Goal: Task Accomplishment & Management: Use online tool/utility

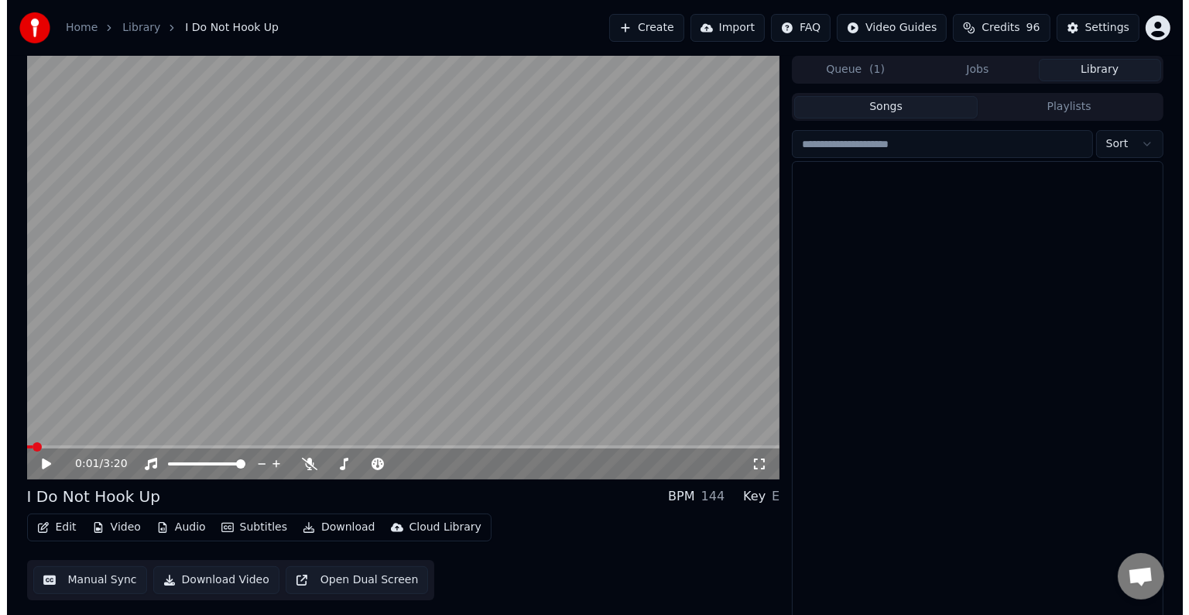
scroll to position [848, 0]
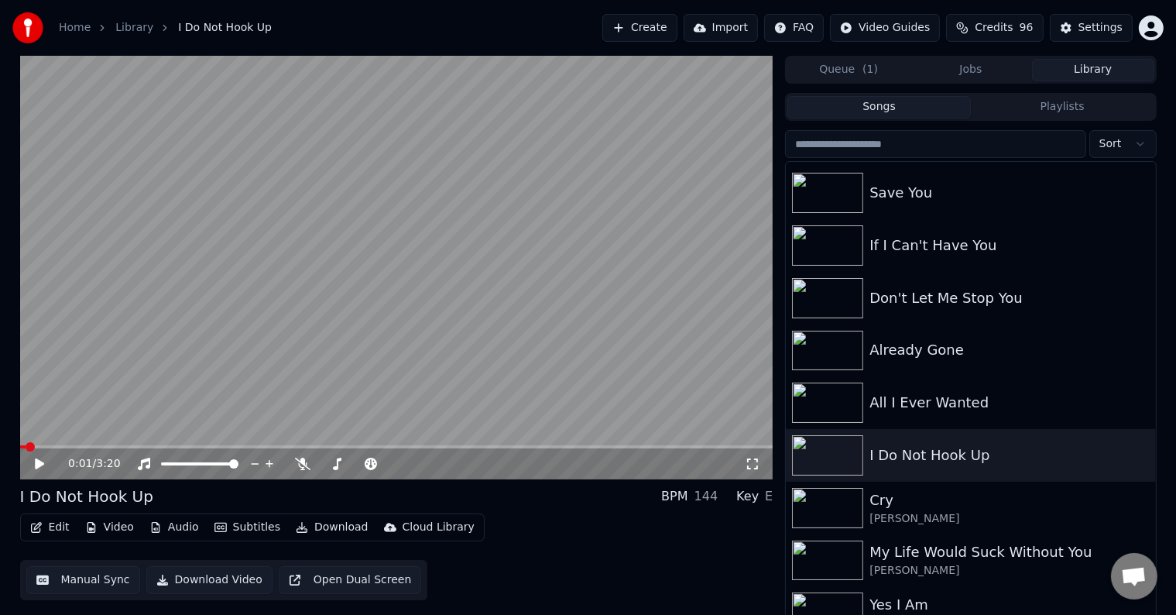
click at [64, 523] on button "Edit" at bounding box center [50, 527] width 52 height 22
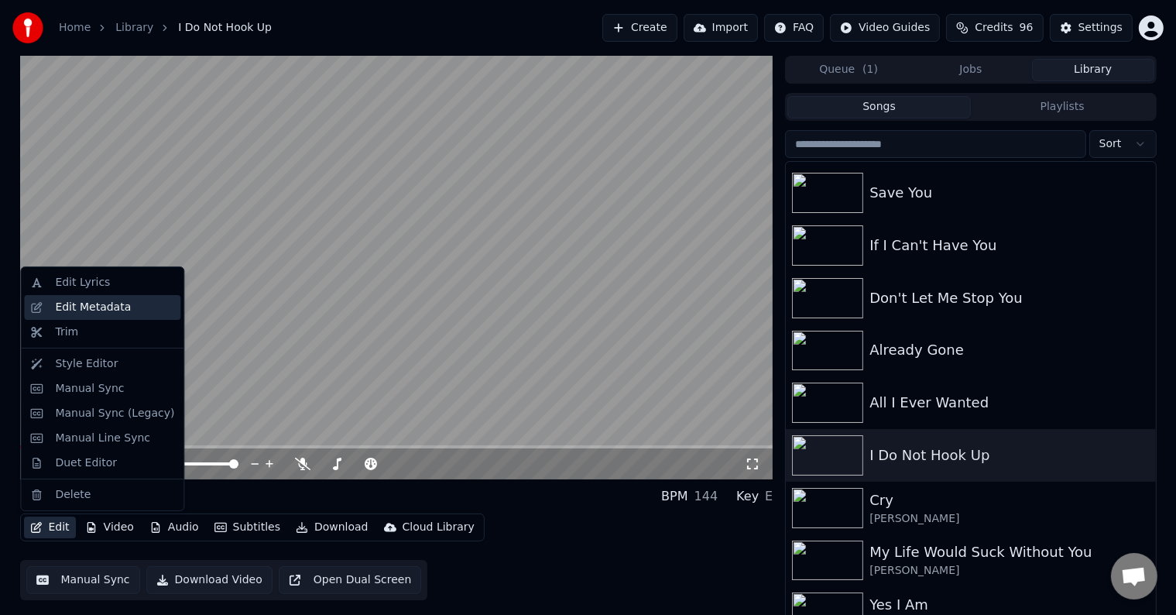
click at [103, 304] on div "Edit Metadata" at bounding box center [93, 307] width 76 height 15
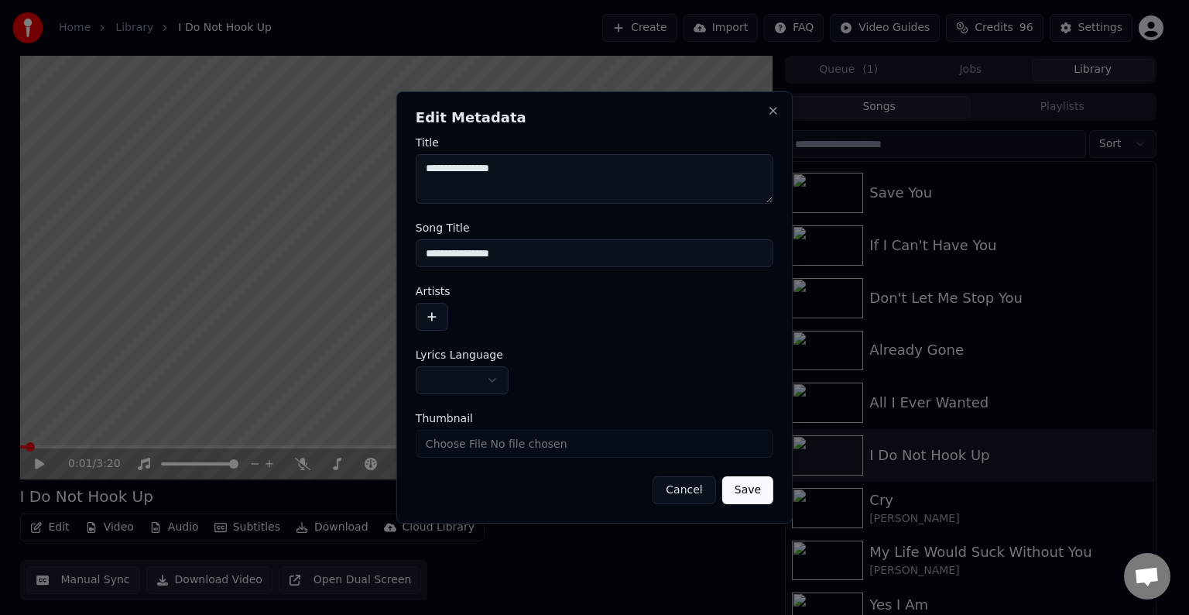
click at [478, 392] on button "button" at bounding box center [462, 380] width 93 height 28
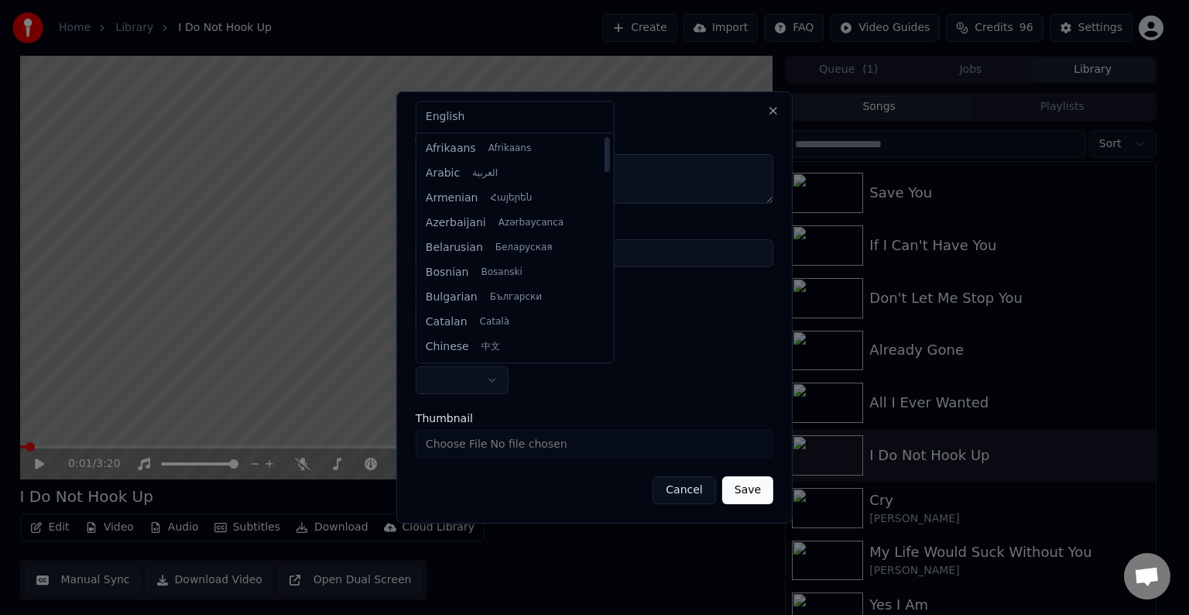
select select "**"
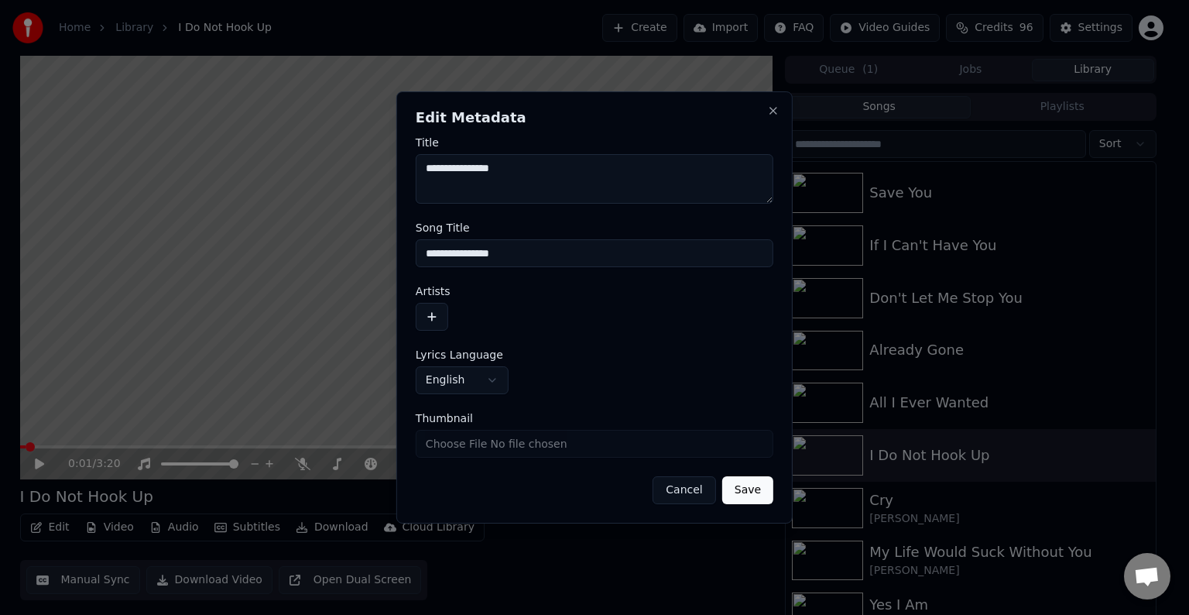
click at [441, 321] on button "button" at bounding box center [432, 317] width 33 height 28
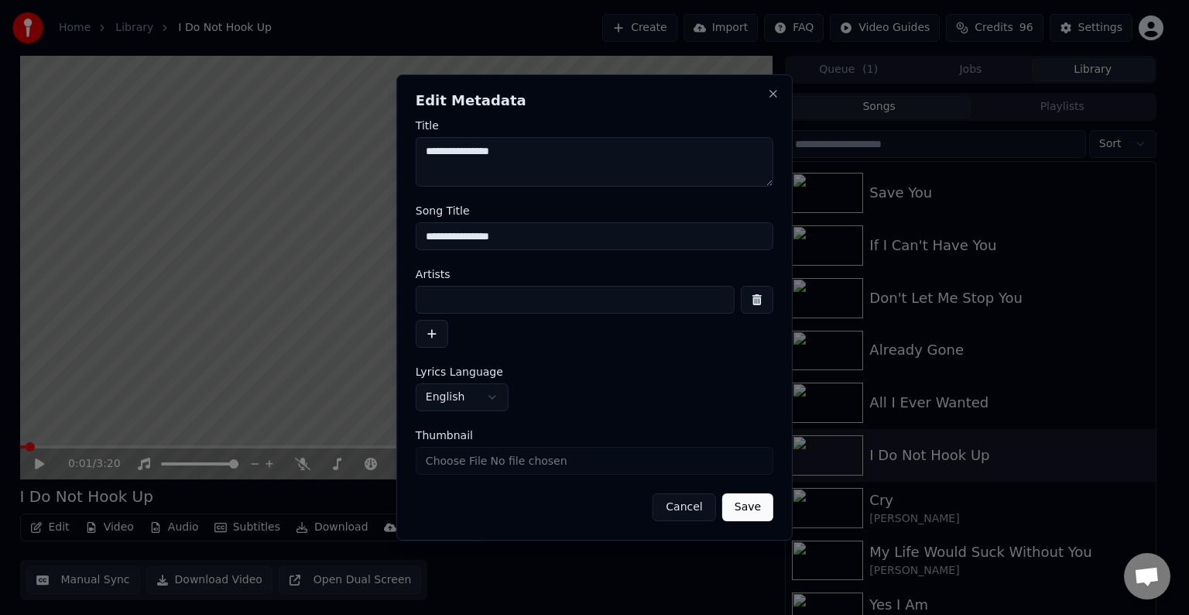
click at [481, 291] on input at bounding box center [575, 300] width 319 height 28
type input "**********"
click at [742, 502] on button "Save" at bounding box center [747, 507] width 51 height 28
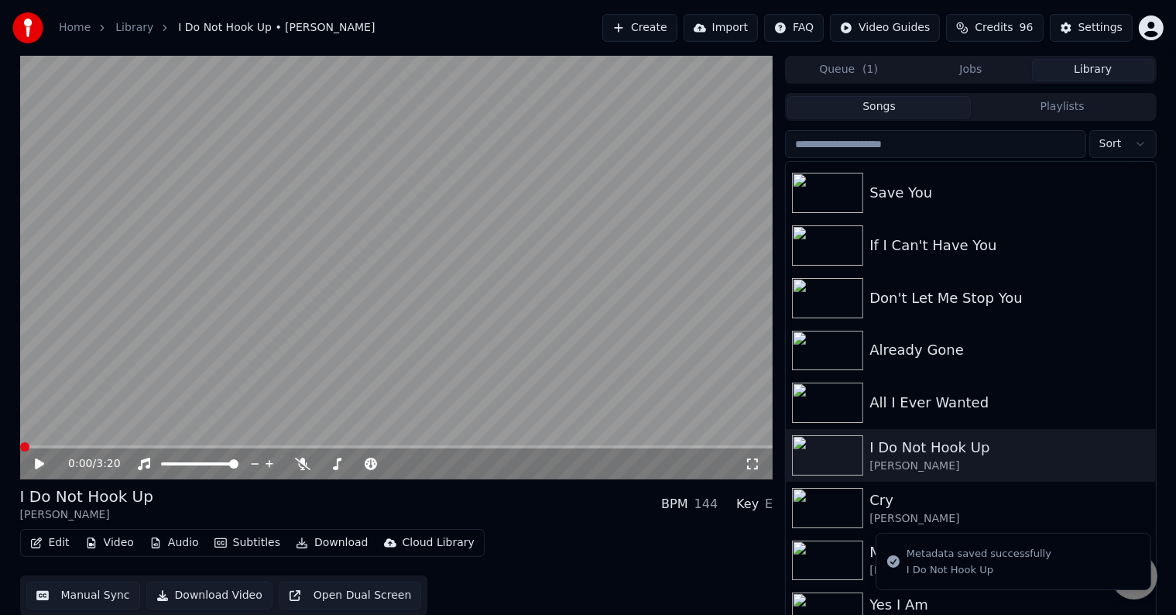
click at [57, 540] on button "Edit" at bounding box center [50, 543] width 52 height 22
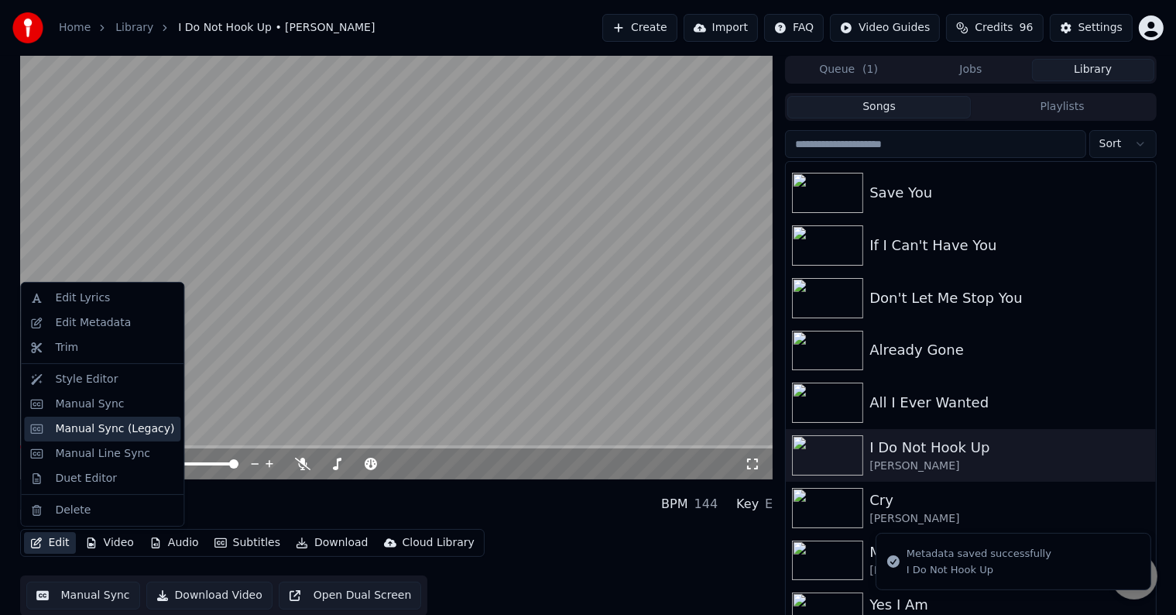
click at [98, 426] on div "Manual Sync (Legacy)" at bounding box center [114, 428] width 119 height 15
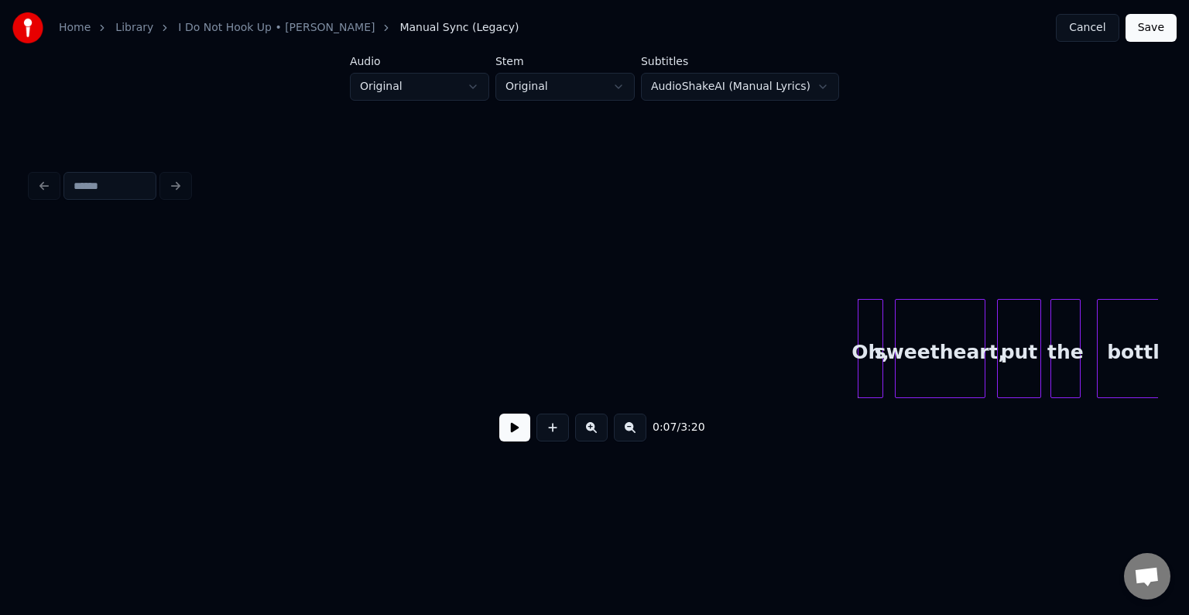
click at [512, 441] on button at bounding box center [514, 427] width 31 height 28
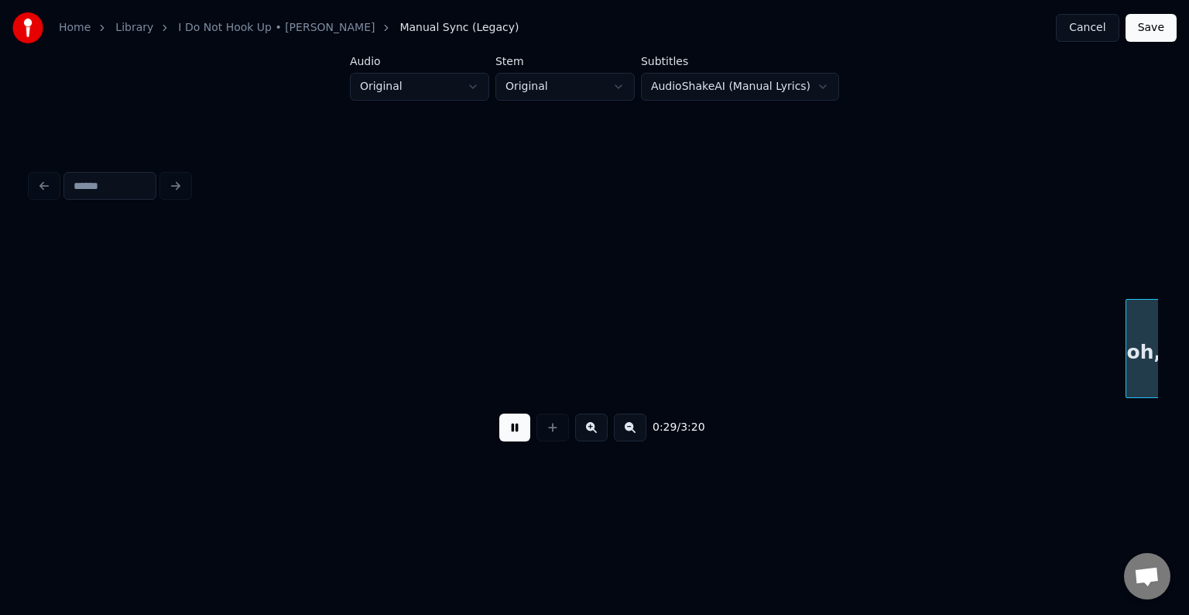
scroll to position [0, 3381]
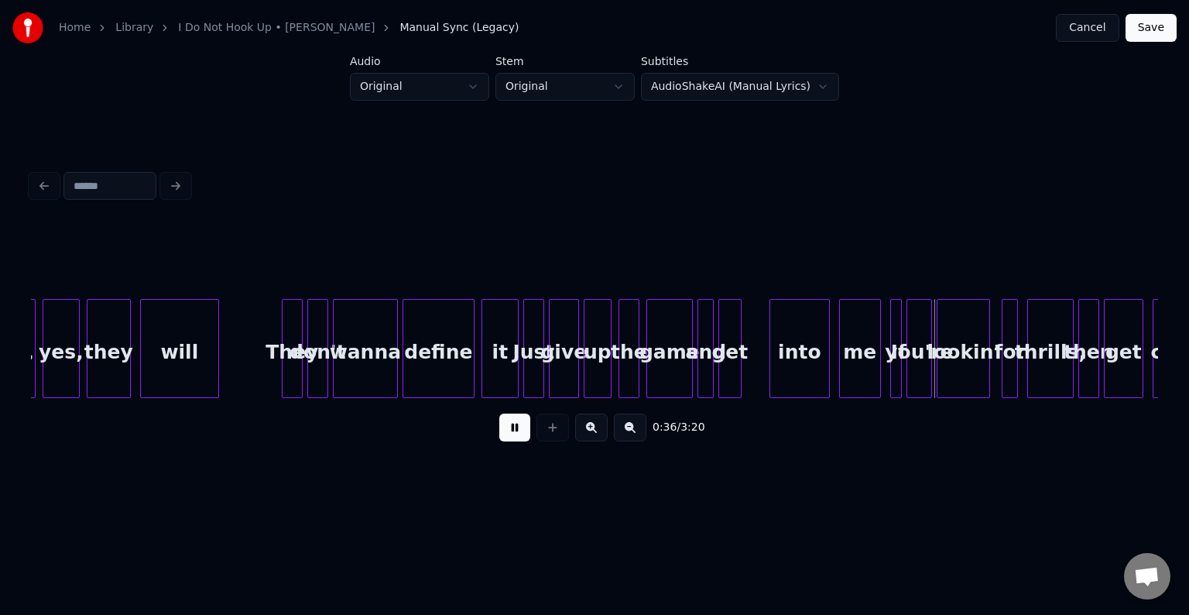
click at [524, 353] on div "Just" at bounding box center [533, 352] width 19 height 105
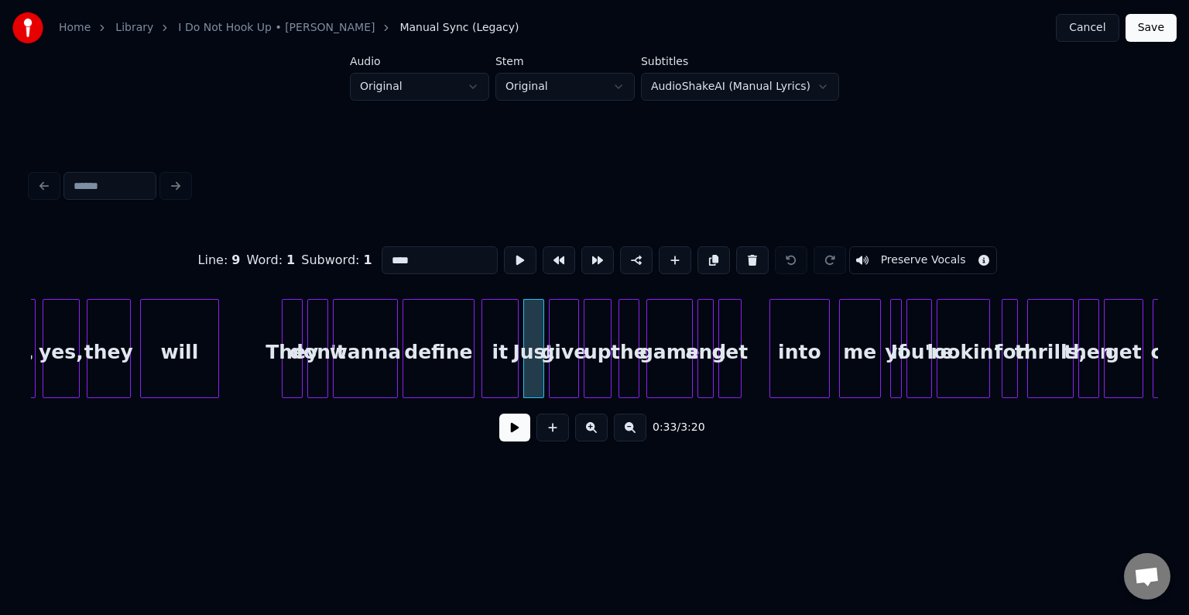
click at [516, 422] on button at bounding box center [514, 427] width 31 height 28
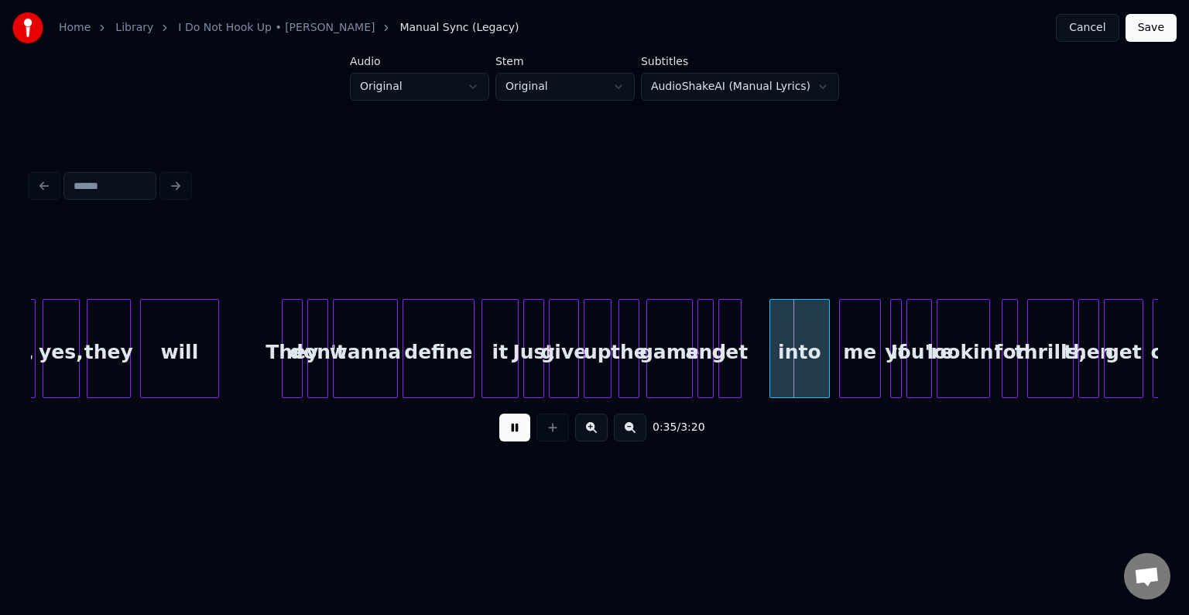
click at [626, 354] on div "the" at bounding box center [628, 352] width 19 height 105
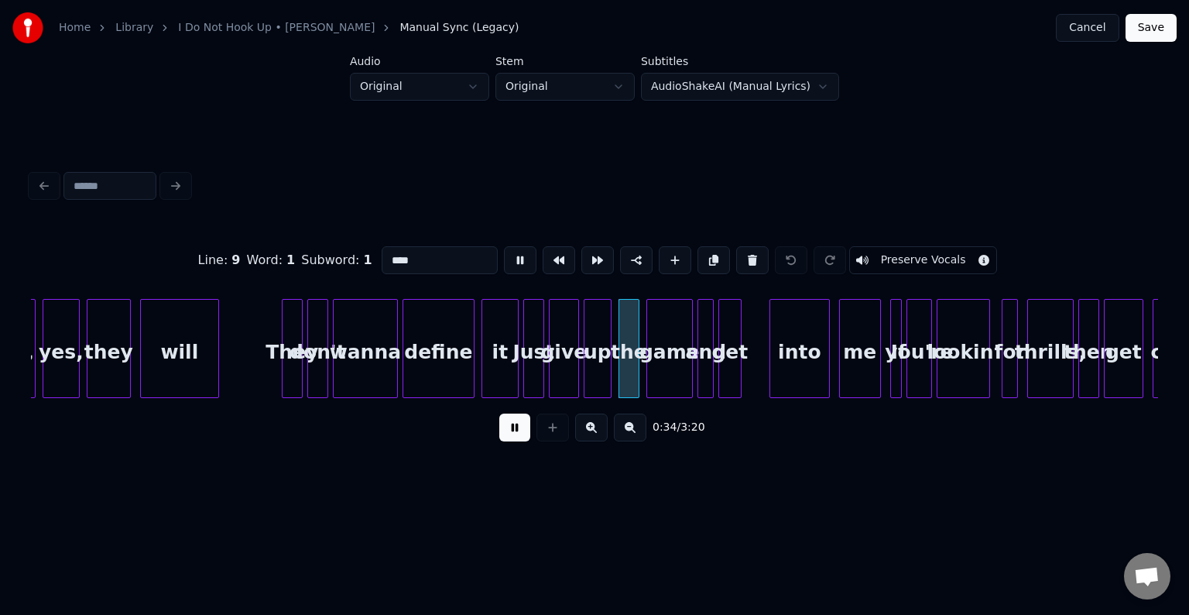
type input "***"
click at [514, 440] on button at bounding box center [514, 427] width 31 height 28
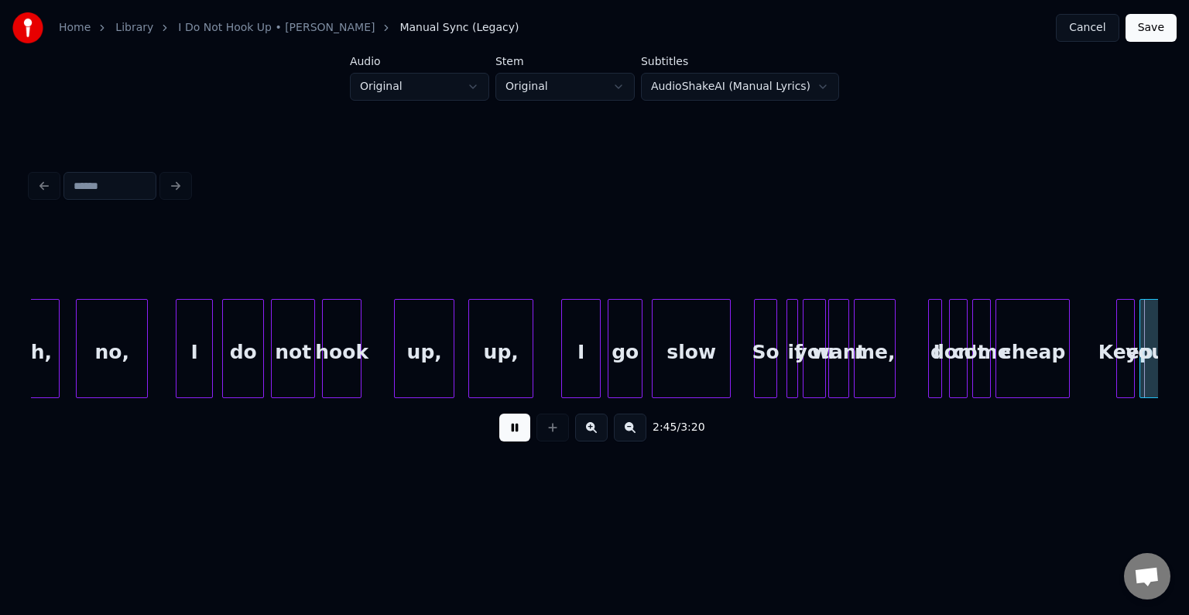
scroll to position [0, 19178]
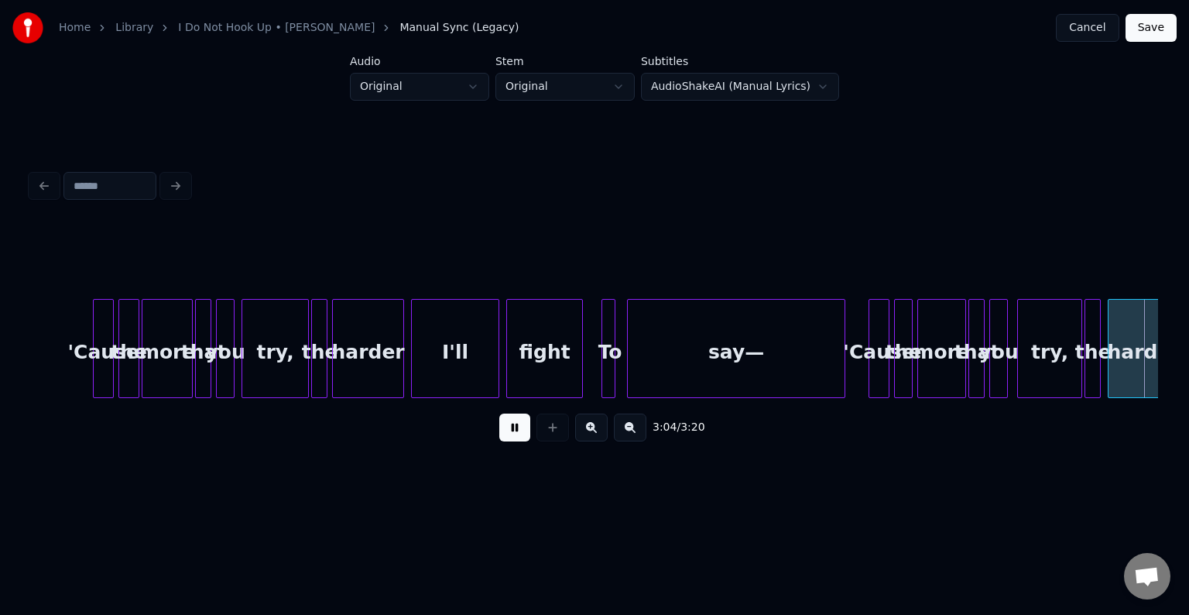
scroll to position [0, 21435]
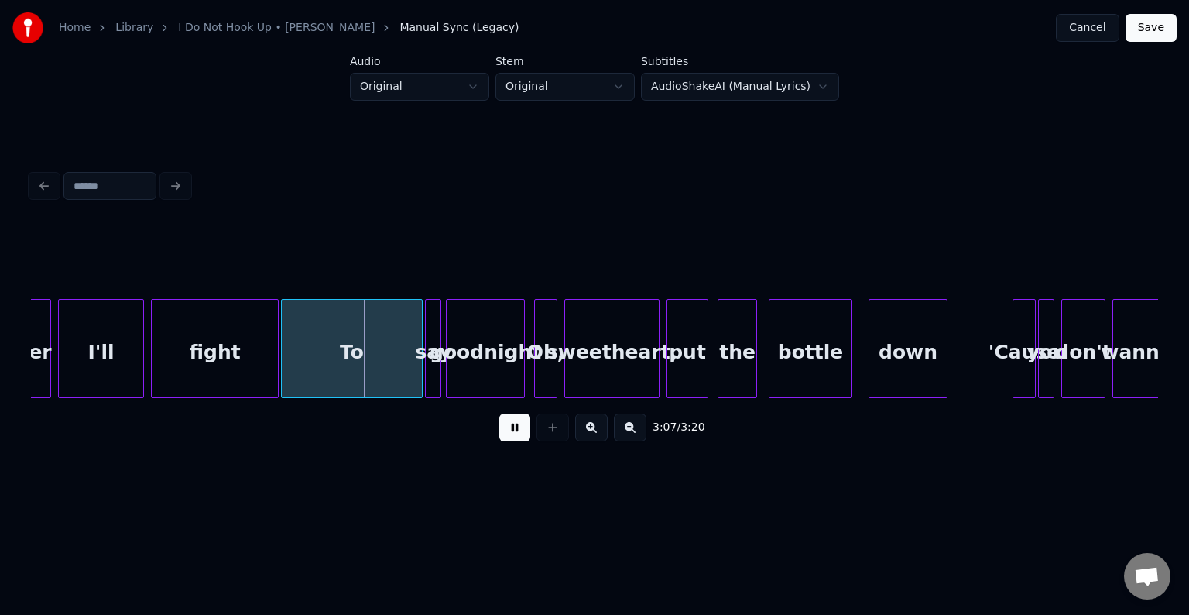
click at [553, 457] on div "3:07 / 3:20" at bounding box center [594, 427] width 1127 height 59
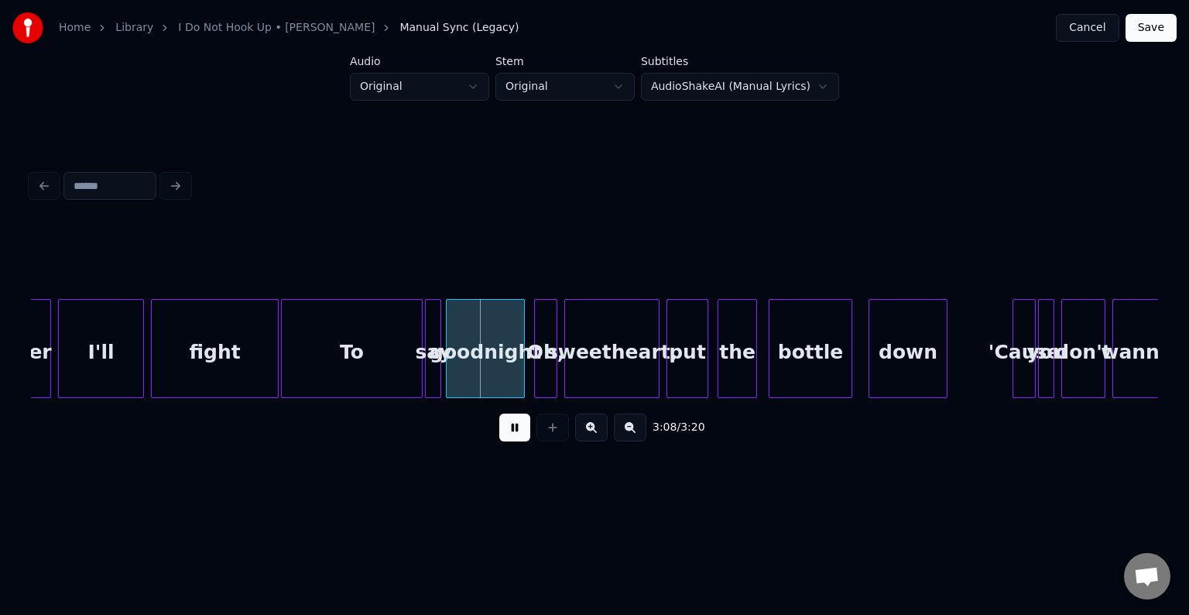
click at [521, 430] on button at bounding box center [514, 427] width 31 height 28
click at [298, 384] on div at bounding box center [298, 349] width 5 height 98
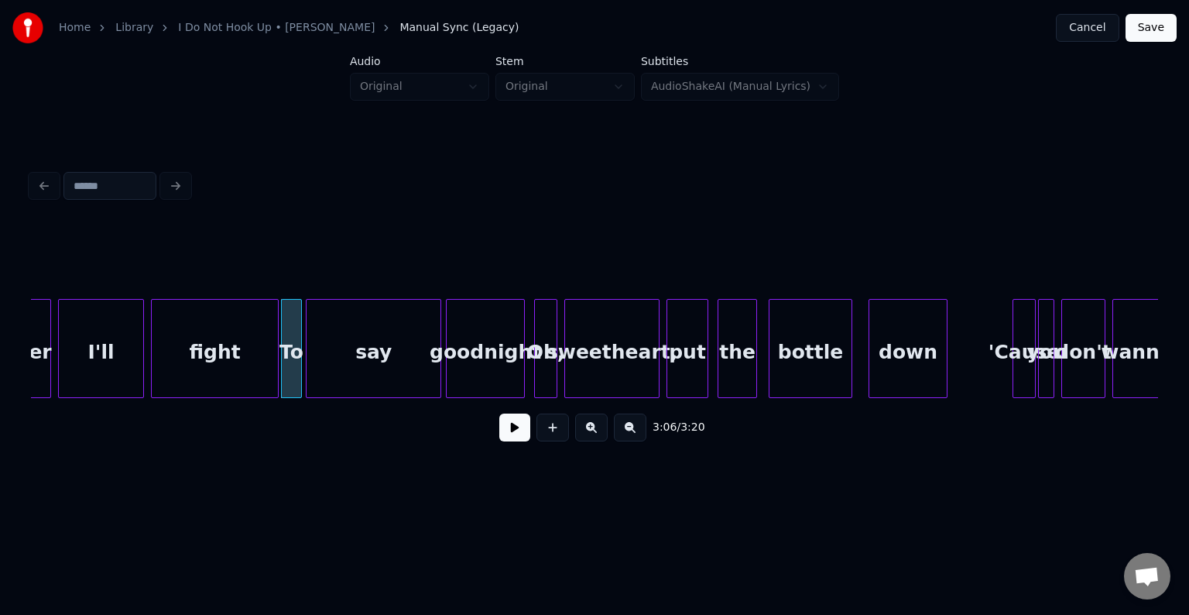
click at [307, 376] on div at bounding box center [309, 349] width 5 height 98
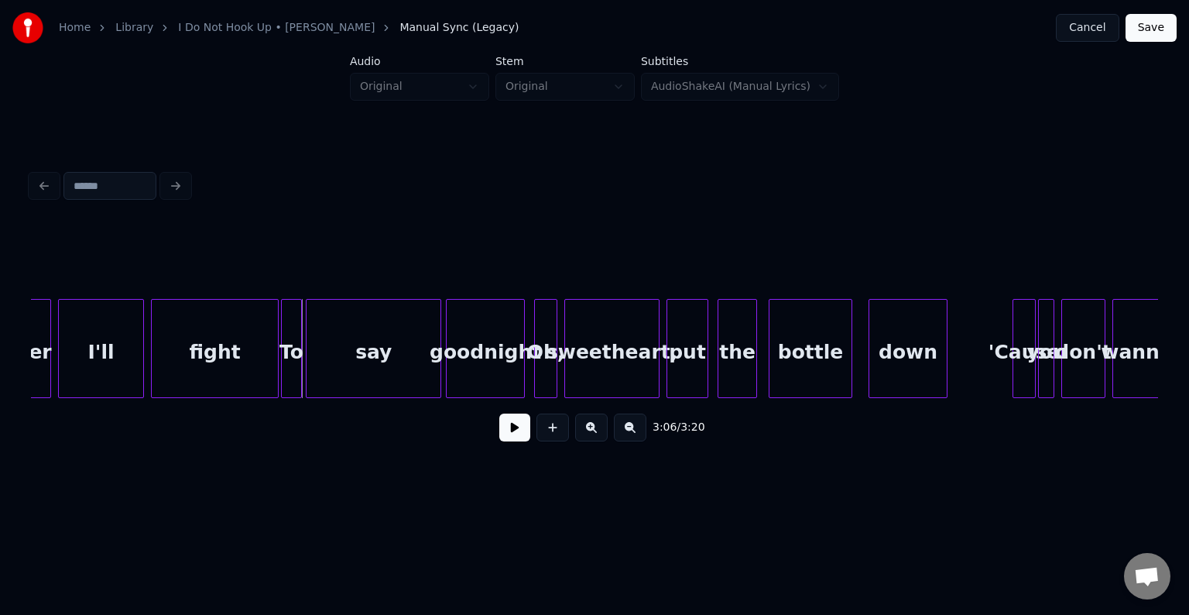
click at [505, 435] on button at bounding box center [514, 427] width 31 height 28
click at [292, 365] on div "To" at bounding box center [291, 352] width 19 height 105
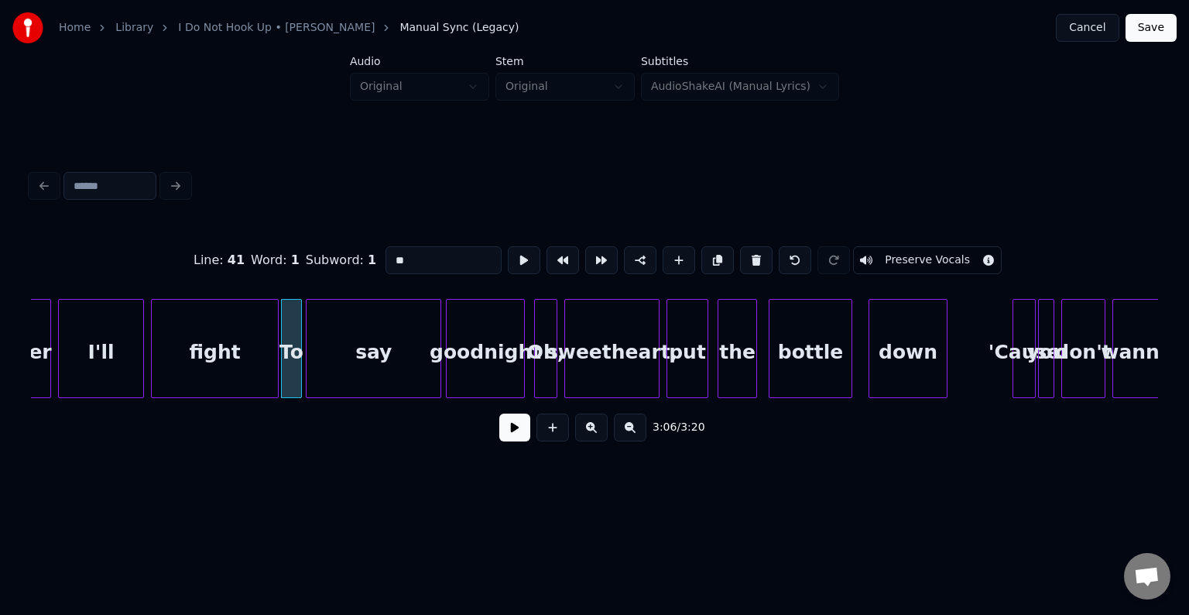
click at [507, 441] on button at bounding box center [514, 427] width 31 height 28
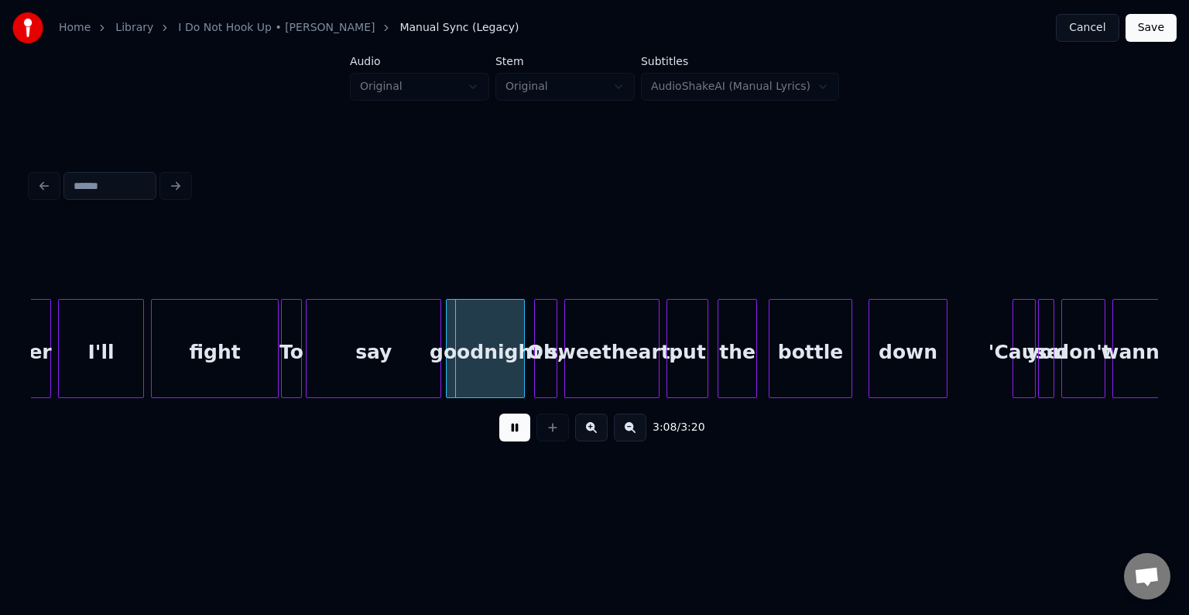
click at [220, 355] on div "fight" at bounding box center [215, 352] width 126 height 105
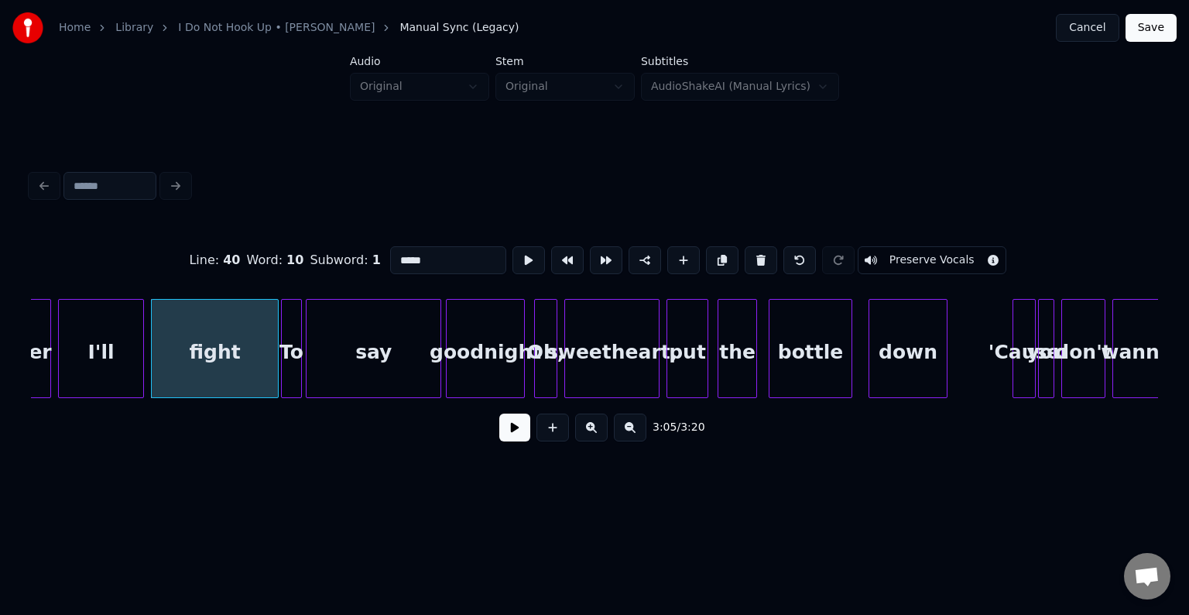
click at [514, 427] on button at bounding box center [514, 427] width 31 height 28
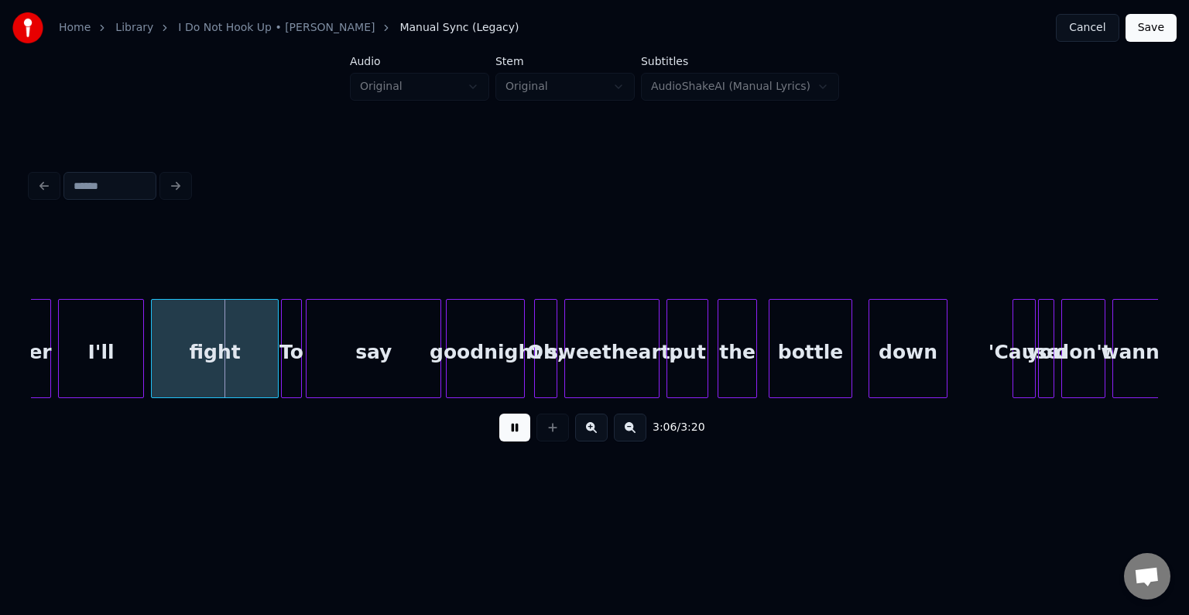
click at [514, 427] on button at bounding box center [514, 427] width 31 height 28
click at [235, 365] on div at bounding box center [233, 349] width 5 height 98
click at [250, 379] on div "To" at bounding box center [249, 352] width 19 height 105
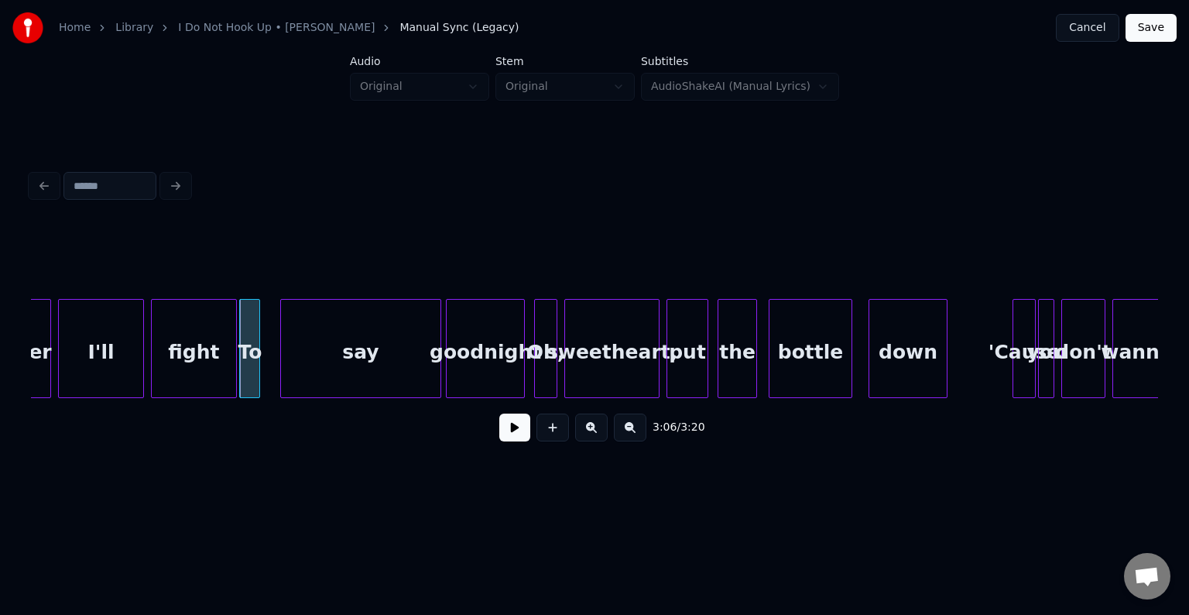
click at [285, 379] on div at bounding box center [283, 349] width 5 height 98
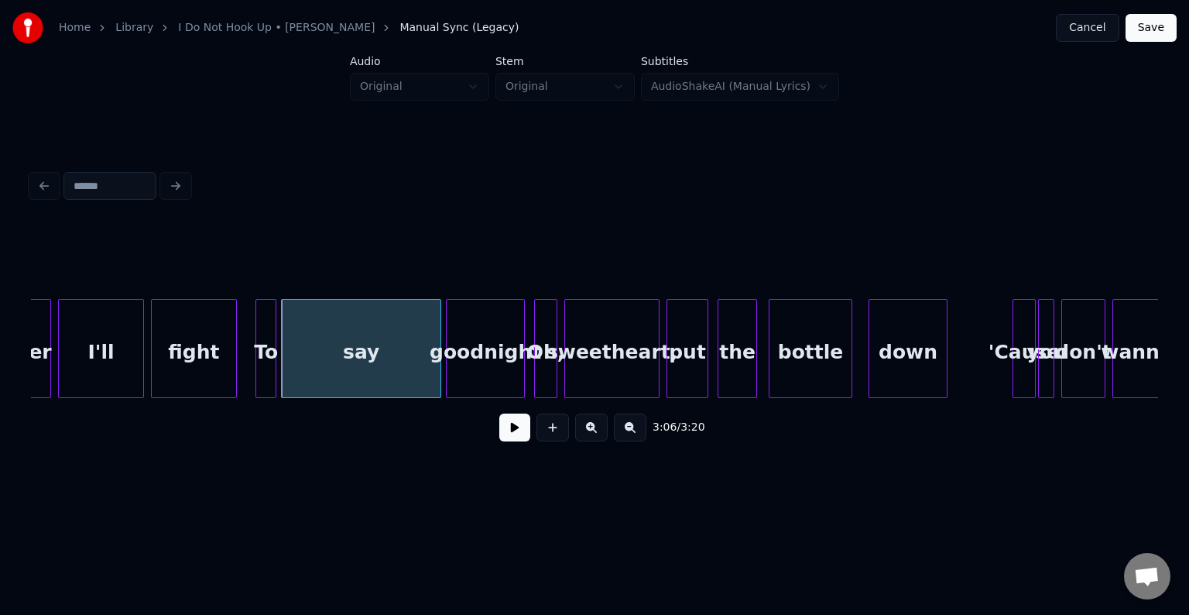
click at [266, 381] on div "To" at bounding box center [265, 352] width 19 height 105
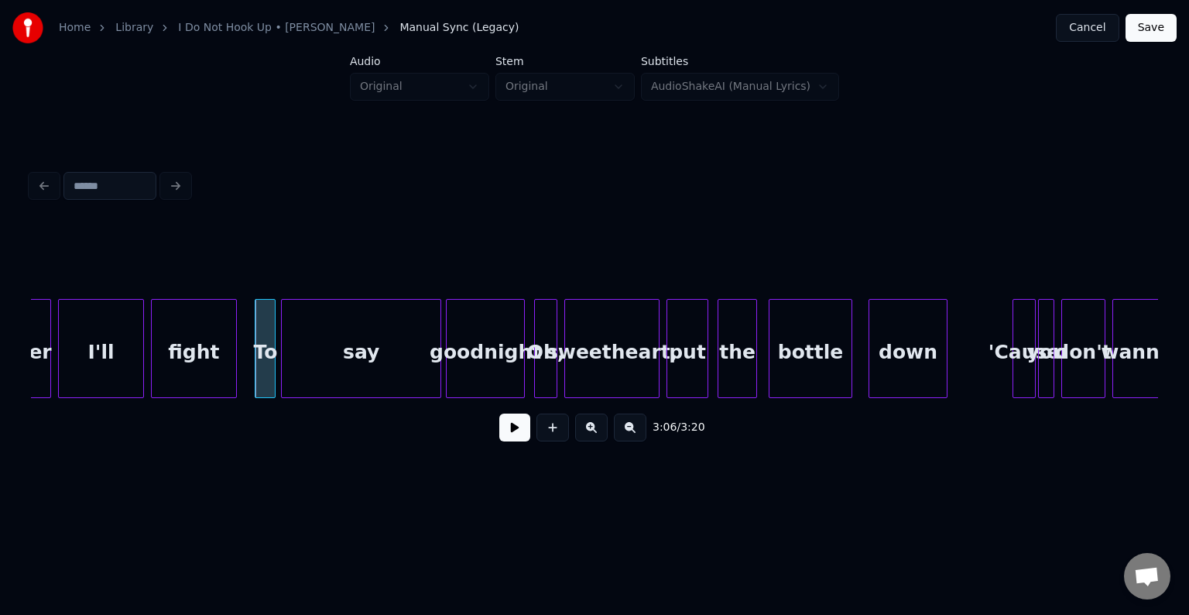
click at [508, 440] on button at bounding box center [514, 427] width 31 height 28
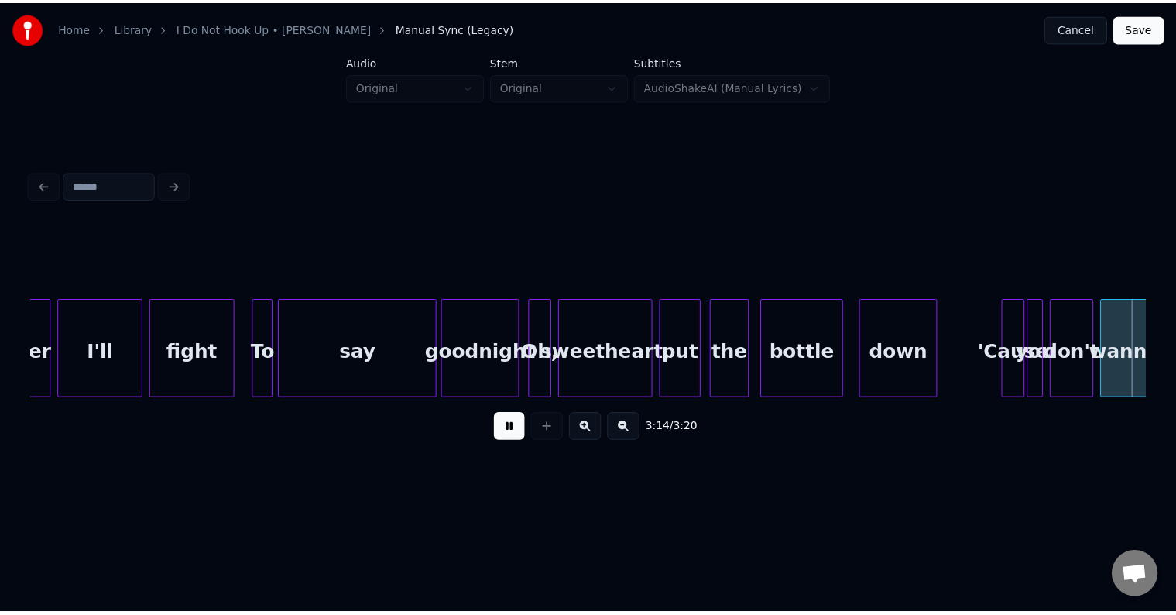
scroll to position [0, 22144]
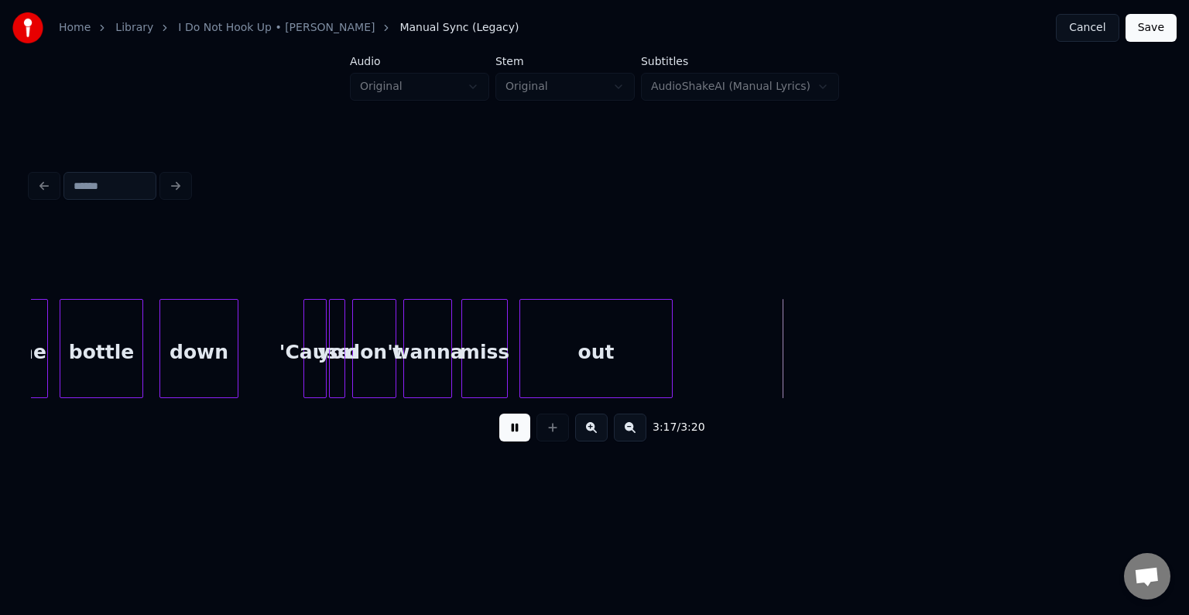
click at [1136, 28] on button "Save" at bounding box center [1151, 28] width 51 height 28
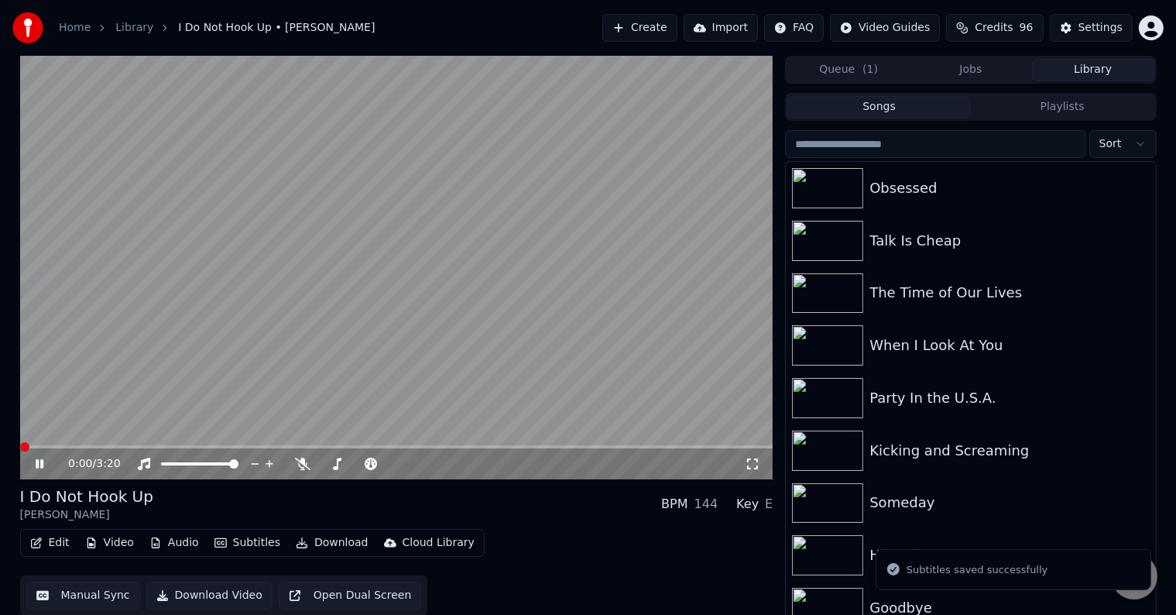
click at [322, 543] on button "Download" at bounding box center [332, 543] width 85 height 22
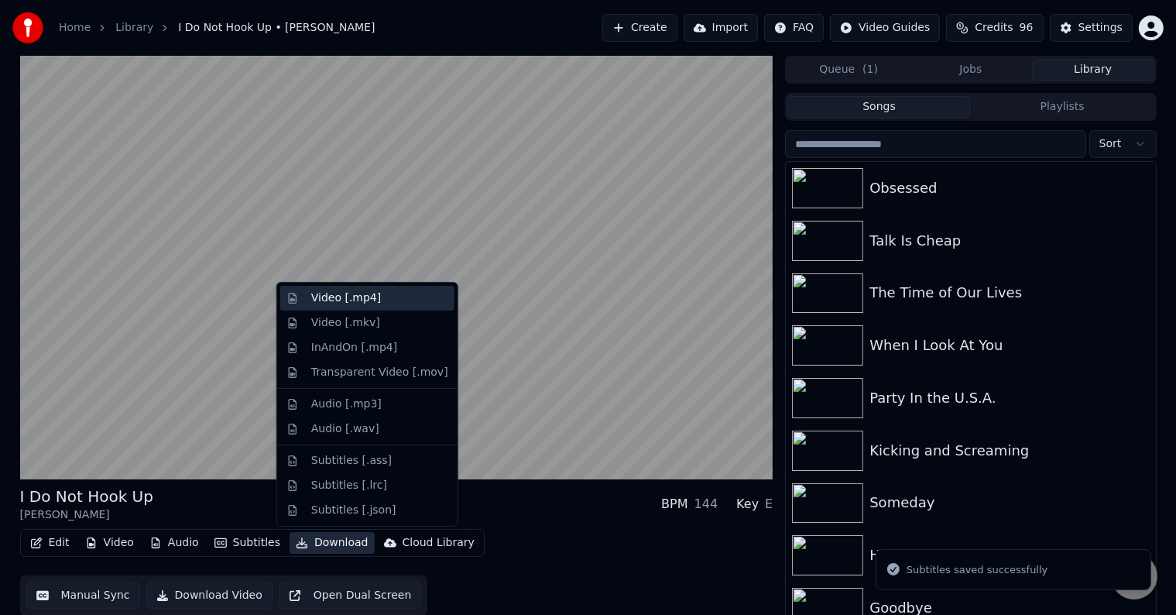
click at [358, 288] on div "Video [.mp4]" at bounding box center [367, 298] width 174 height 25
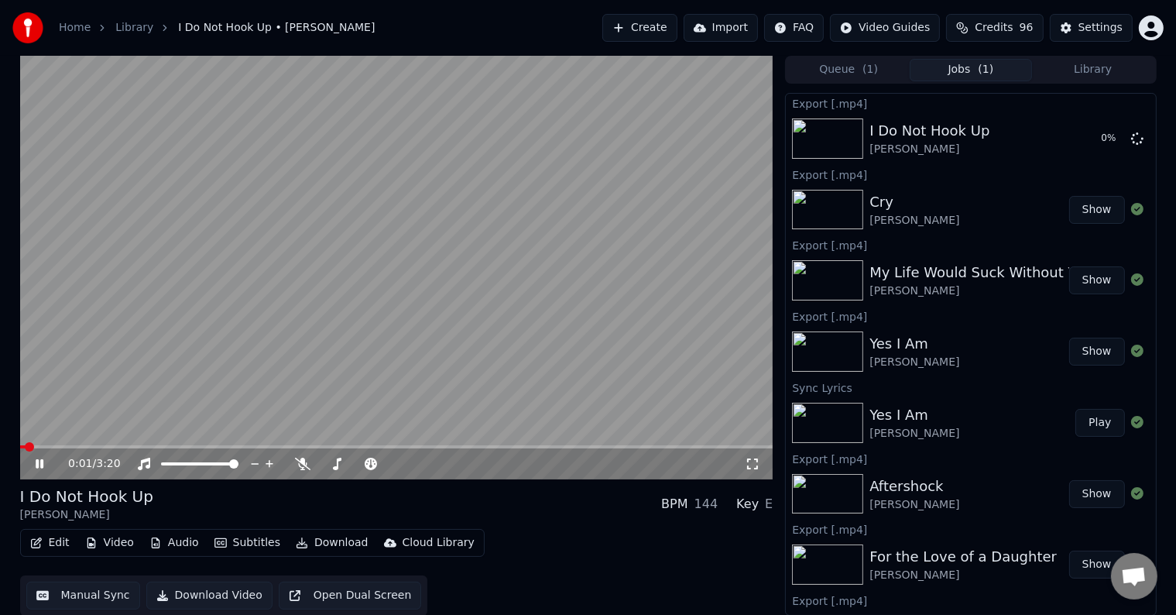
click at [39, 464] on icon at bounding box center [51, 463] width 36 height 12
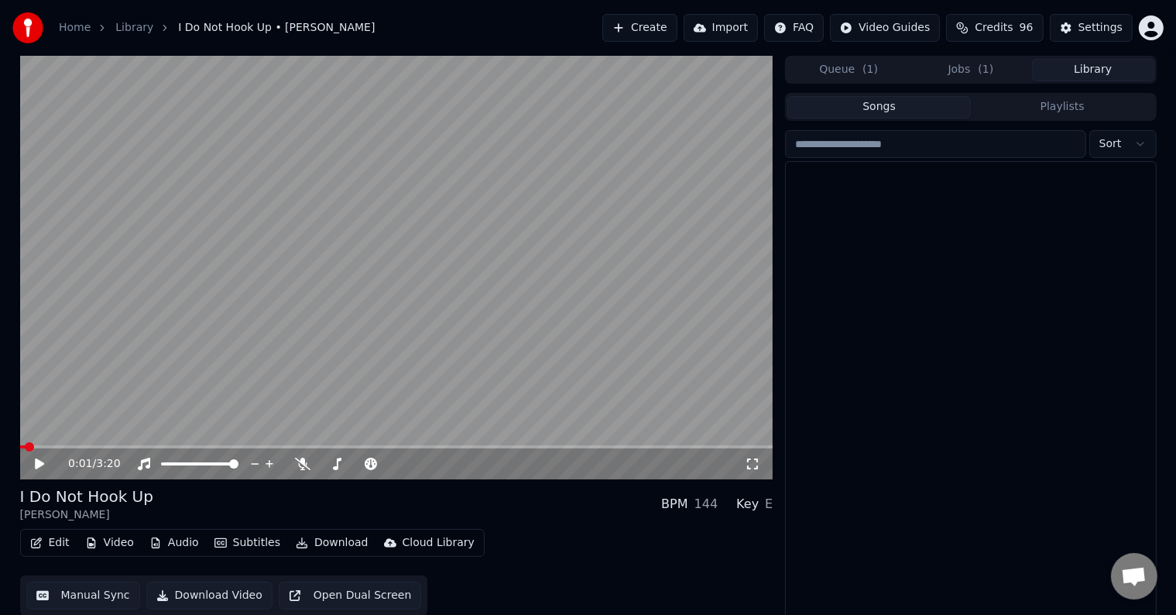
click at [1117, 73] on button "Library" at bounding box center [1093, 70] width 122 height 22
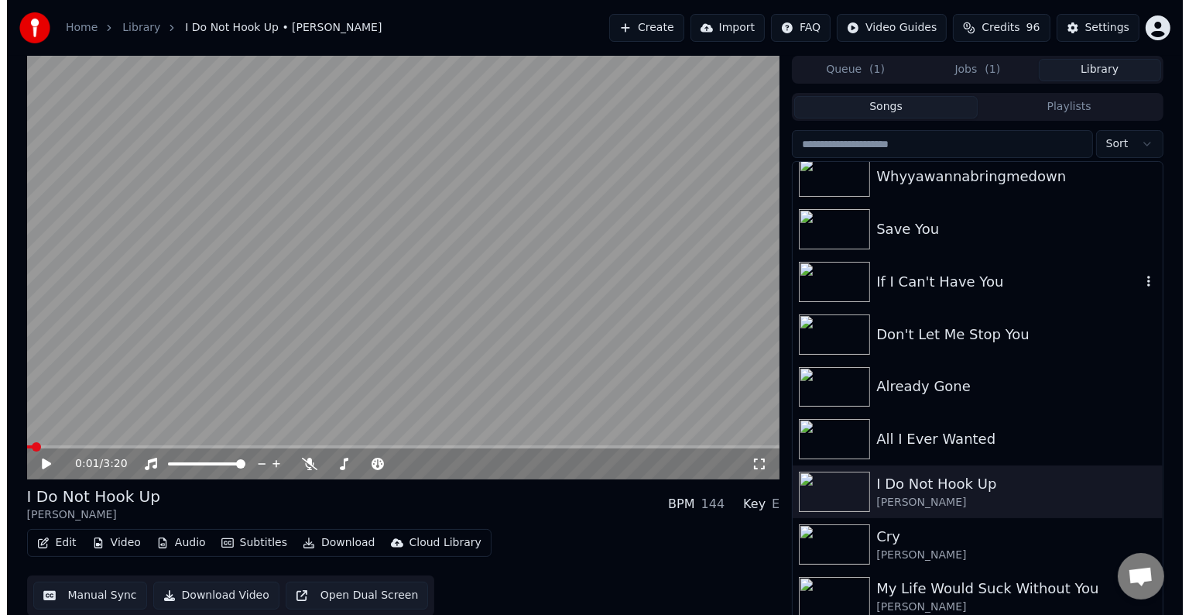
scroll to position [14827, 0]
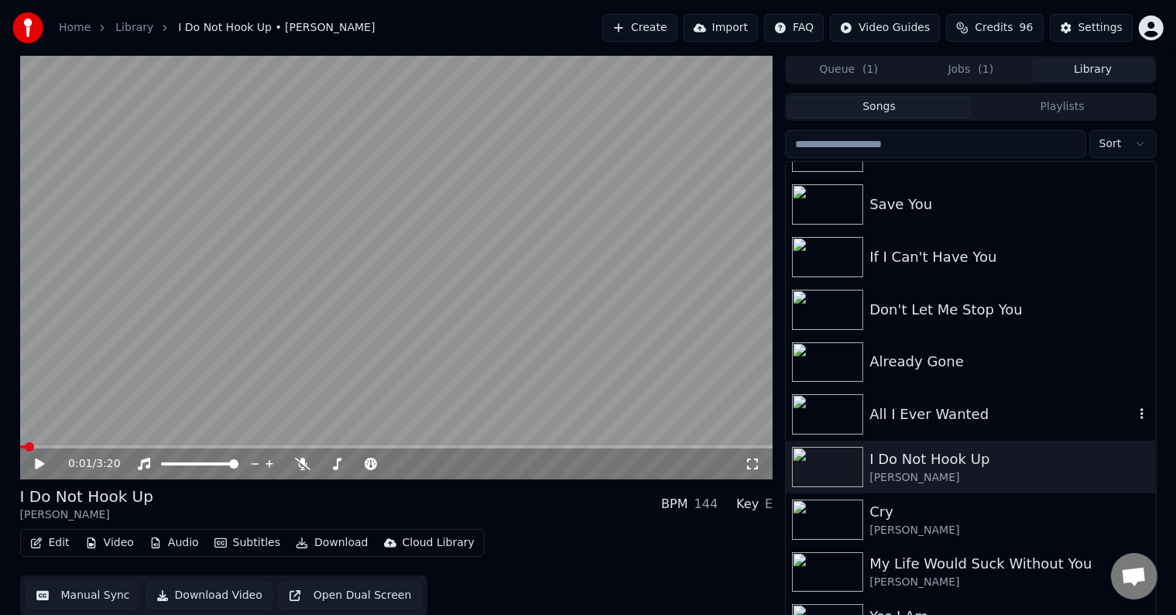
click at [941, 399] on div "All I Ever Wanted" at bounding box center [970, 414] width 369 height 53
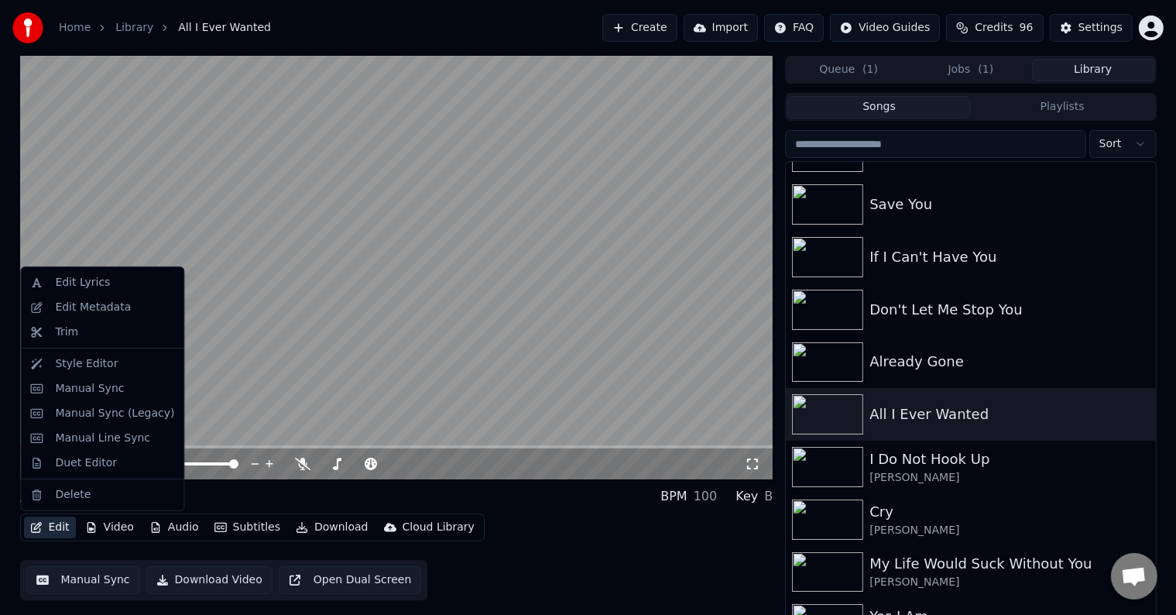
click at [54, 536] on button "Edit" at bounding box center [50, 527] width 52 height 22
click at [107, 306] on div "Edit Metadata" at bounding box center [93, 307] width 76 height 15
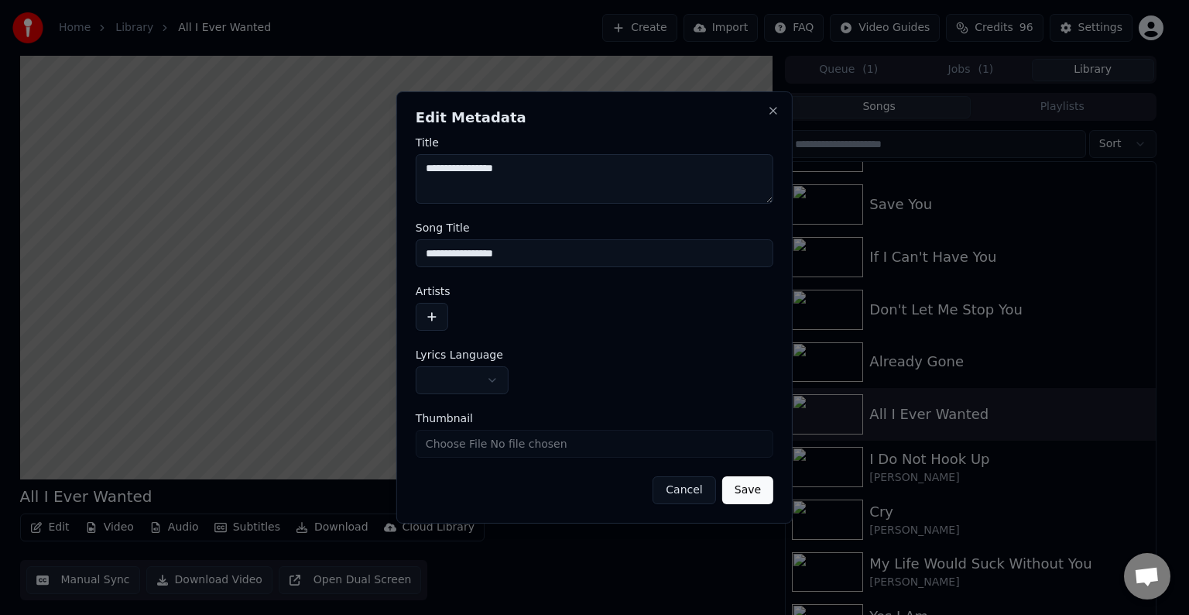
click at [468, 377] on body "Home Library All I Ever Wanted Create Import FAQ Video Guides Credits 96 Settin…" at bounding box center [588, 307] width 1176 height 615
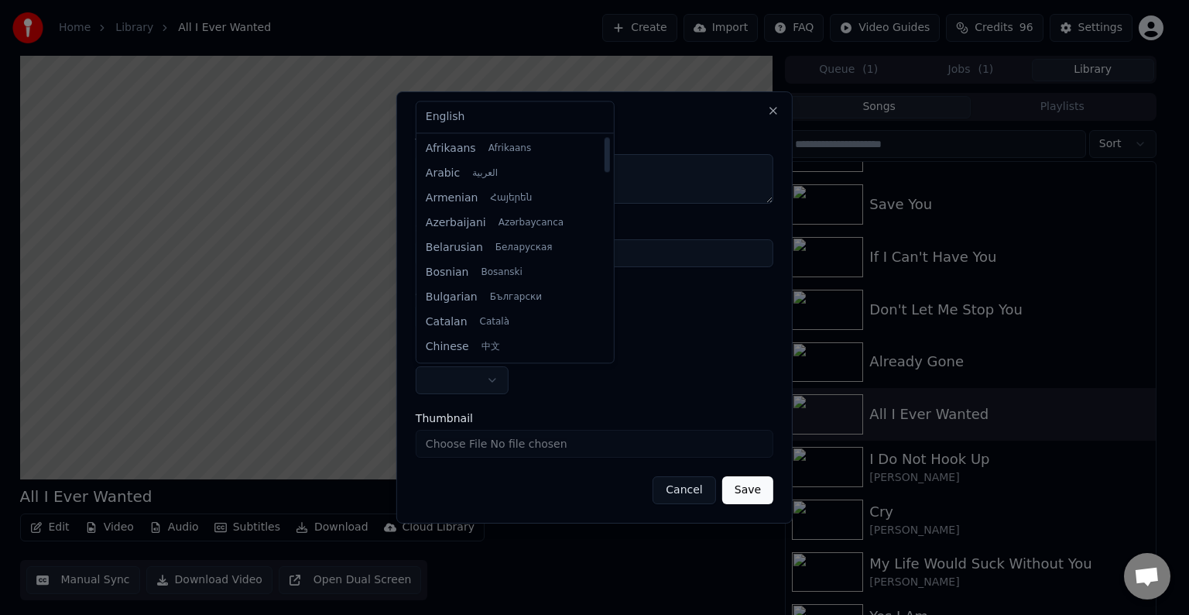
select select "**"
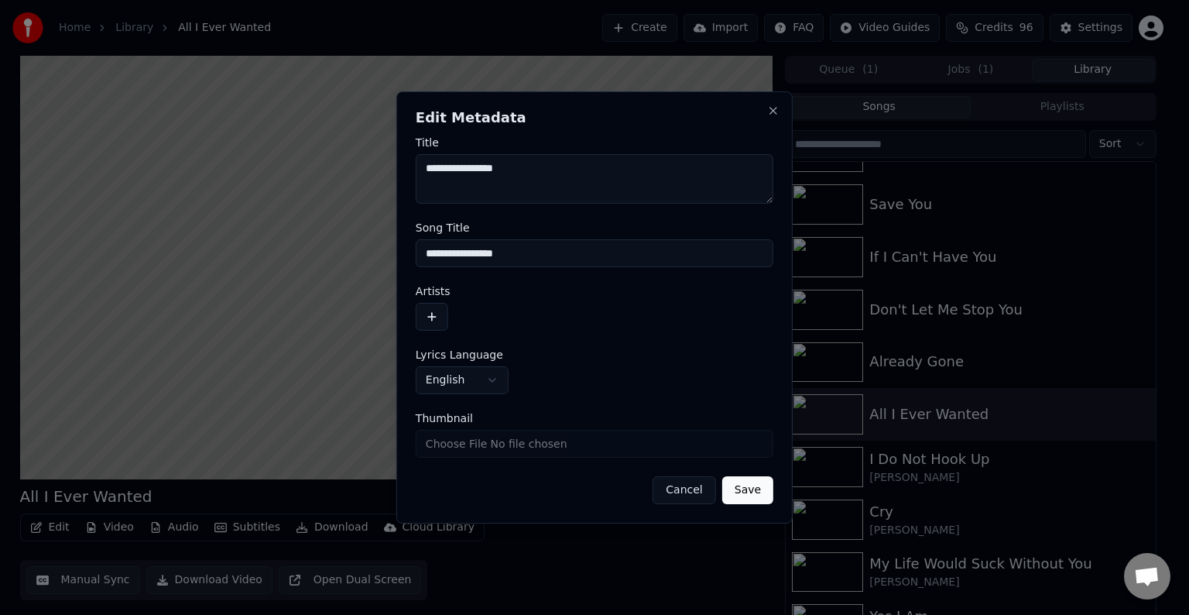
click at [434, 324] on button "button" at bounding box center [432, 317] width 33 height 28
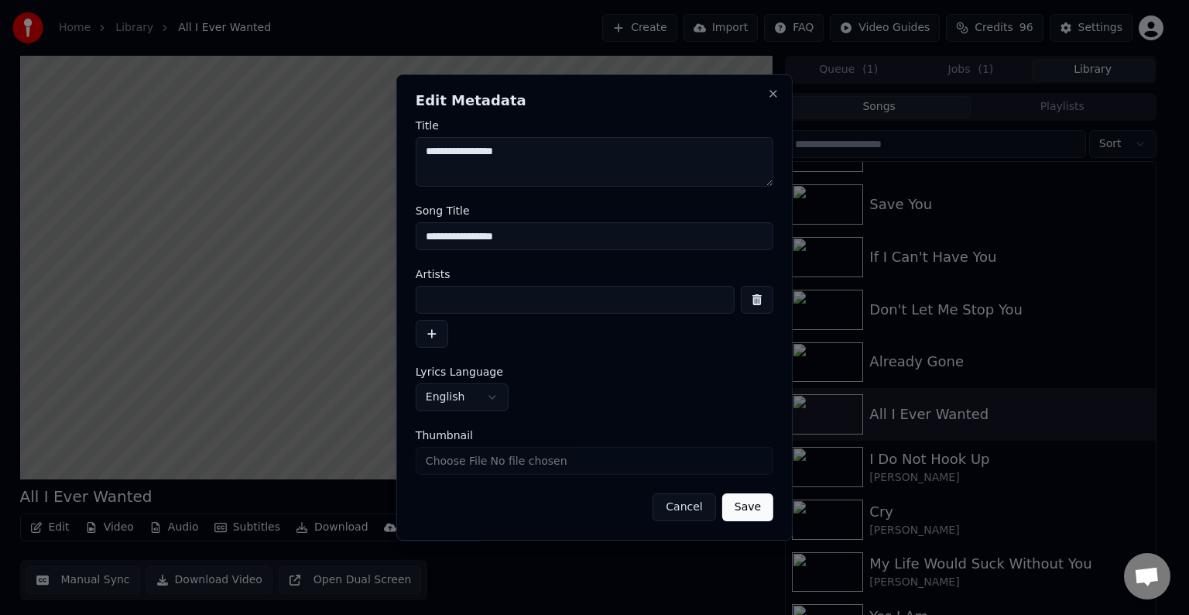
click at [454, 293] on input at bounding box center [575, 300] width 319 height 28
type input "**********"
click at [722, 493] on button "Save" at bounding box center [747, 507] width 51 height 28
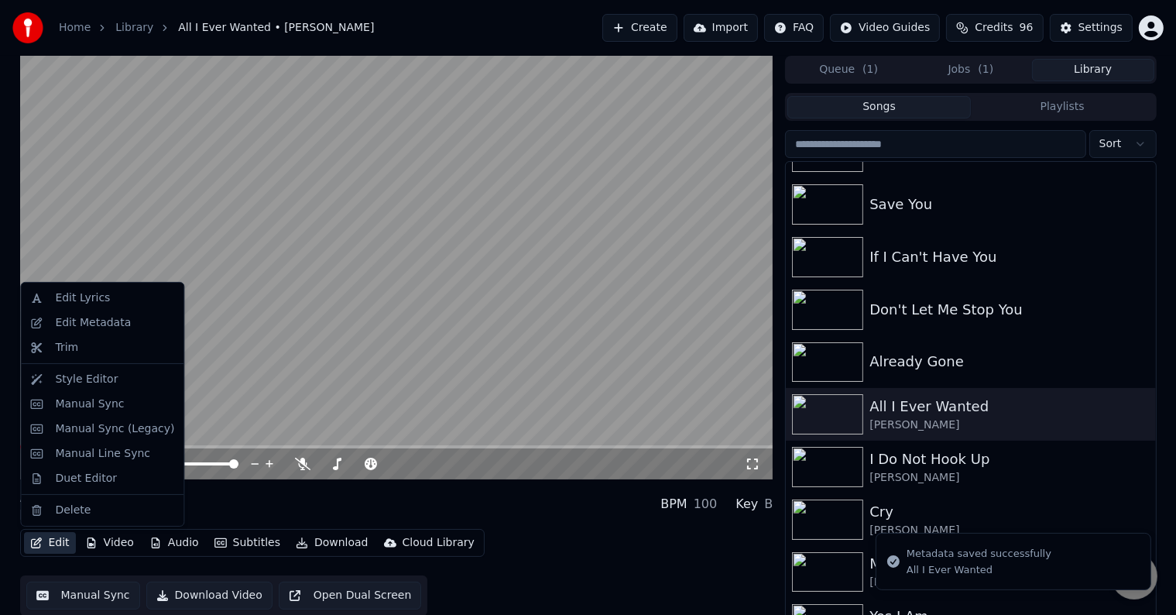
click at [51, 542] on button "Edit" at bounding box center [50, 543] width 52 height 22
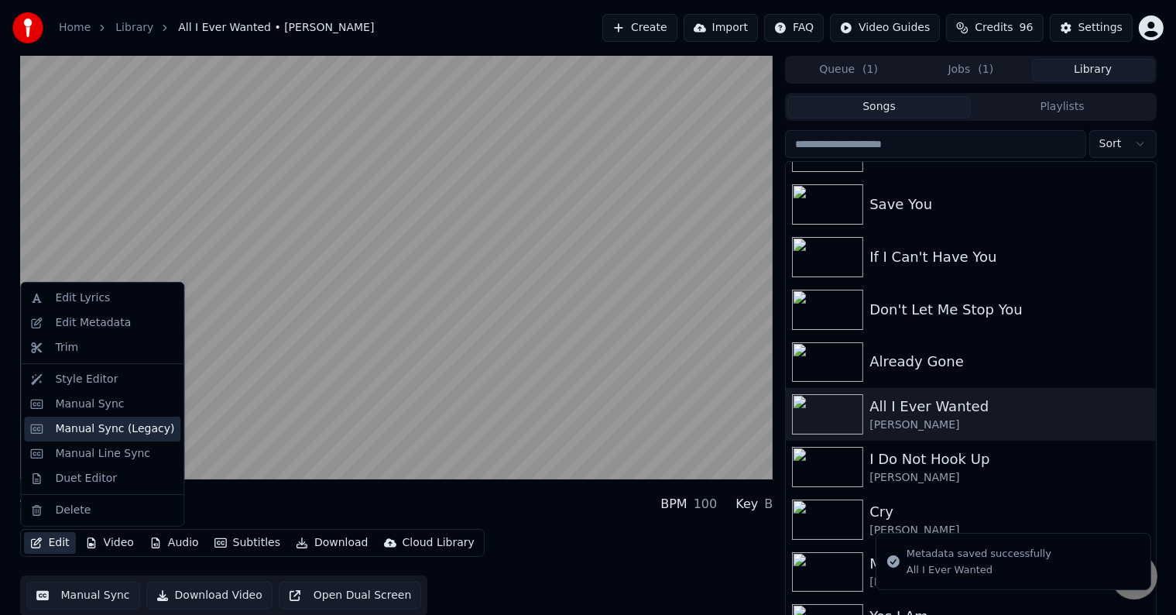
click at [93, 427] on div "Manual Sync (Legacy)" at bounding box center [114, 428] width 119 height 15
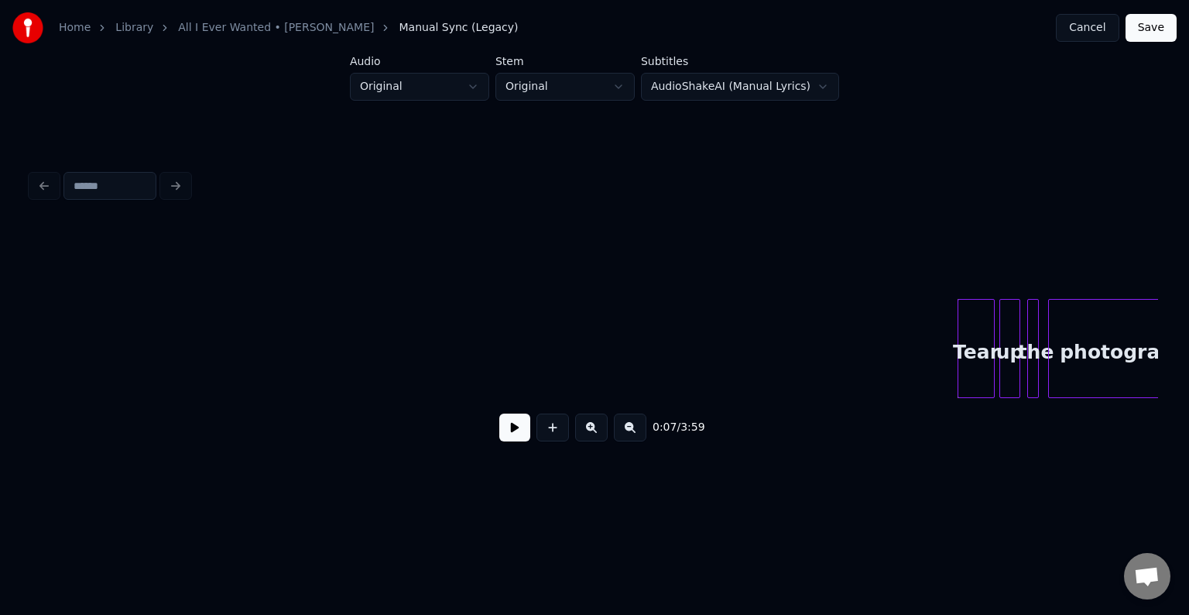
click at [511, 427] on button at bounding box center [514, 427] width 31 height 28
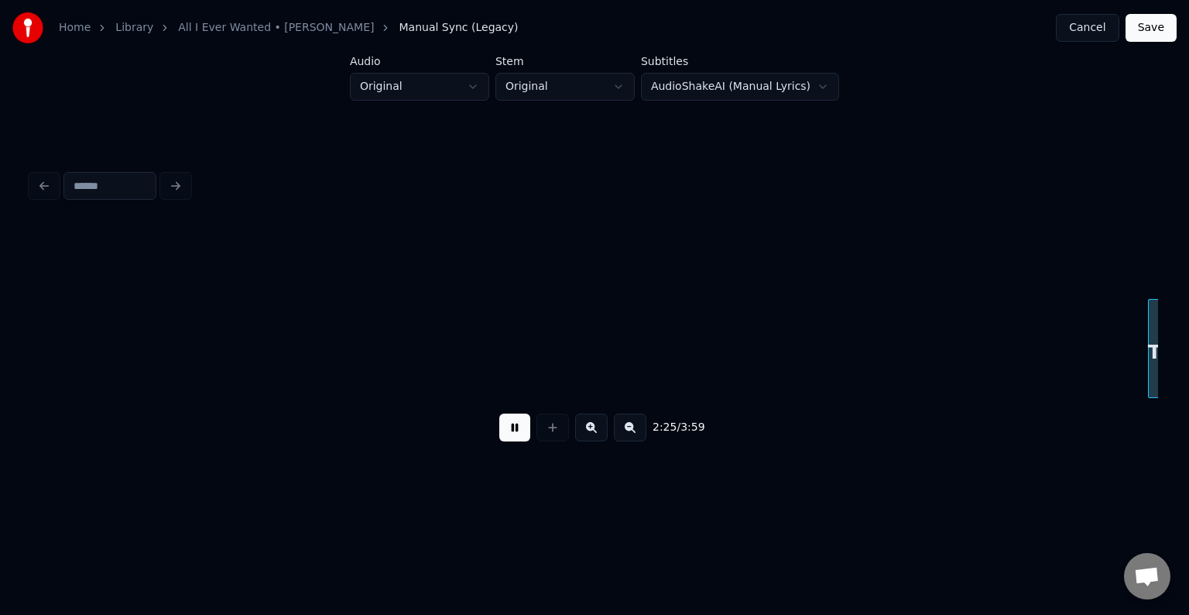
scroll to position [0, 16925]
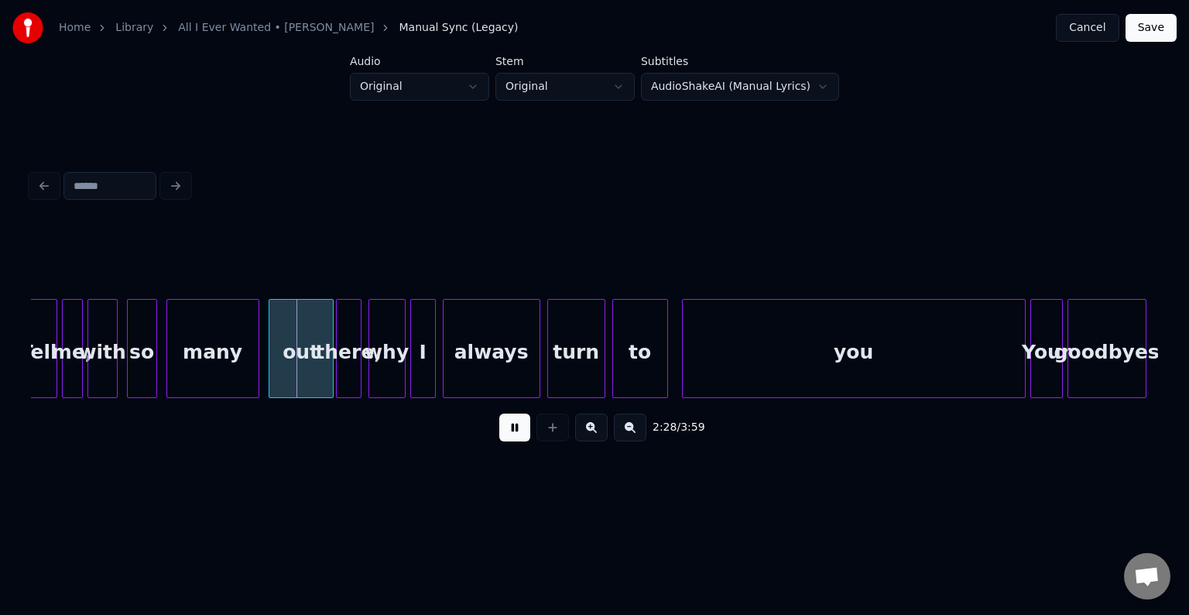
click at [511, 427] on button at bounding box center [514, 427] width 31 height 28
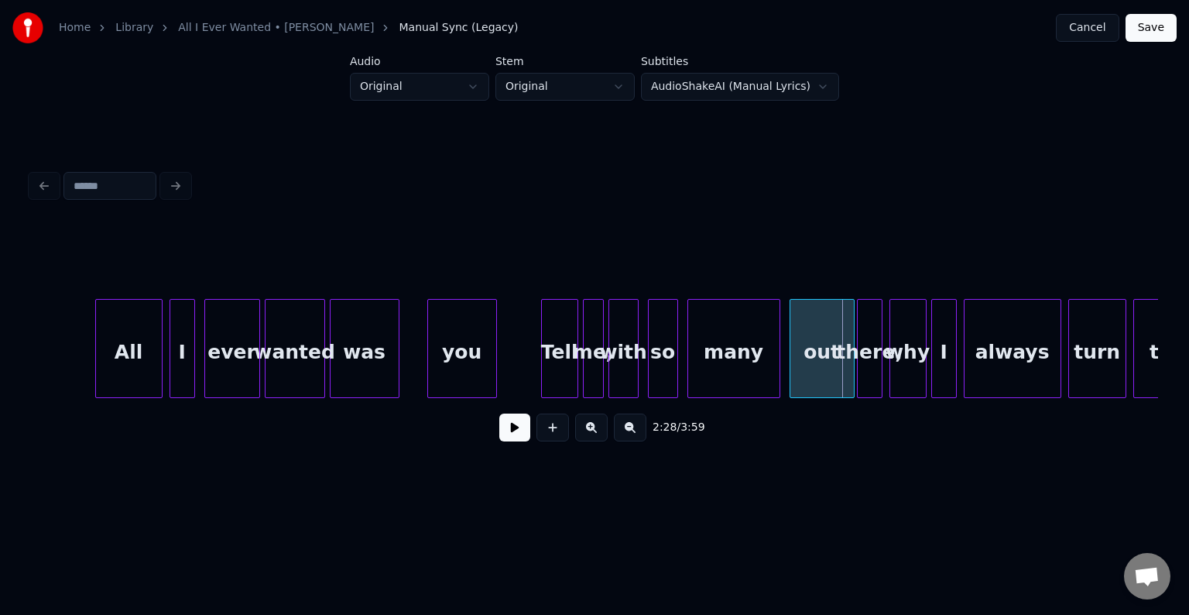
scroll to position [0, 16398]
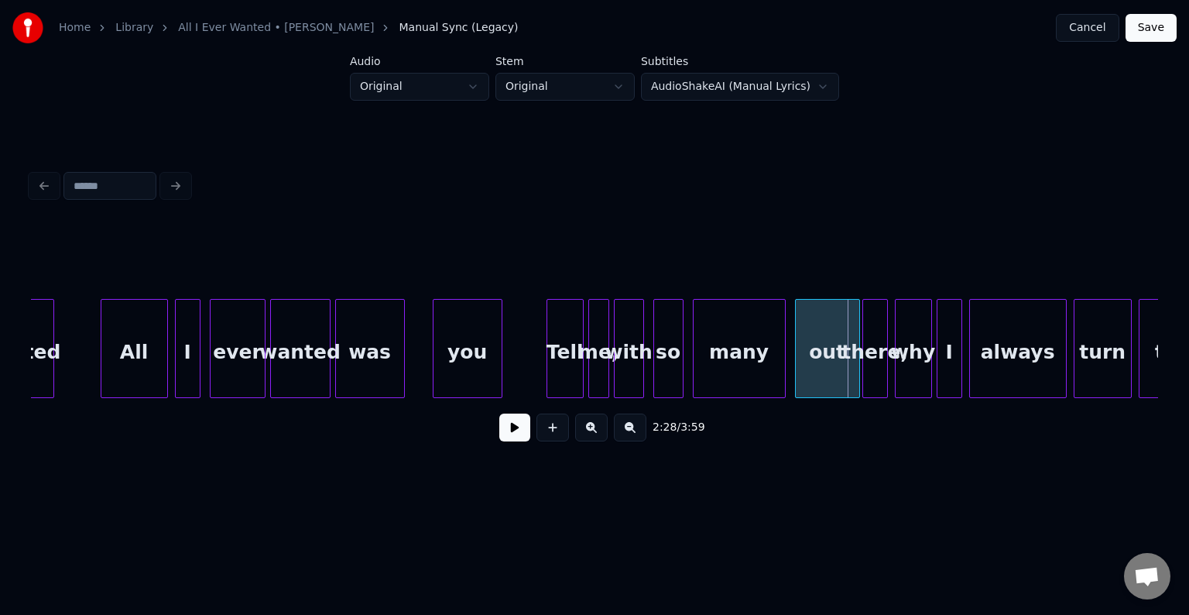
click at [497, 382] on div at bounding box center [499, 349] width 5 height 98
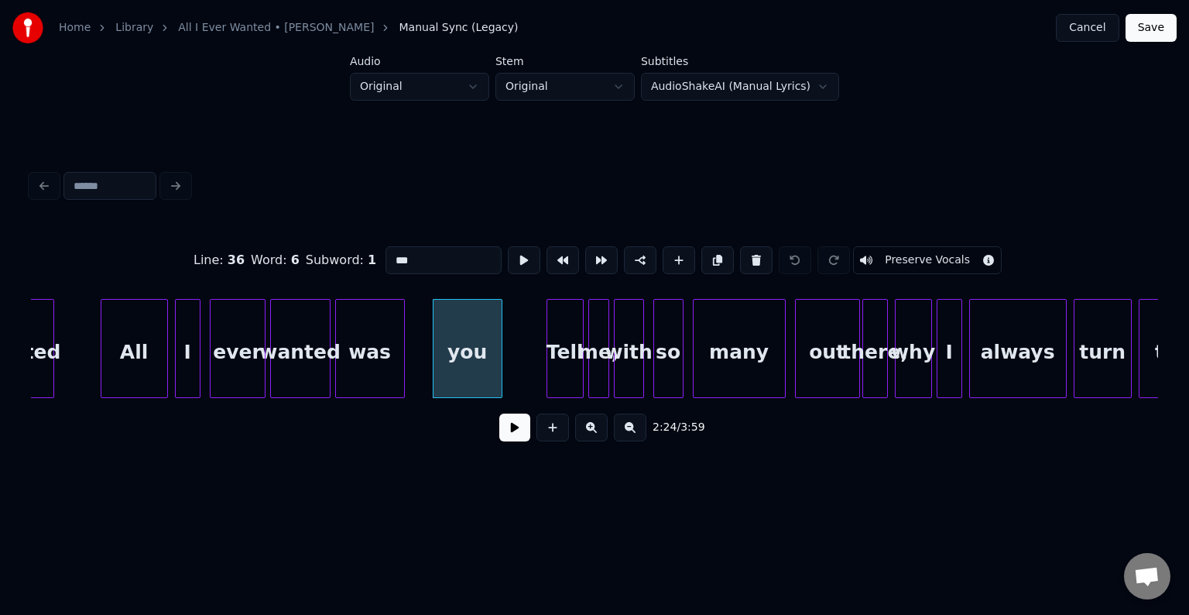
click at [517, 441] on button at bounding box center [514, 427] width 31 height 28
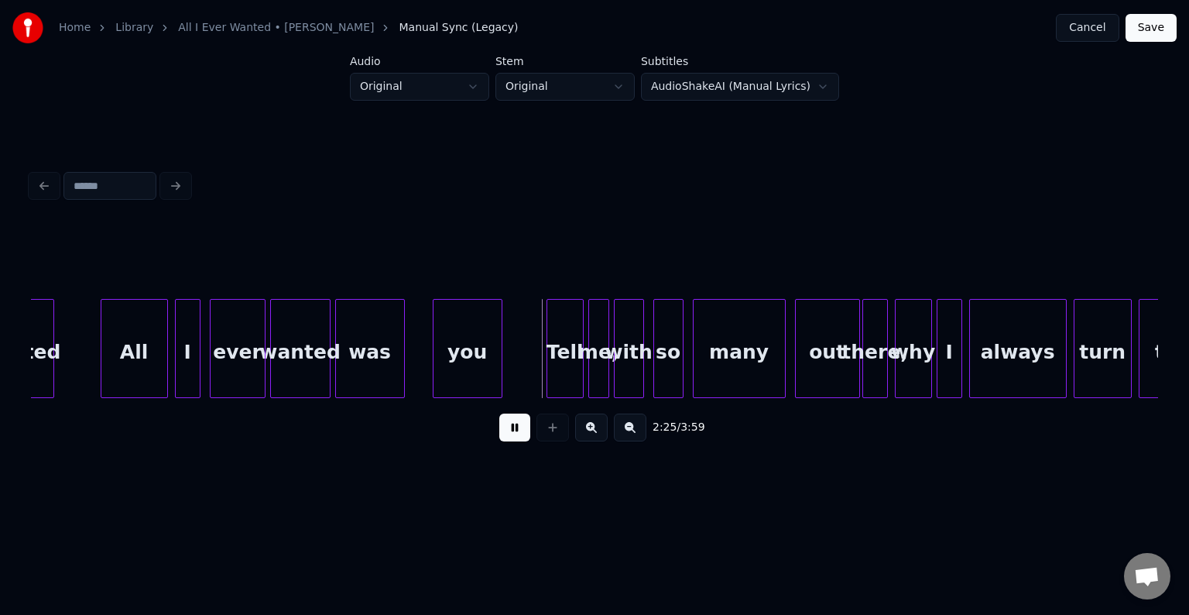
click at [517, 441] on button at bounding box center [514, 427] width 31 height 28
click at [474, 359] on div "you" at bounding box center [467, 352] width 68 height 105
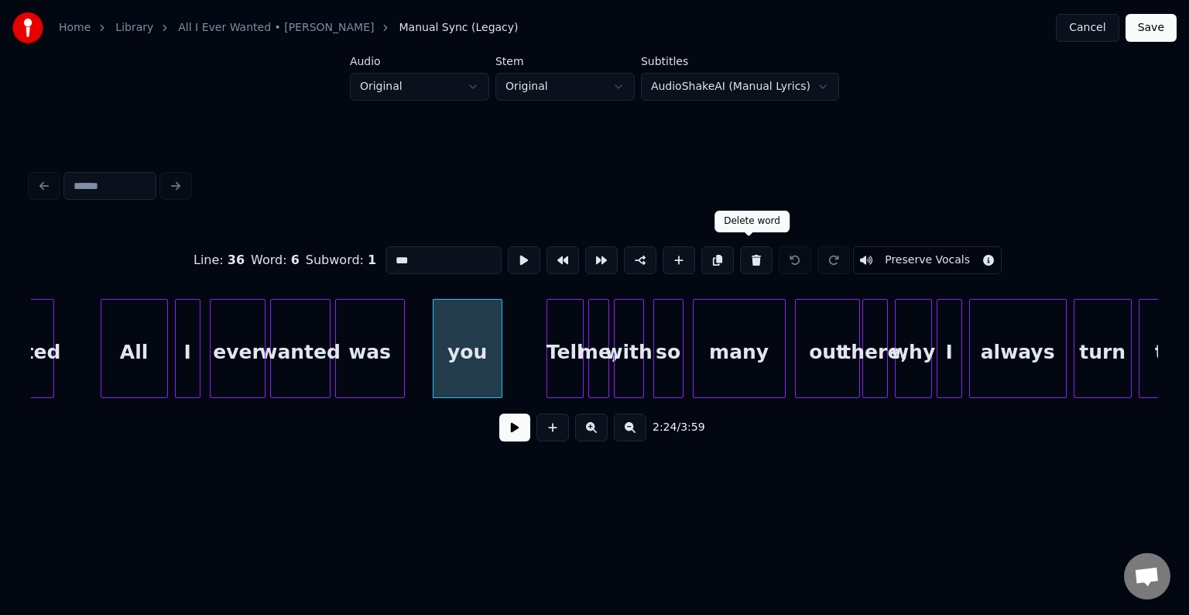
click at [745, 256] on button at bounding box center [756, 260] width 33 height 28
type input "***"
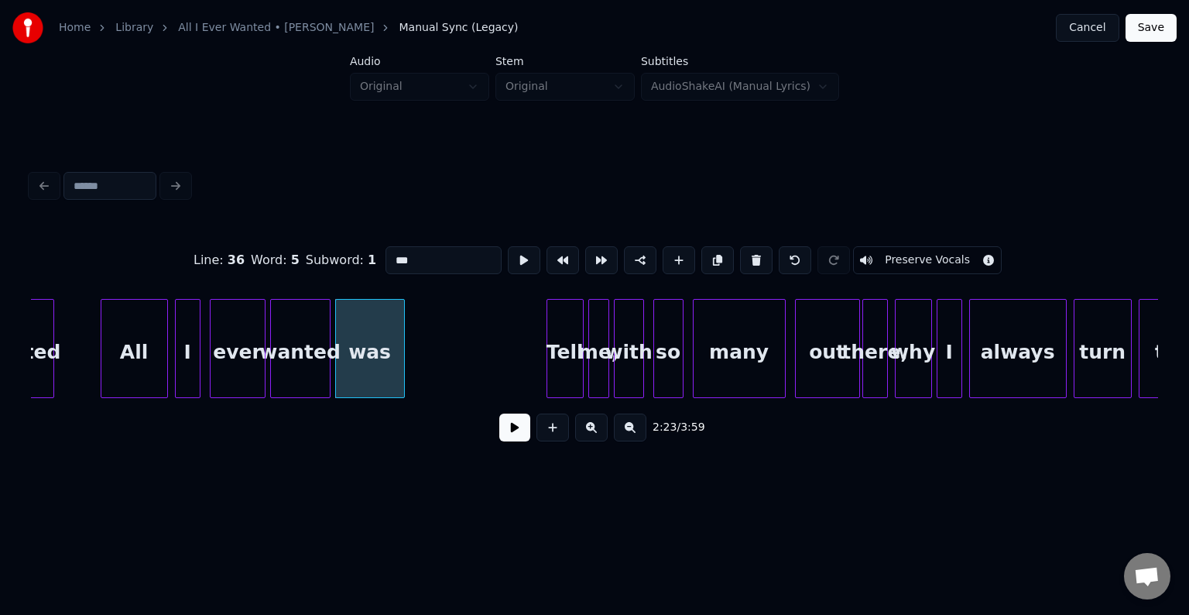
click at [526, 441] on button at bounding box center [514, 427] width 31 height 28
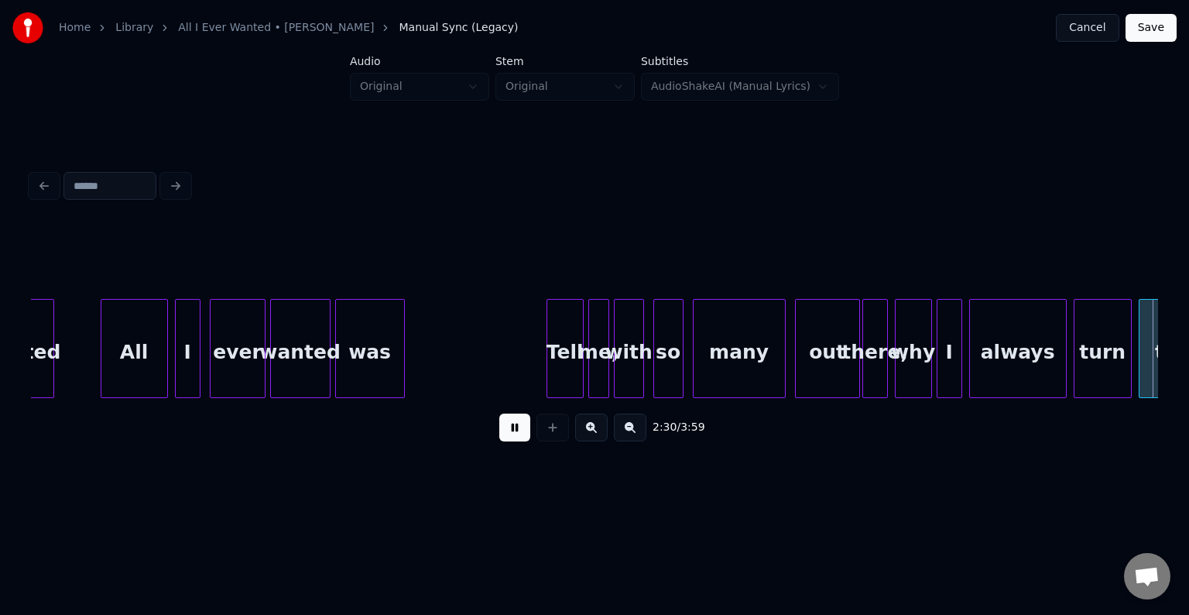
scroll to position [0, 17525]
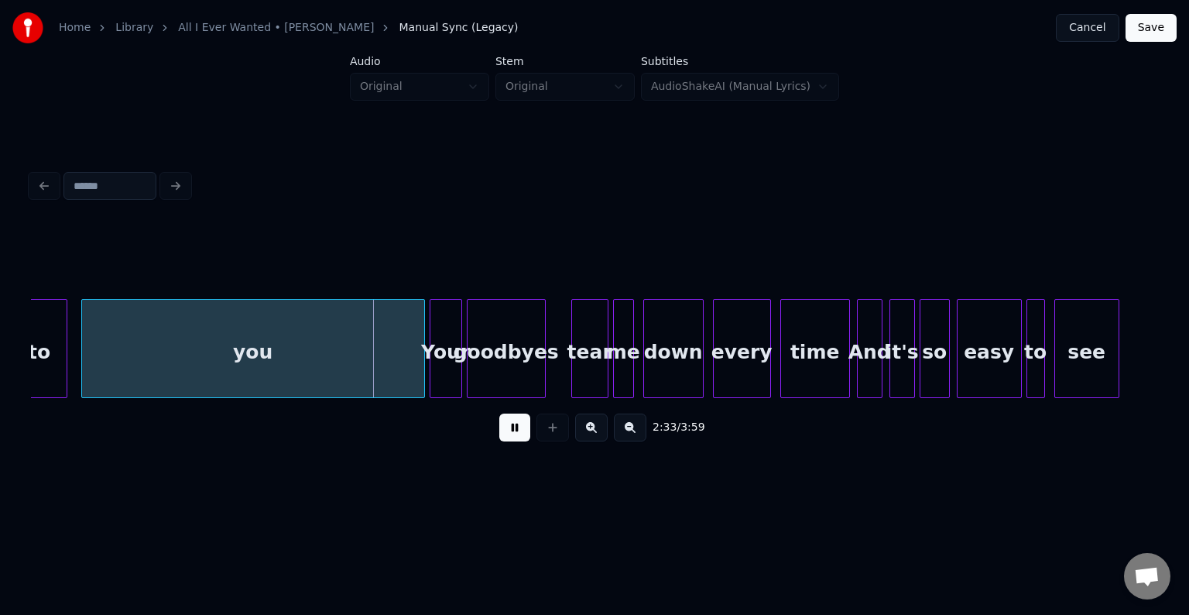
click at [526, 441] on button at bounding box center [514, 427] width 31 height 28
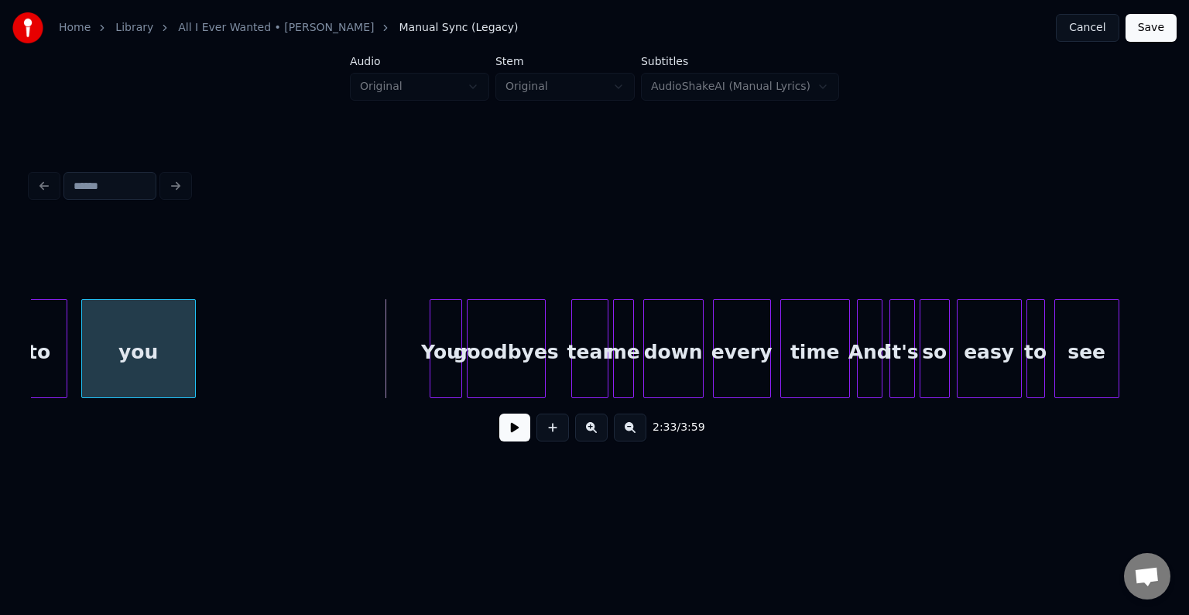
click at [190, 358] on div at bounding box center [192, 349] width 5 height 98
click at [513, 438] on button at bounding box center [514, 427] width 31 height 28
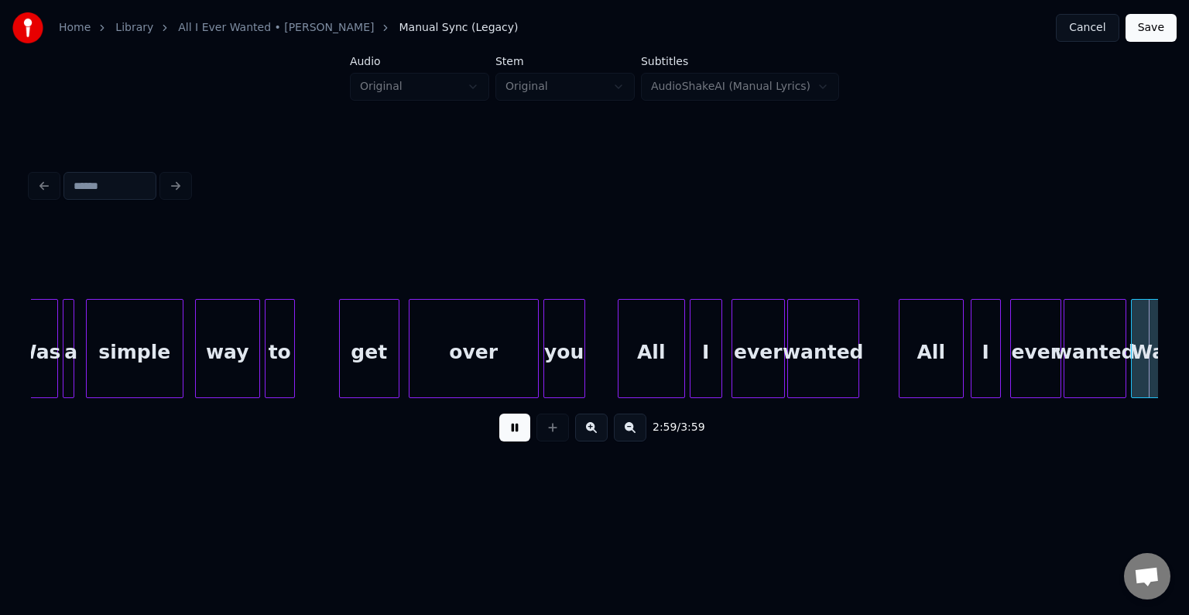
scroll to position [0, 20908]
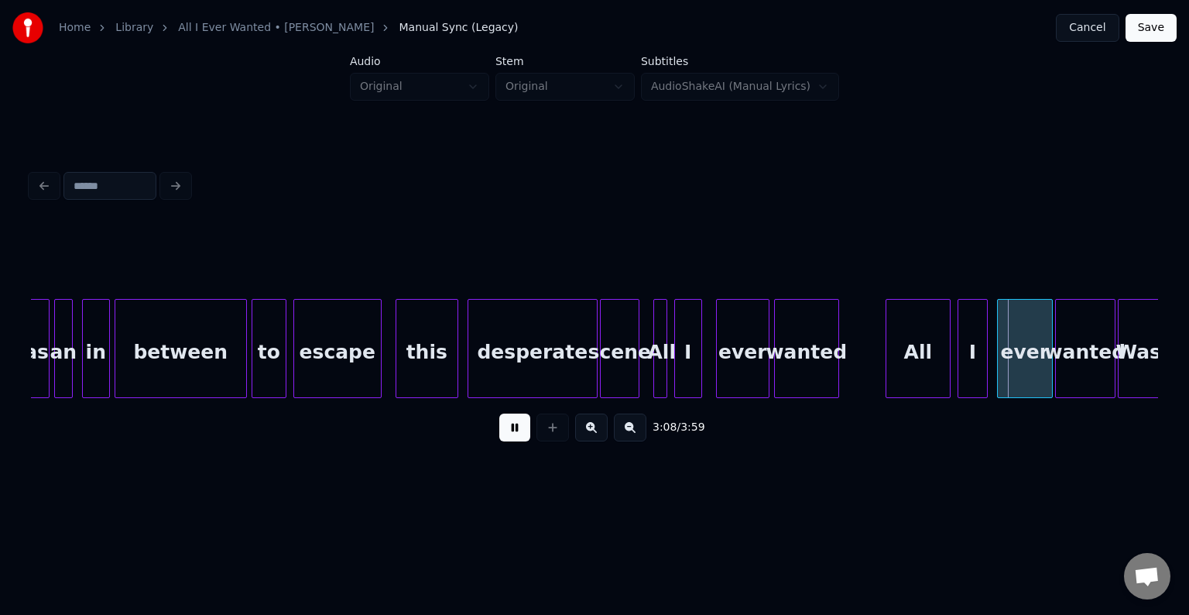
click at [513, 438] on button at bounding box center [514, 427] width 31 height 28
click at [625, 349] on div "scene" at bounding box center [620, 352] width 38 height 105
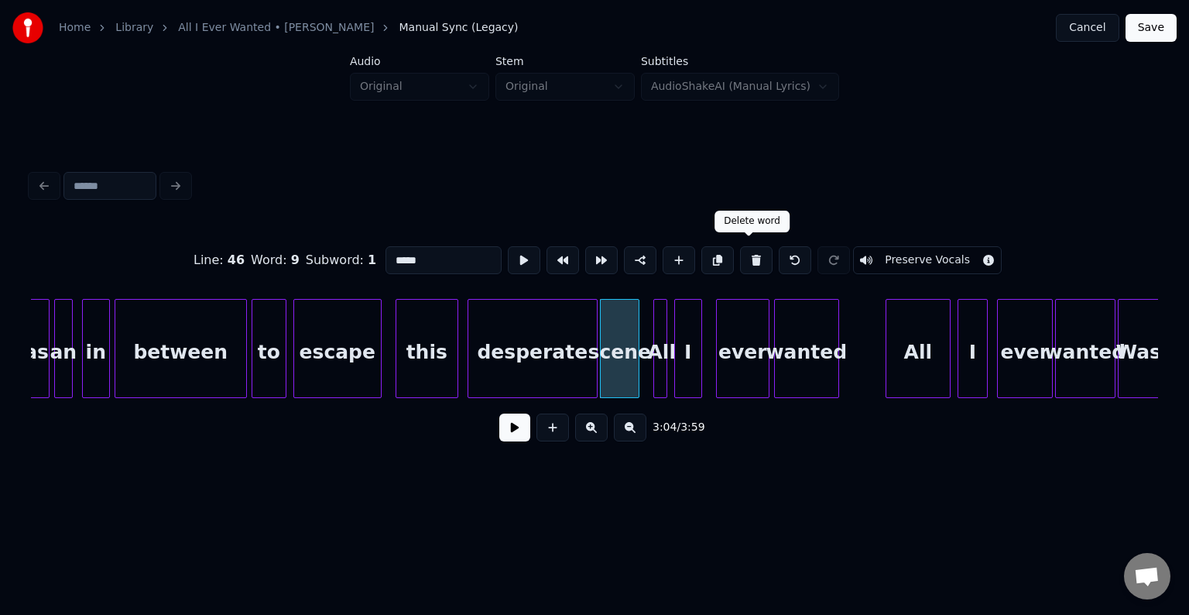
click at [740, 254] on button at bounding box center [756, 260] width 33 height 28
type input "*********"
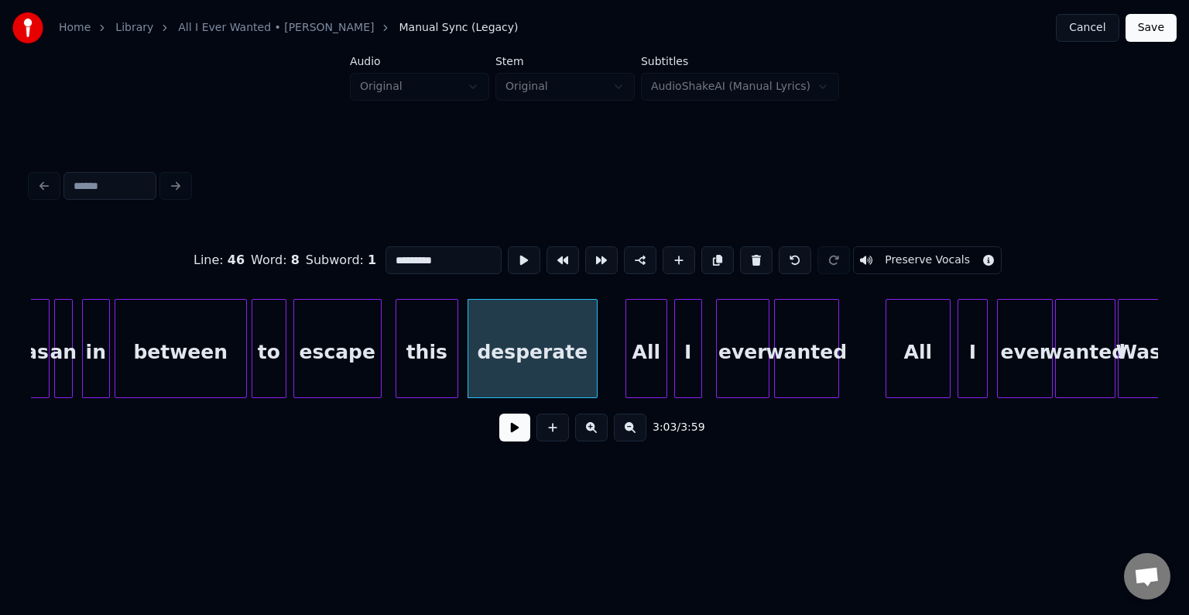
click at [629, 375] on div at bounding box center [628, 349] width 5 height 98
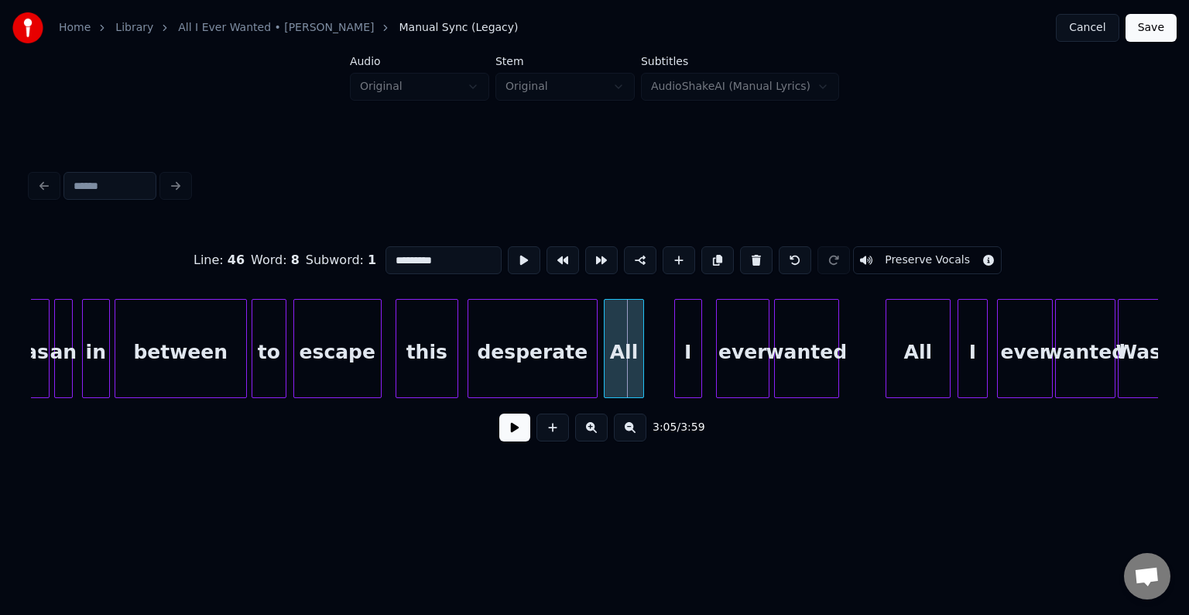
click at [622, 376] on div "All" at bounding box center [624, 352] width 39 height 105
click at [663, 384] on div at bounding box center [663, 349] width 5 height 98
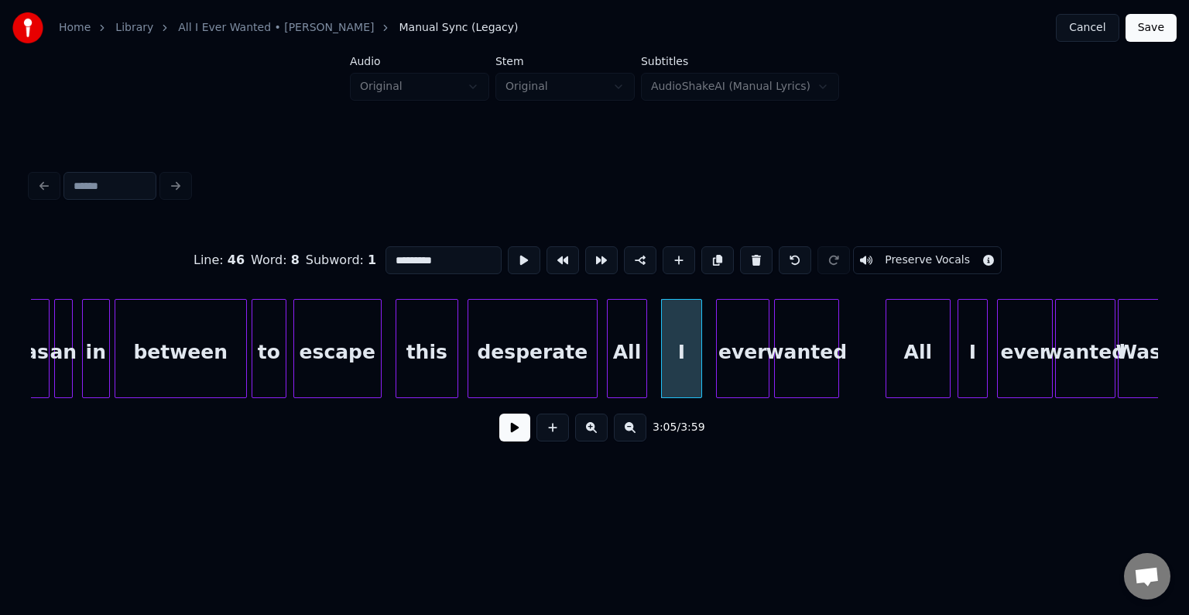
click at [556, 376] on div "desperate" at bounding box center [532, 352] width 128 height 105
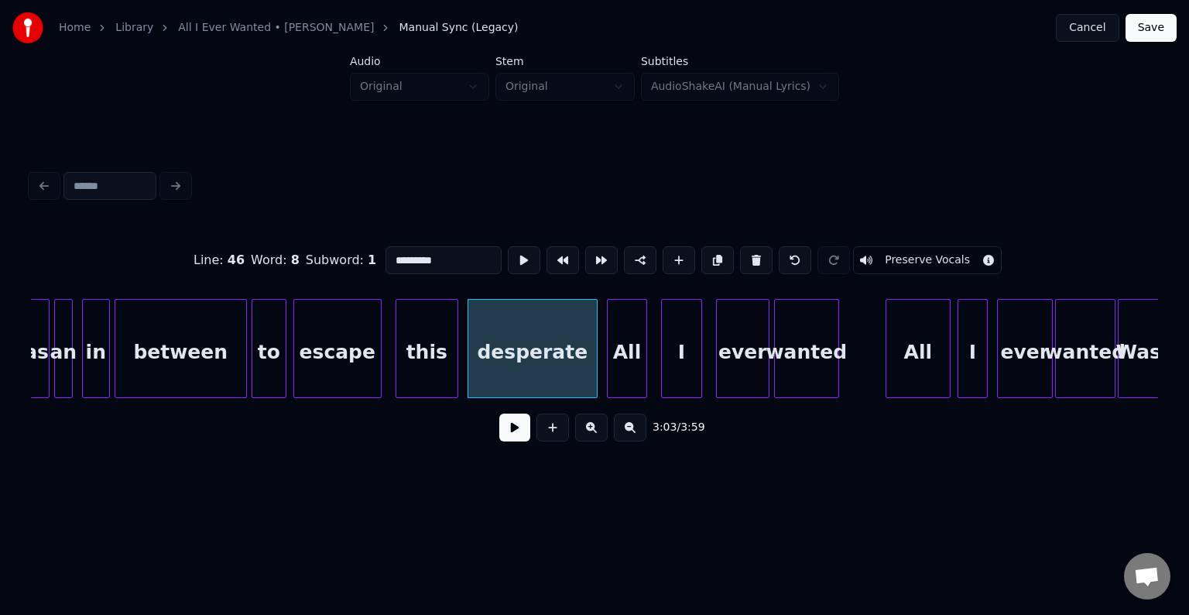
click at [502, 427] on button at bounding box center [514, 427] width 31 height 28
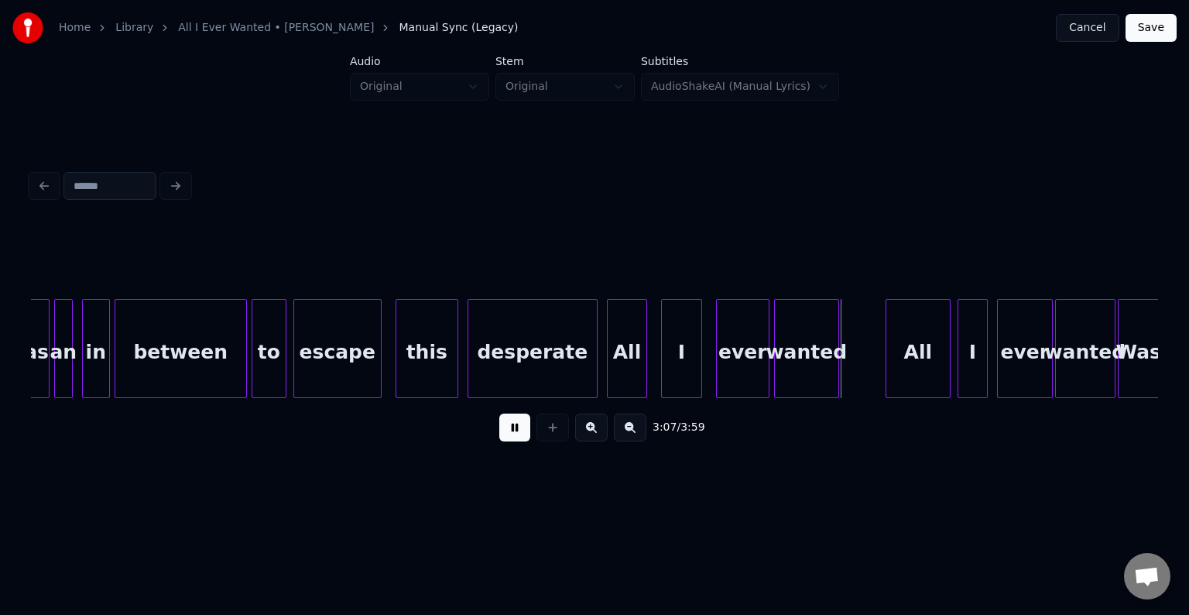
click at [502, 427] on button at bounding box center [514, 427] width 31 height 28
click at [670, 373] on div at bounding box center [672, 349] width 5 height 98
click at [690, 379] on div "I" at bounding box center [695, 352] width 31 height 105
click at [672, 376] on div at bounding box center [673, 349] width 5 height 98
click at [594, 379] on div at bounding box center [594, 349] width 5 height 98
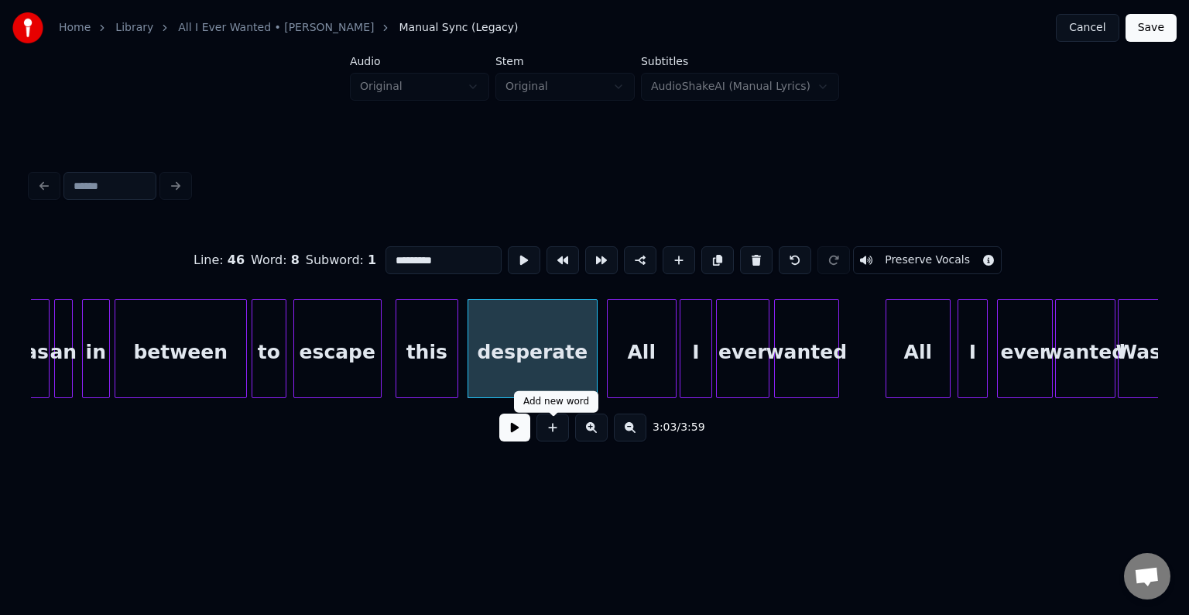
click at [517, 434] on button at bounding box center [514, 427] width 31 height 28
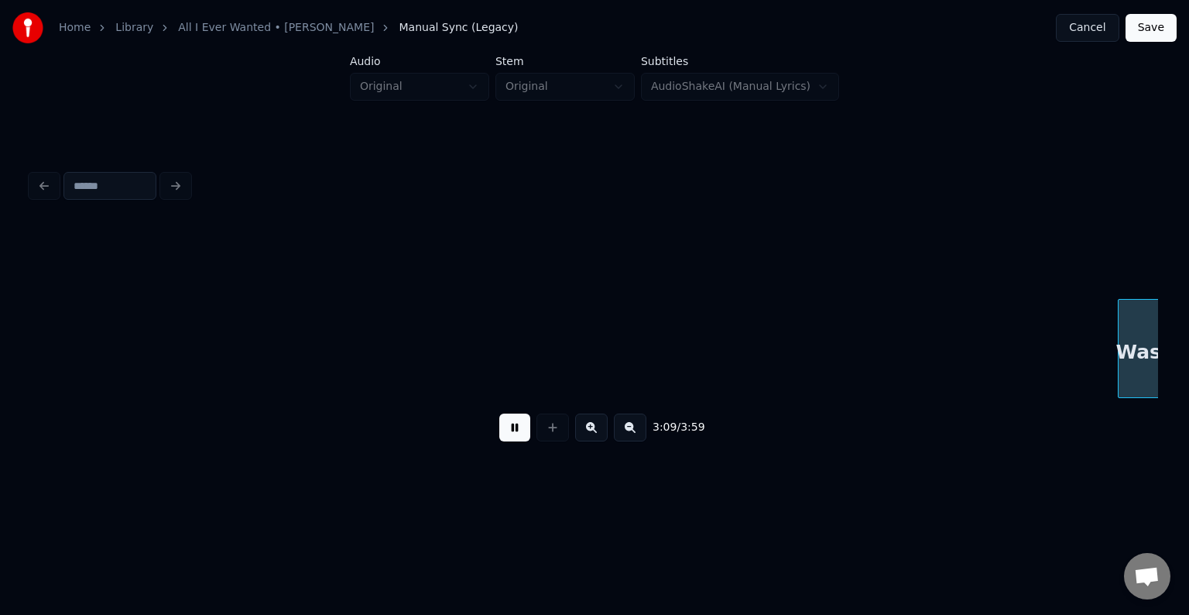
scroll to position [0, 22035]
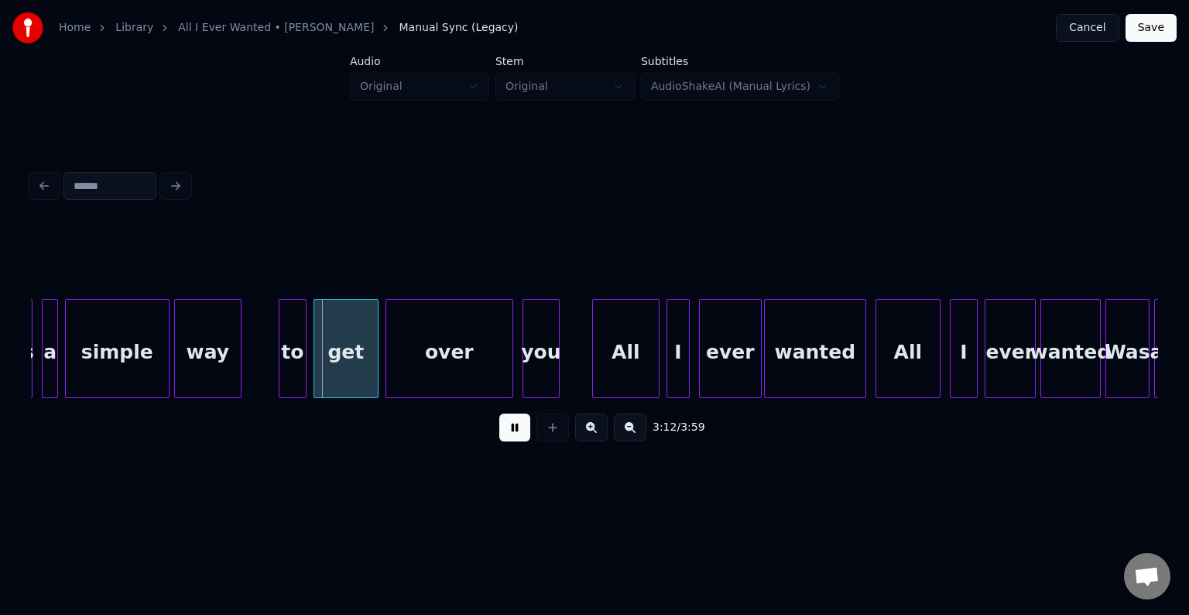
click at [517, 434] on button at bounding box center [514, 427] width 31 height 28
click at [258, 365] on div "to" at bounding box center [257, 352] width 26 height 105
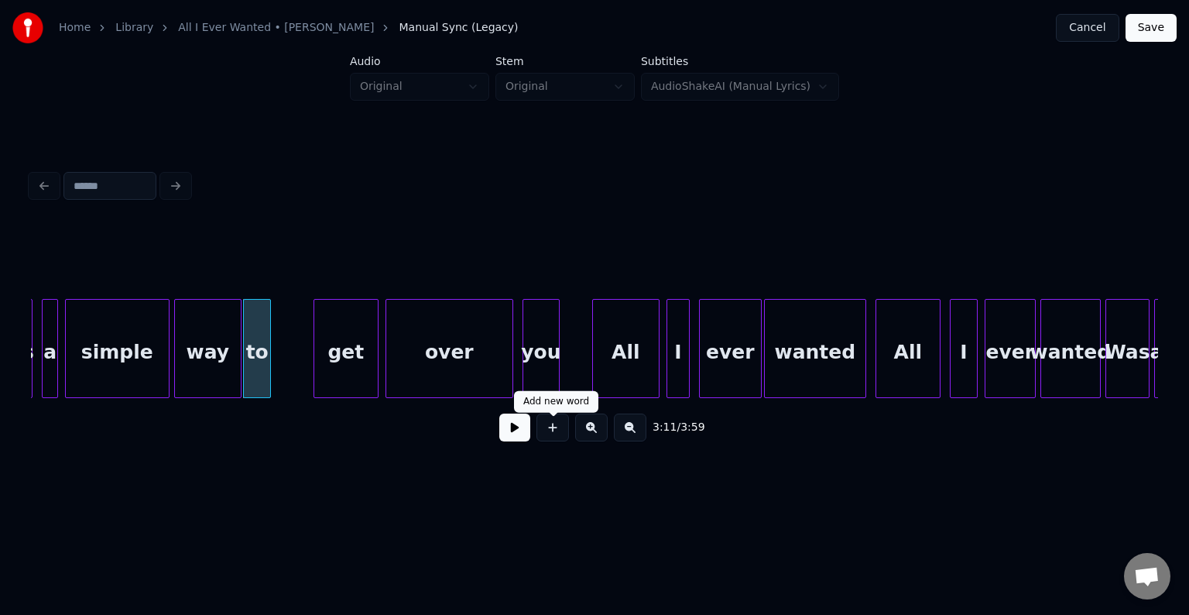
click at [534, 441] on div at bounding box center [552, 427] width 39 height 28
click at [520, 441] on button at bounding box center [514, 427] width 31 height 28
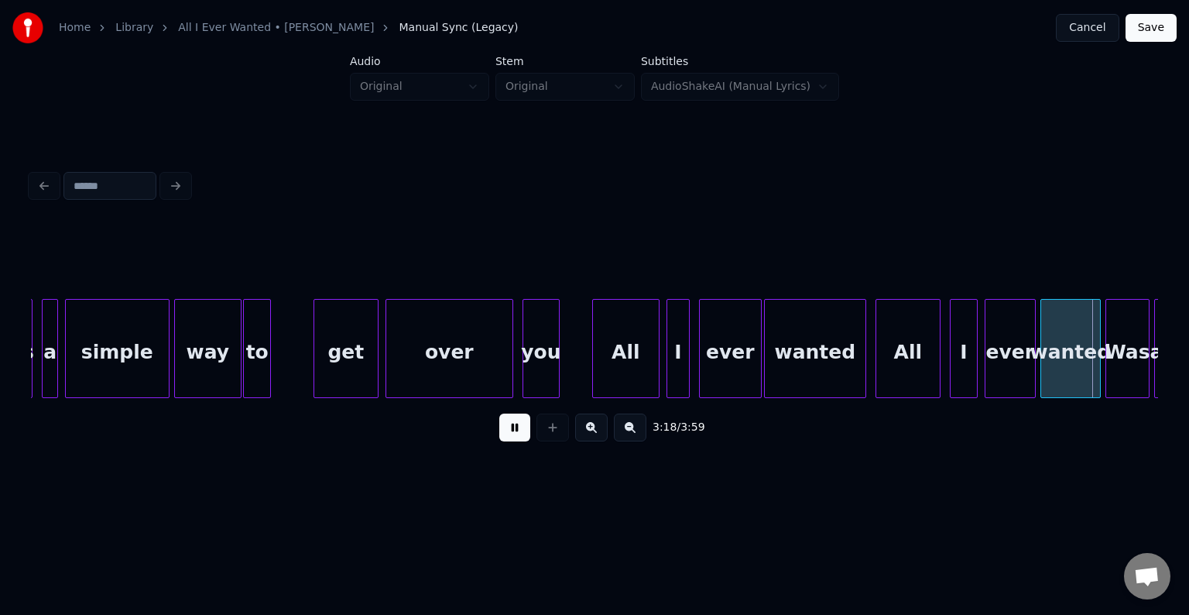
click at [520, 441] on button at bounding box center [514, 427] width 31 height 28
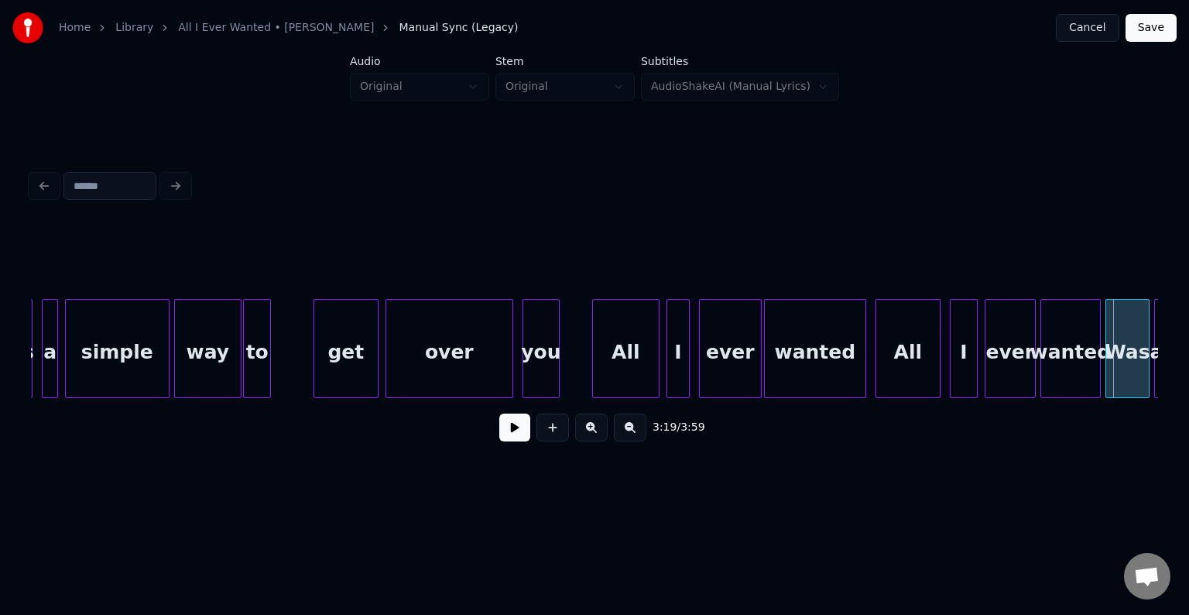
click at [843, 372] on div "wanted" at bounding box center [815, 352] width 101 height 105
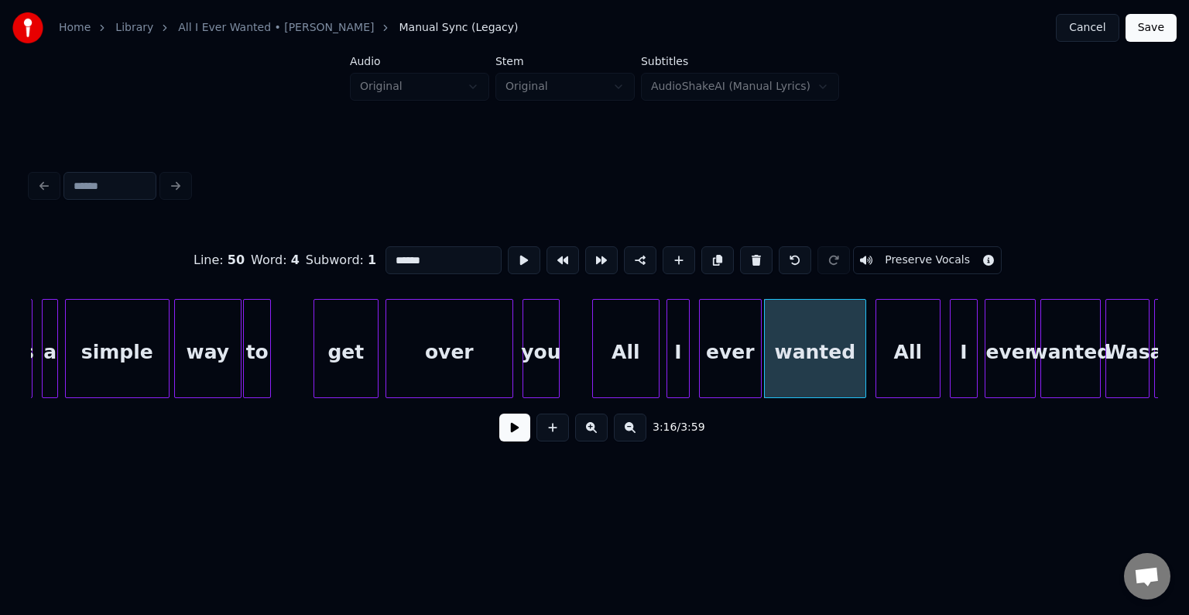
click at [512, 438] on button at bounding box center [514, 427] width 31 height 28
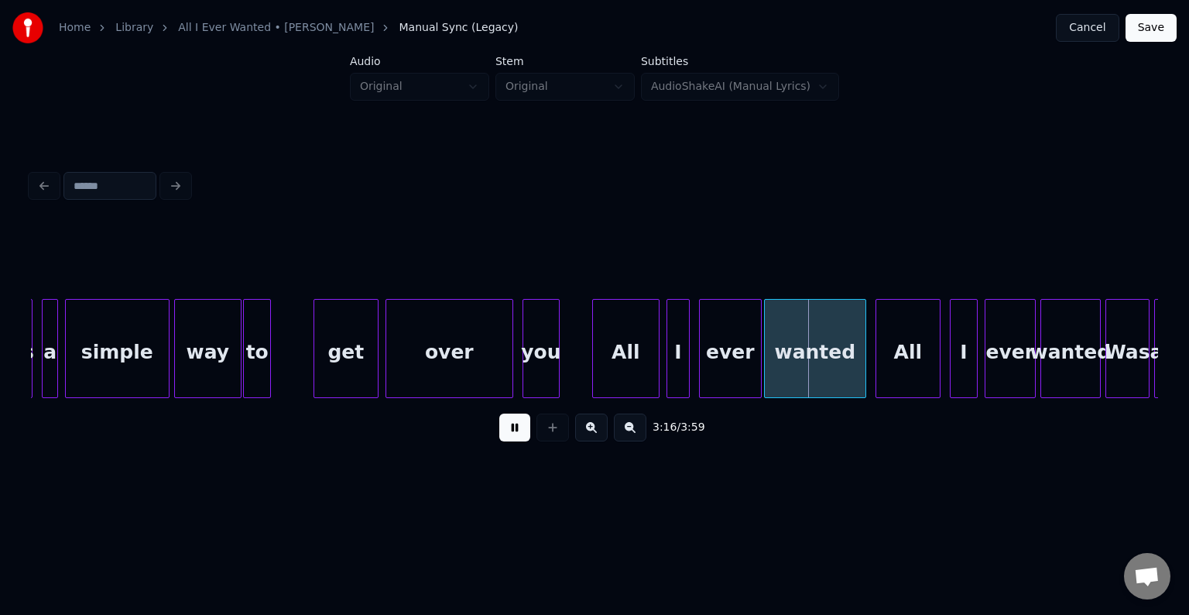
click at [512, 438] on button at bounding box center [514, 427] width 31 height 28
click at [829, 368] on div at bounding box center [831, 349] width 5 height 98
click at [508, 434] on button at bounding box center [514, 427] width 31 height 28
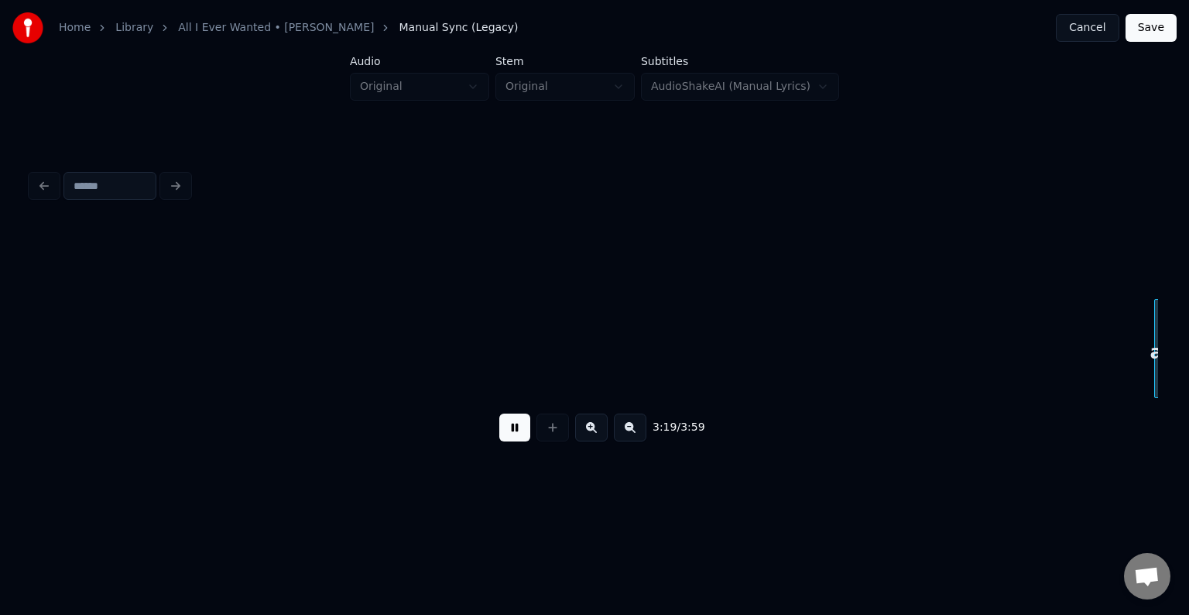
scroll to position [0, 23164]
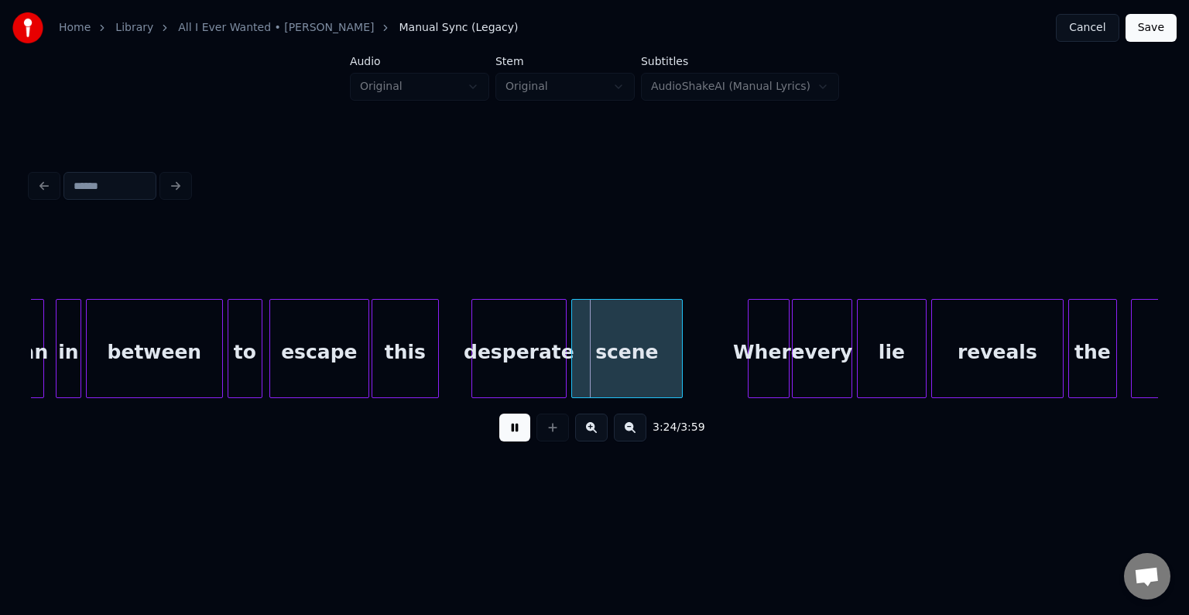
click at [508, 434] on button at bounding box center [514, 427] width 31 height 28
click at [511, 356] on div "desperate" at bounding box center [519, 352] width 94 height 105
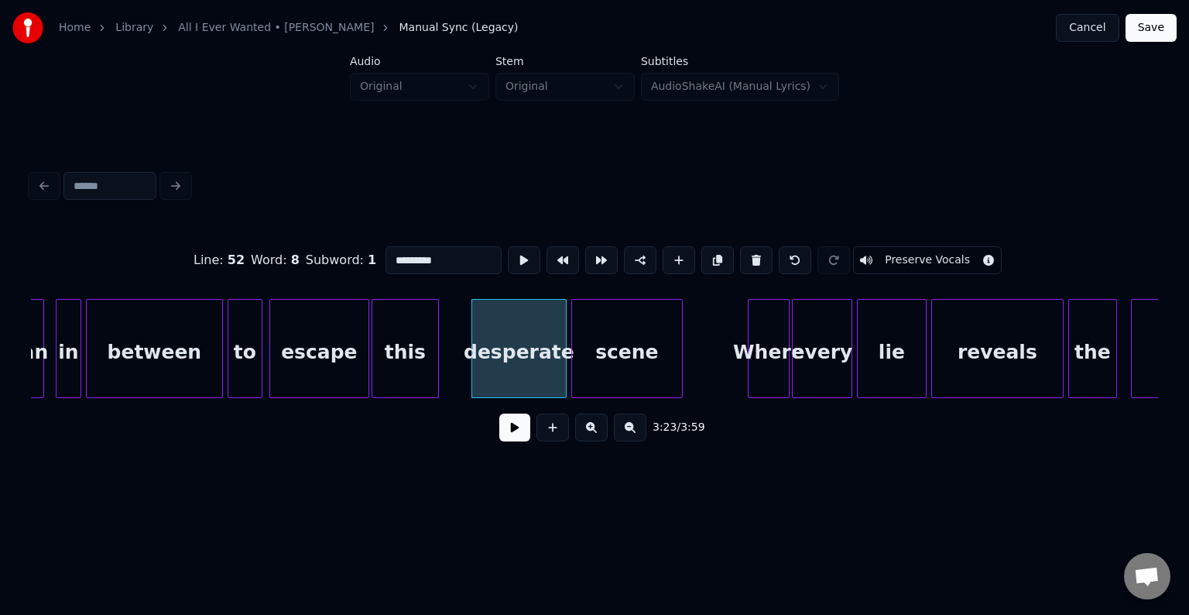
click at [509, 438] on button at bounding box center [514, 427] width 31 height 28
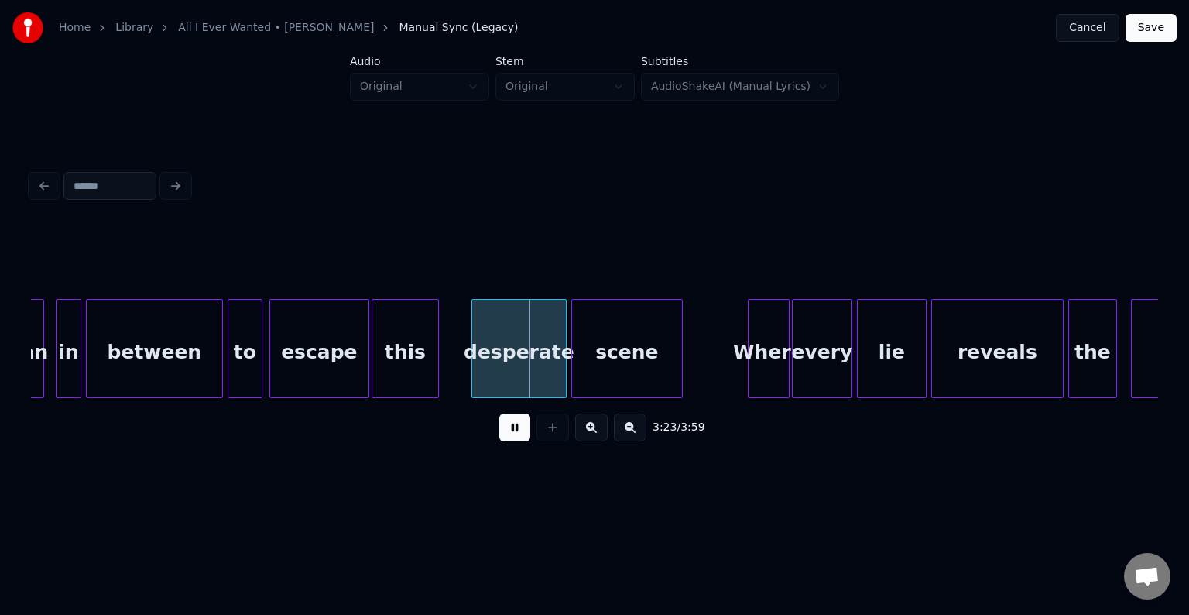
click at [509, 438] on button at bounding box center [514, 427] width 31 height 28
click at [447, 372] on div at bounding box center [447, 349] width 5 height 98
click at [510, 440] on button at bounding box center [514, 427] width 31 height 28
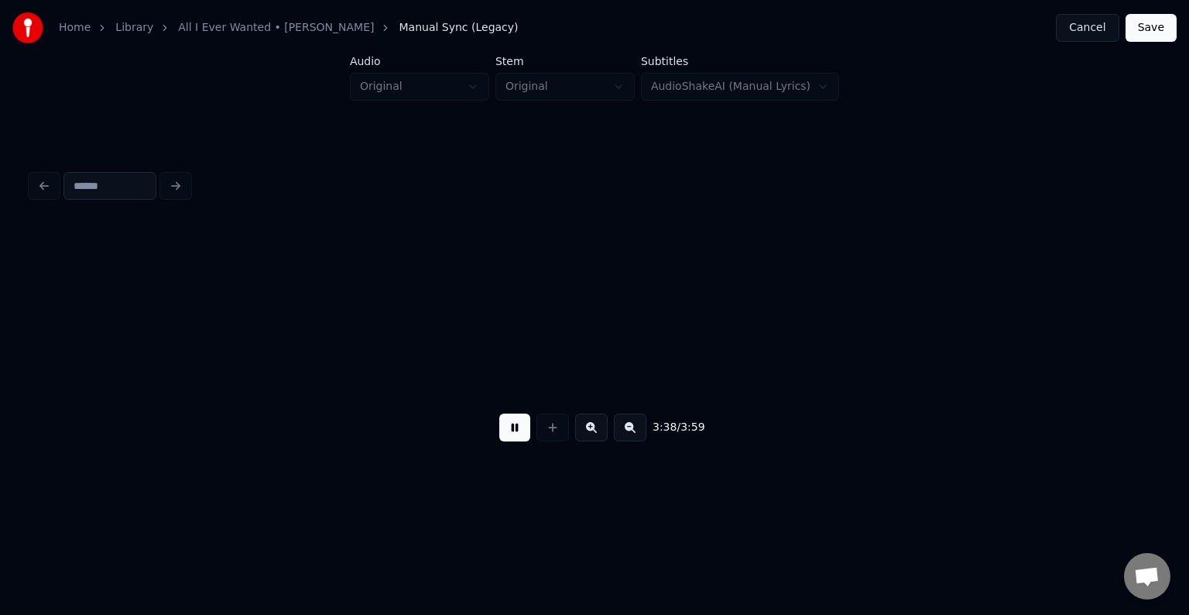
scroll to position [0, 25420]
click at [510, 436] on button at bounding box center [514, 427] width 31 height 28
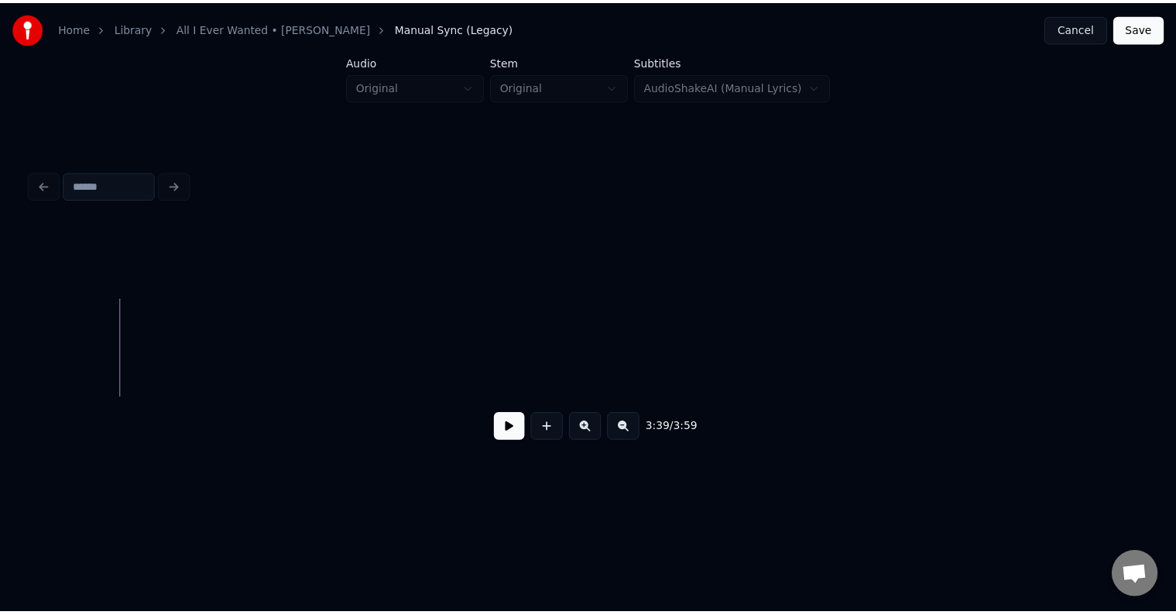
scroll to position [0, 26643]
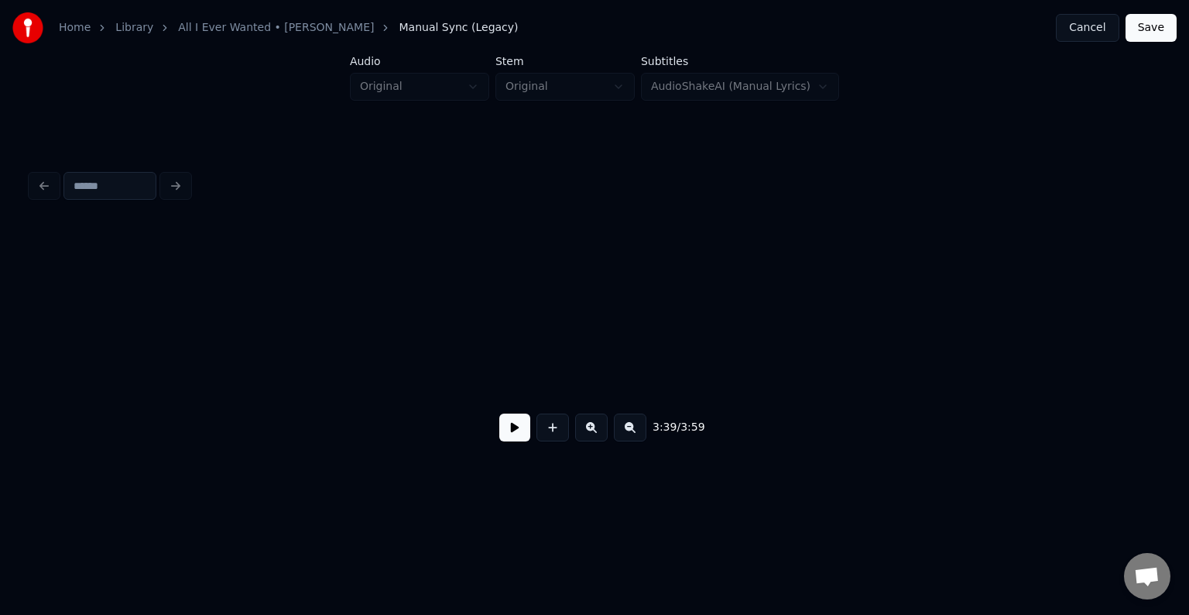
click at [1162, 37] on button "Save" at bounding box center [1151, 28] width 51 height 28
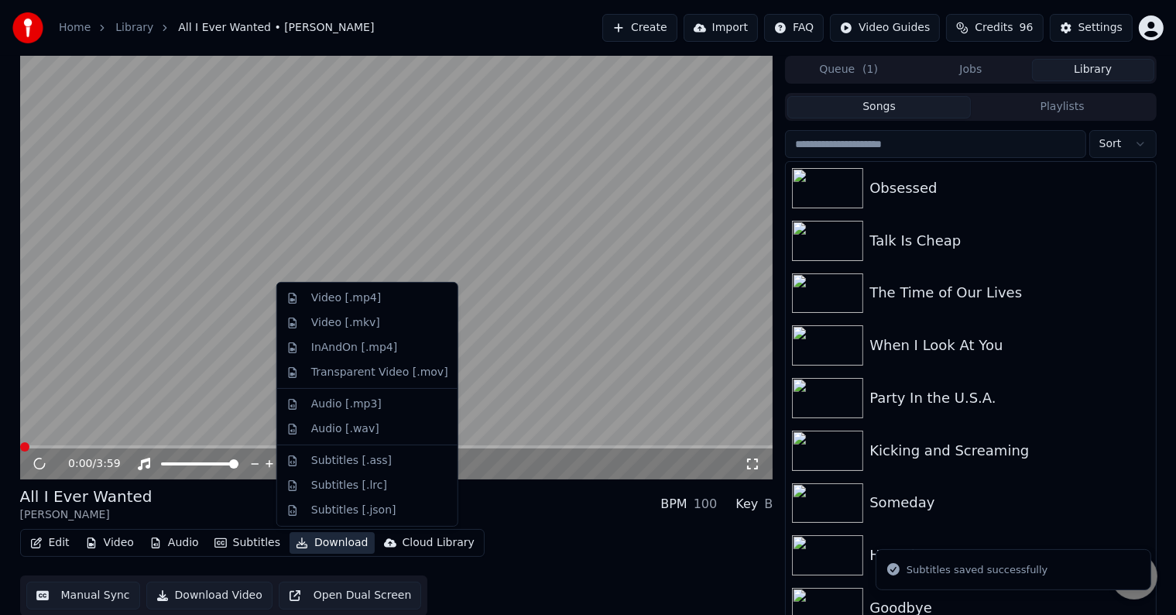
click at [322, 551] on button "Download" at bounding box center [332, 543] width 85 height 22
click at [334, 293] on div "Video [.mp4]" at bounding box center [346, 297] width 70 height 15
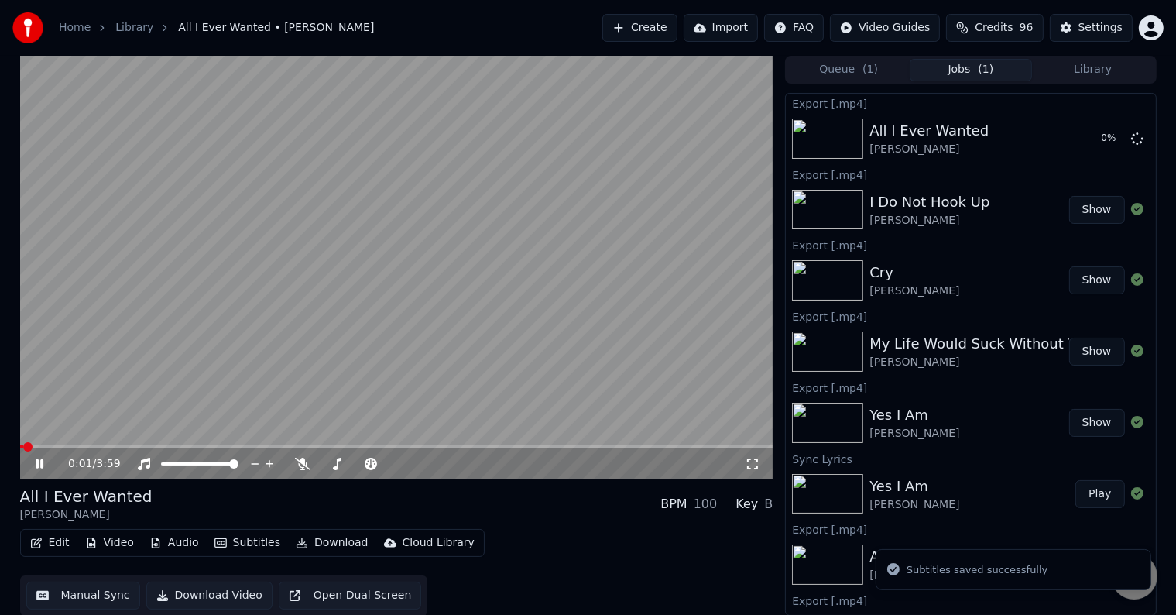
click at [36, 461] on icon at bounding box center [40, 463] width 8 height 9
click at [1112, 67] on button "Library" at bounding box center [1093, 70] width 122 height 22
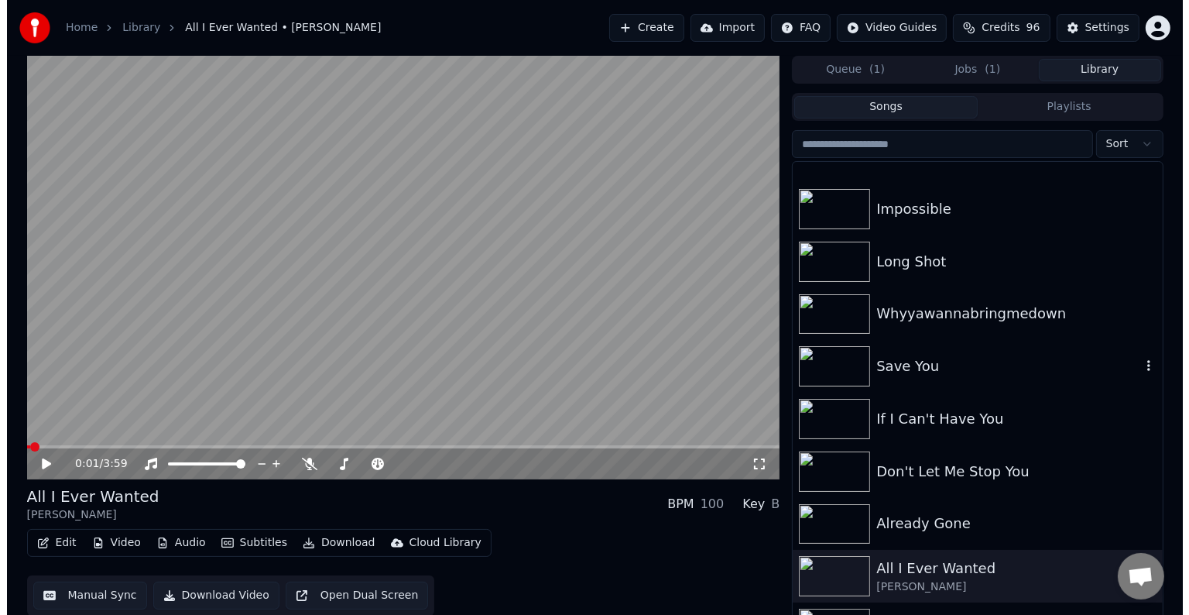
scroll to position [14721, 0]
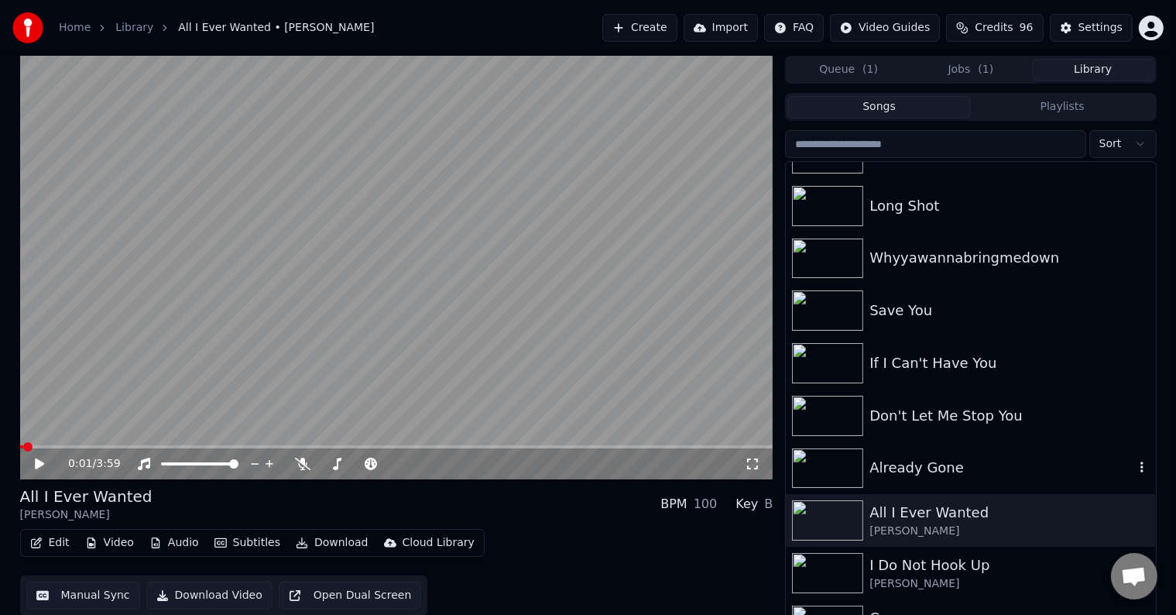
click at [894, 454] on div "Already Gone" at bounding box center [970, 468] width 369 height 53
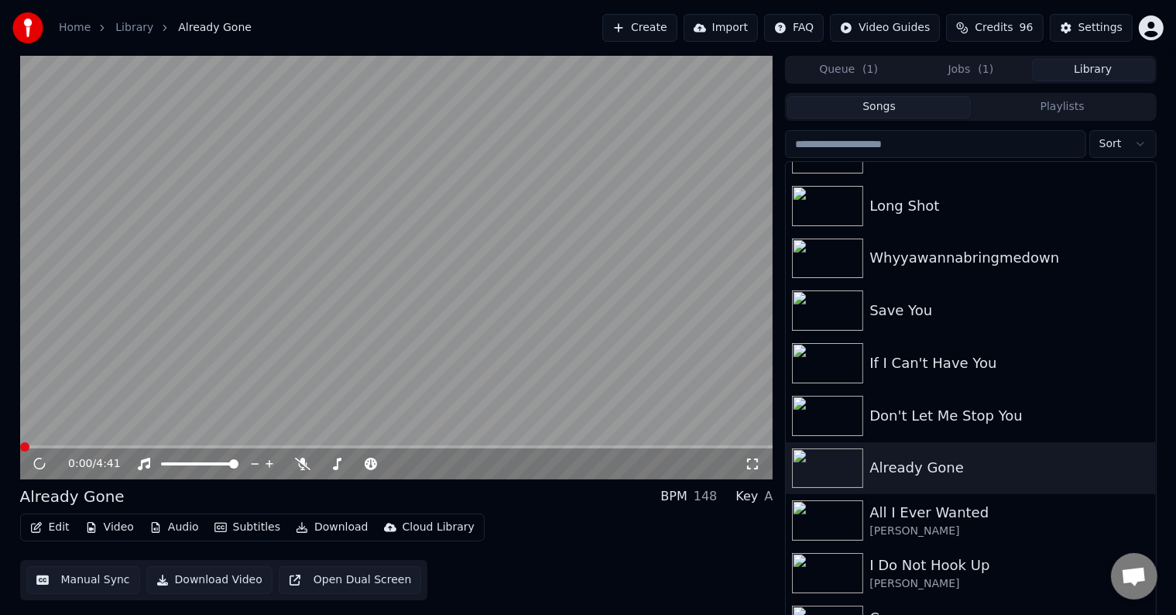
click at [45, 520] on button "Edit" at bounding box center [50, 527] width 52 height 22
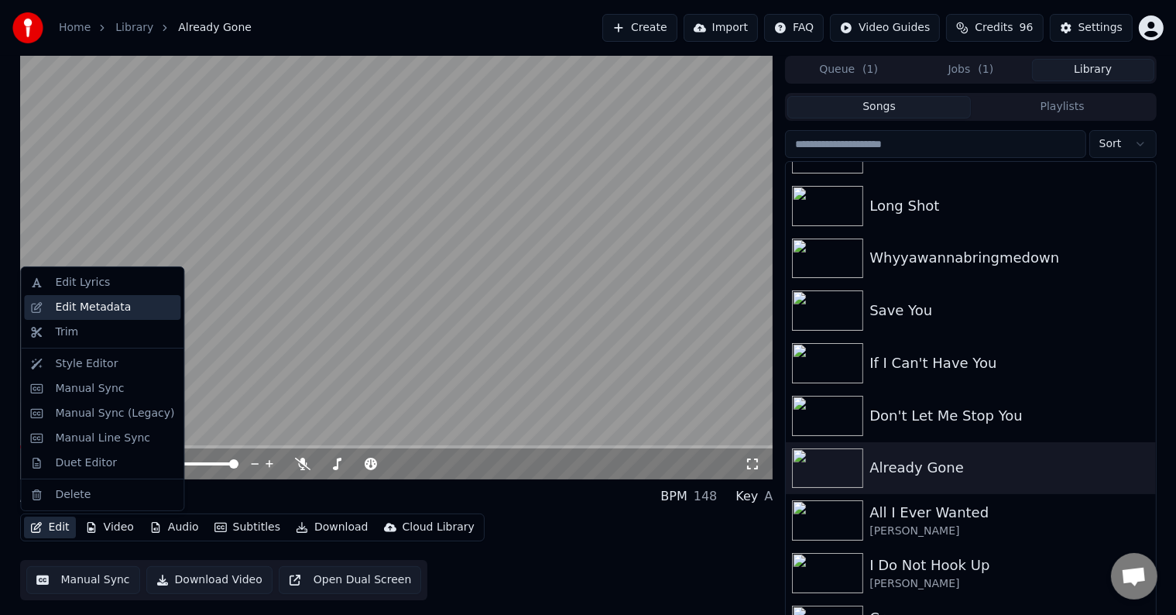
click at [99, 300] on div "Edit Metadata" at bounding box center [93, 307] width 76 height 15
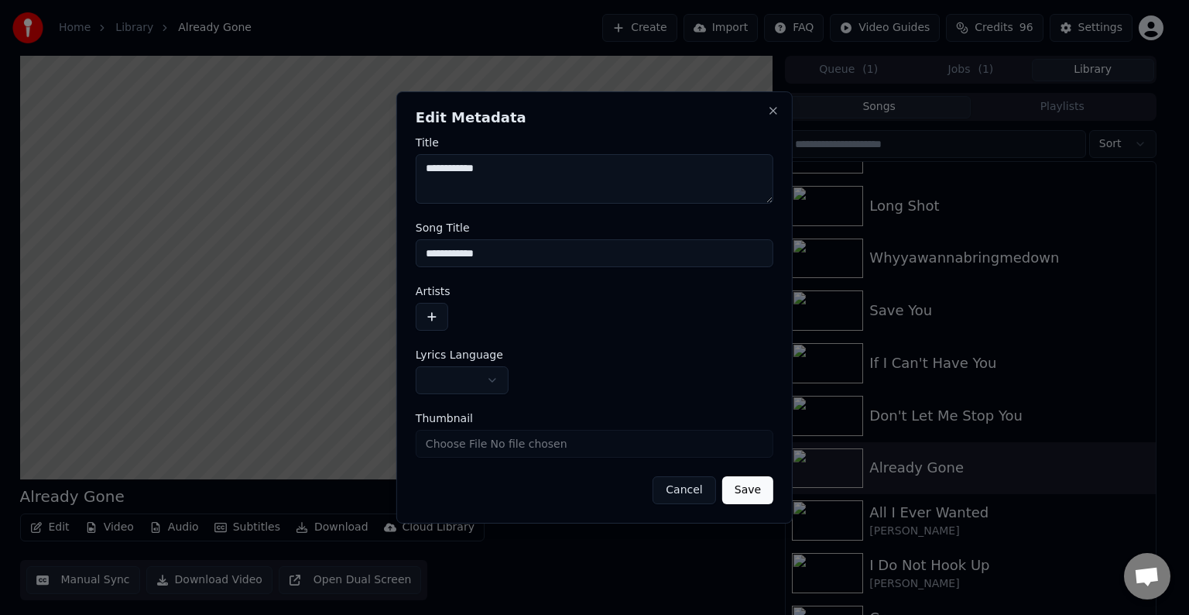
click at [454, 379] on body "Home Library Already Gone Create Import FAQ Video Guides Credits 96 Settings Al…" at bounding box center [588, 307] width 1176 height 615
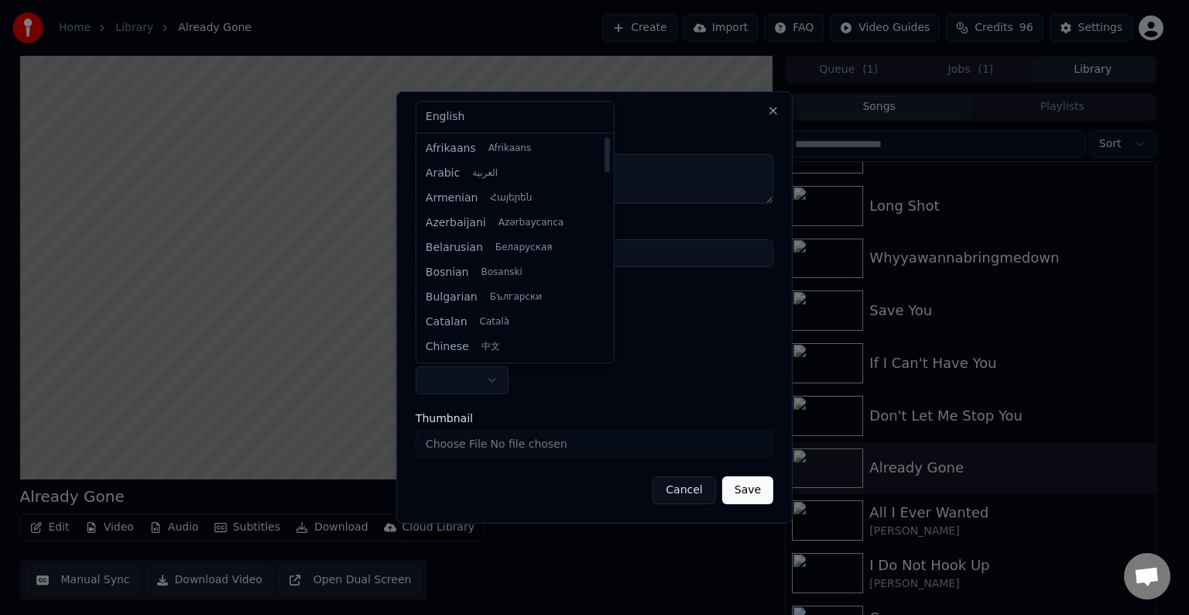
select select "**"
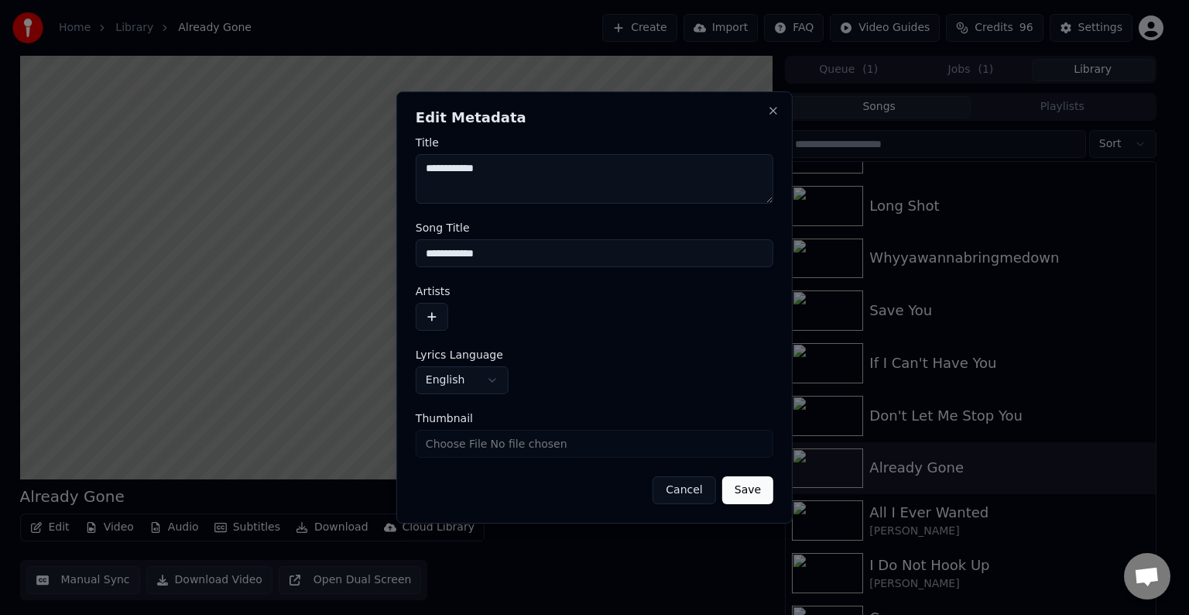
click at [435, 317] on button "button" at bounding box center [432, 317] width 33 height 28
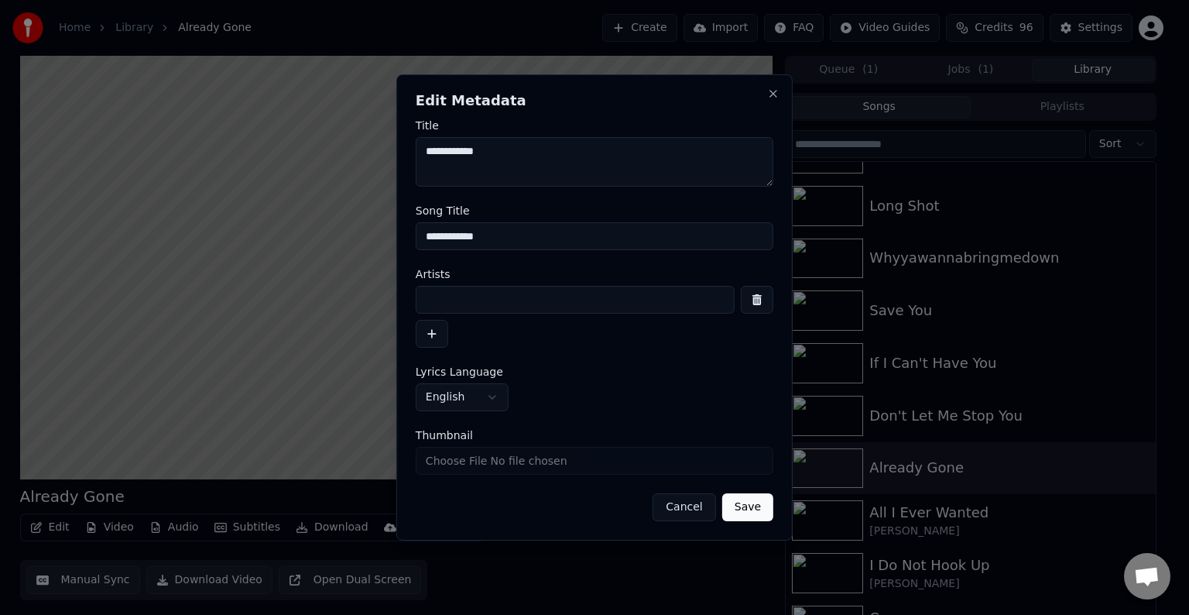
click at [488, 283] on div "Artists" at bounding box center [595, 308] width 358 height 79
click at [501, 313] on input at bounding box center [575, 300] width 319 height 28
type input "**********"
click at [744, 516] on button "Save" at bounding box center [747, 507] width 51 height 28
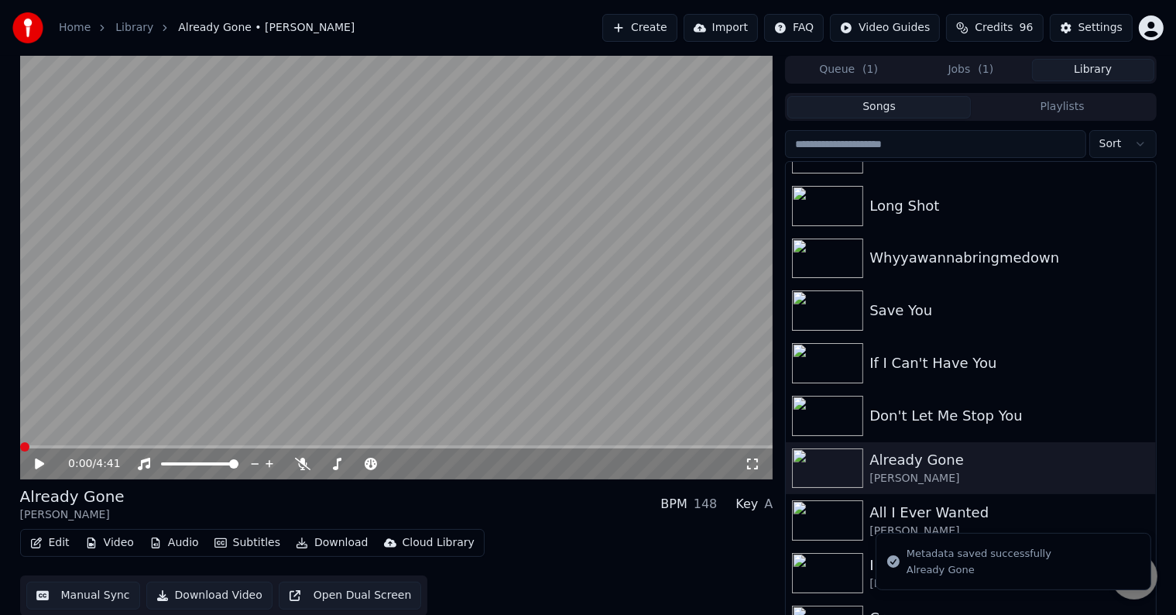
click at [41, 545] on icon "button" at bounding box center [36, 542] width 12 height 11
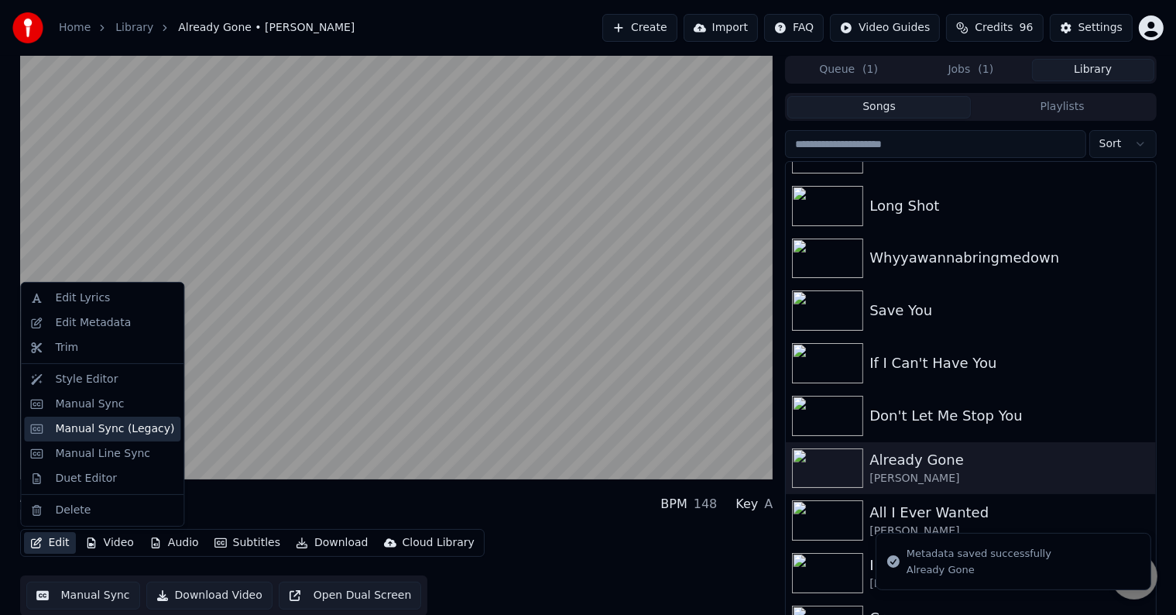
click at [107, 427] on div "Manual Sync (Legacy)" at bounding box center [114, 428] width 119 height 15
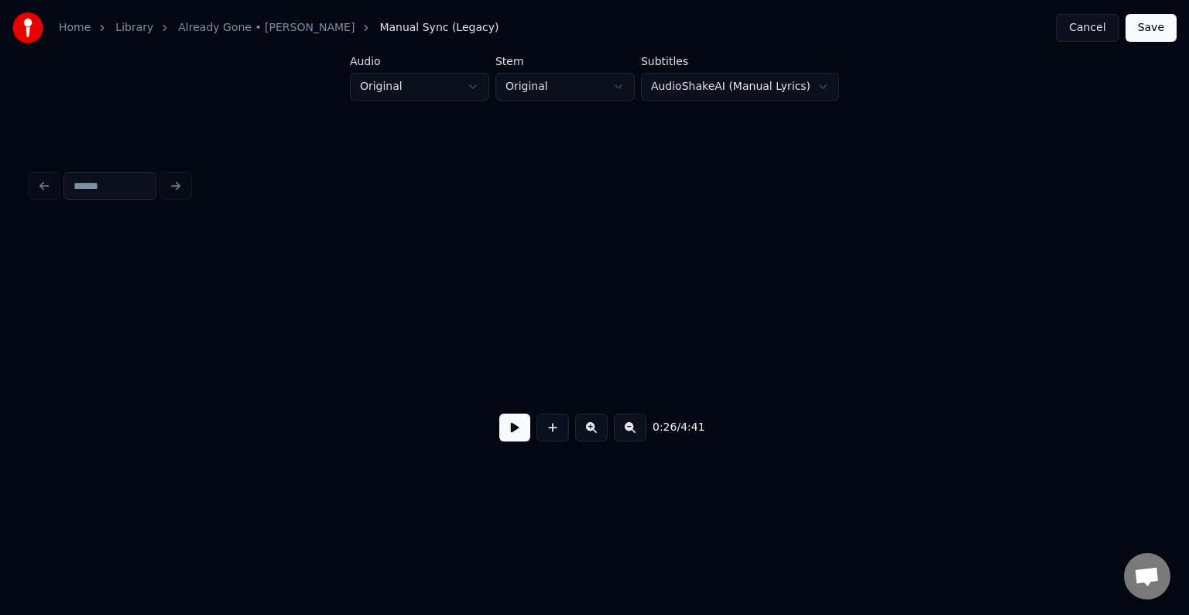
scroll to position [0, 3124]
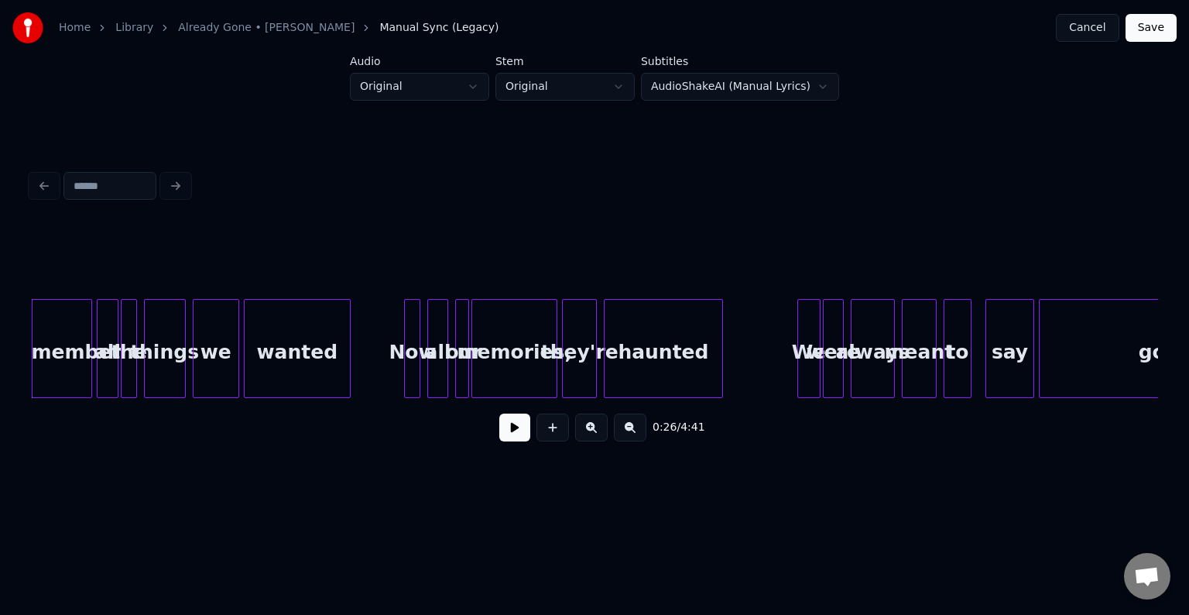
click at [517, 441] on button at bounding box center [514, 427] width 31 height 28
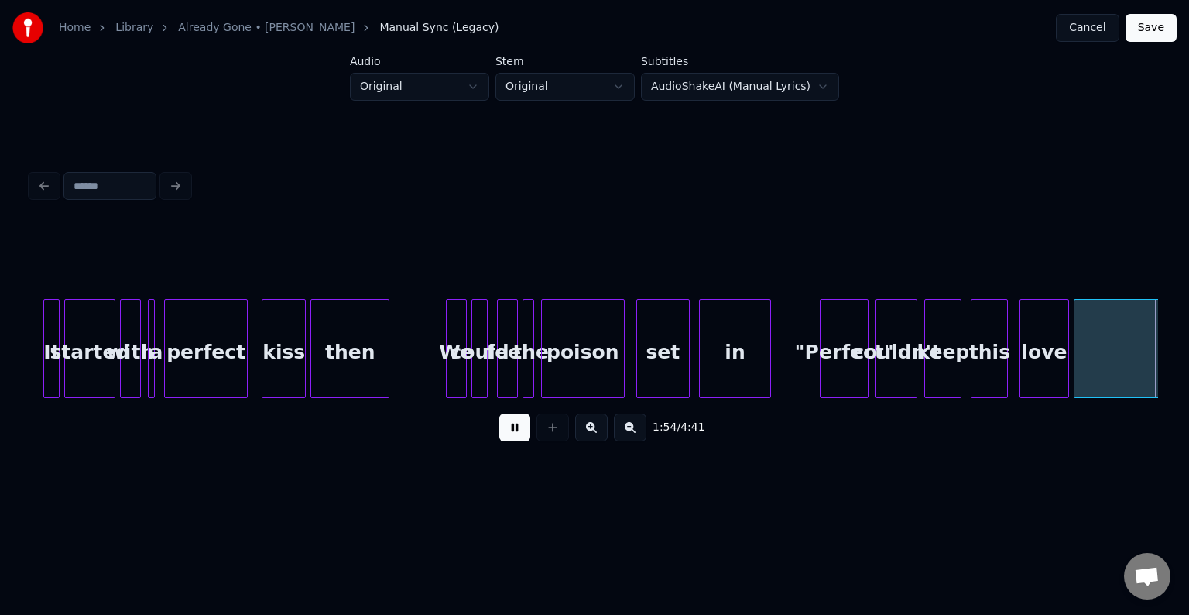
scroll to position [0, 13277]
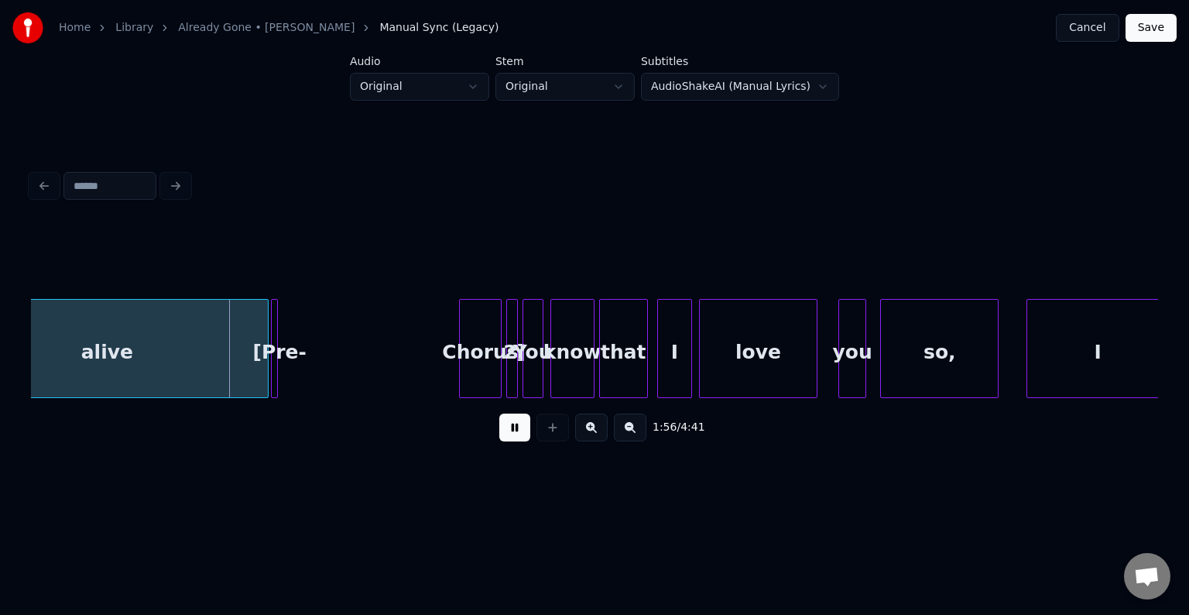
click at [511, 430] on button at bounding box center [514, 427] width 31 height 28
click at [279, 361] on div "[Pre-" at bounding box center [279, 352] width 15 height 105
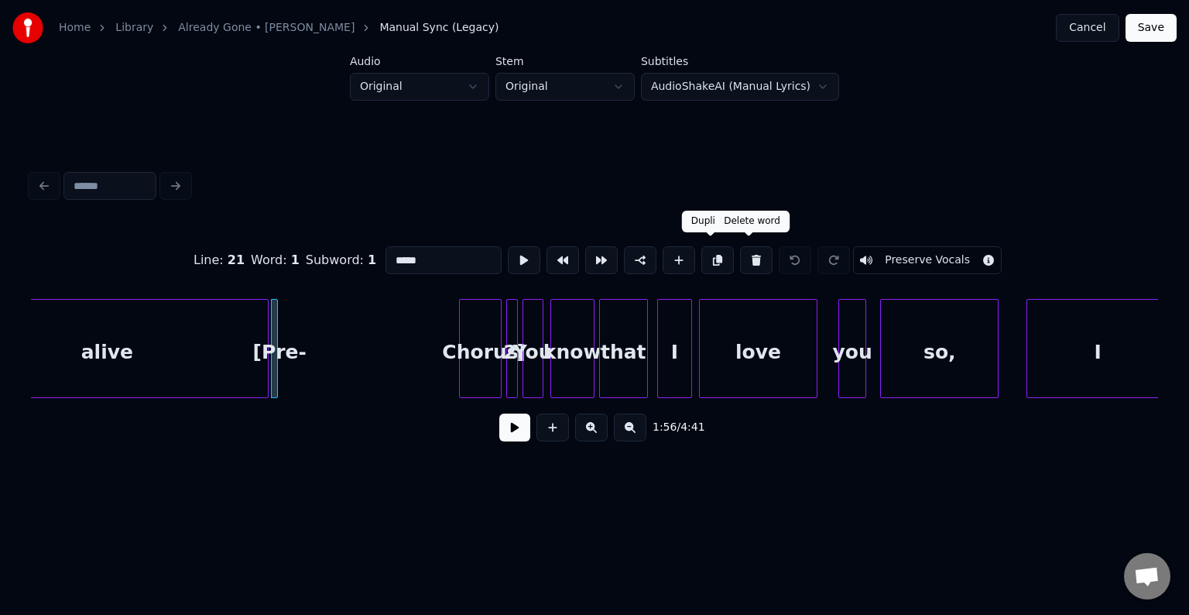
click at [740, 251] on button at bounding box center [756, 260] width 33 height 28
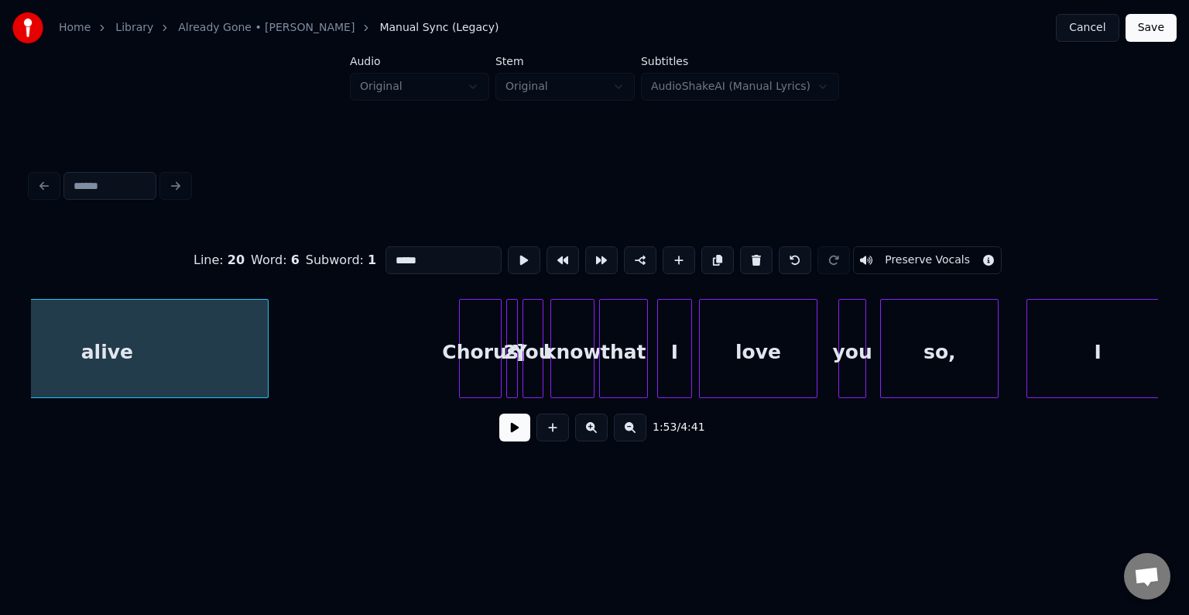
scroll to position [0, 13191]
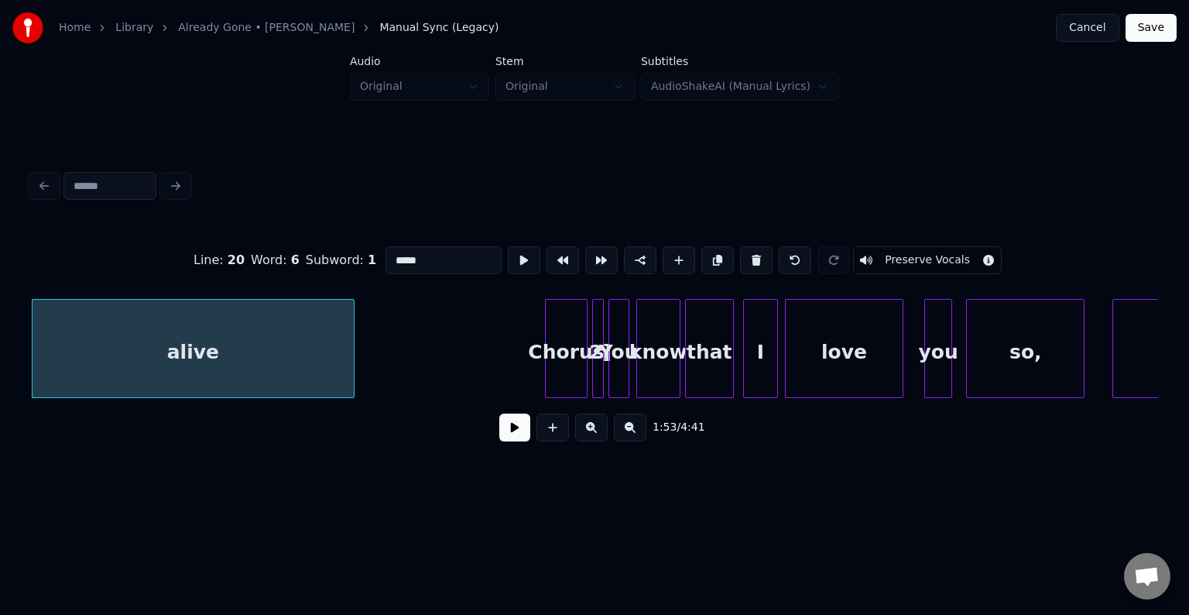
click at [572, 338] on div "Chorus" at bounding box center [566, 352] width 40 height 105
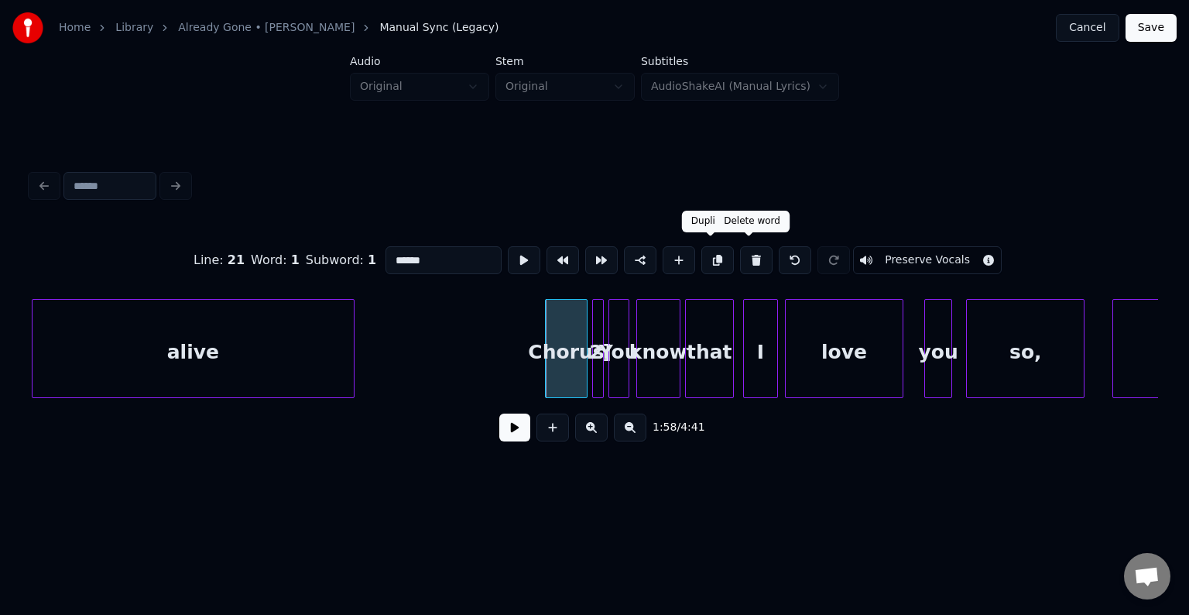
click at [747, 255] on button at bounding box center [756, 260] width 33 height 28
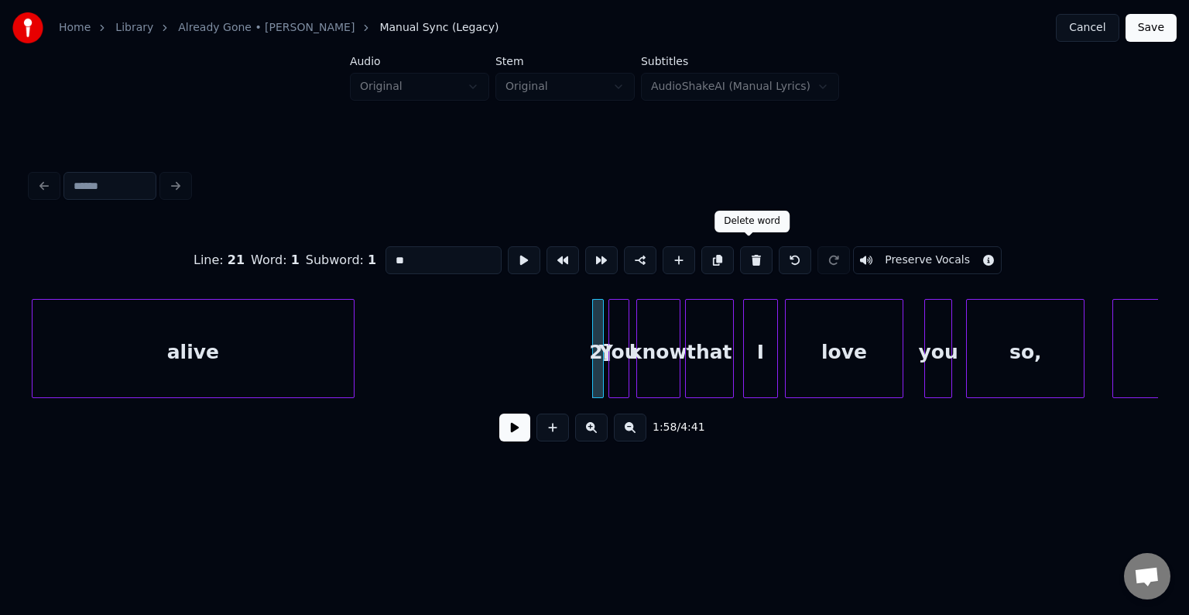
click at [743, 260] on button at bounding box center [756, 260] width 33 height 28
type input "***"
click at [514, 437] on button at bounding box center [514, 427] width 31 height 28
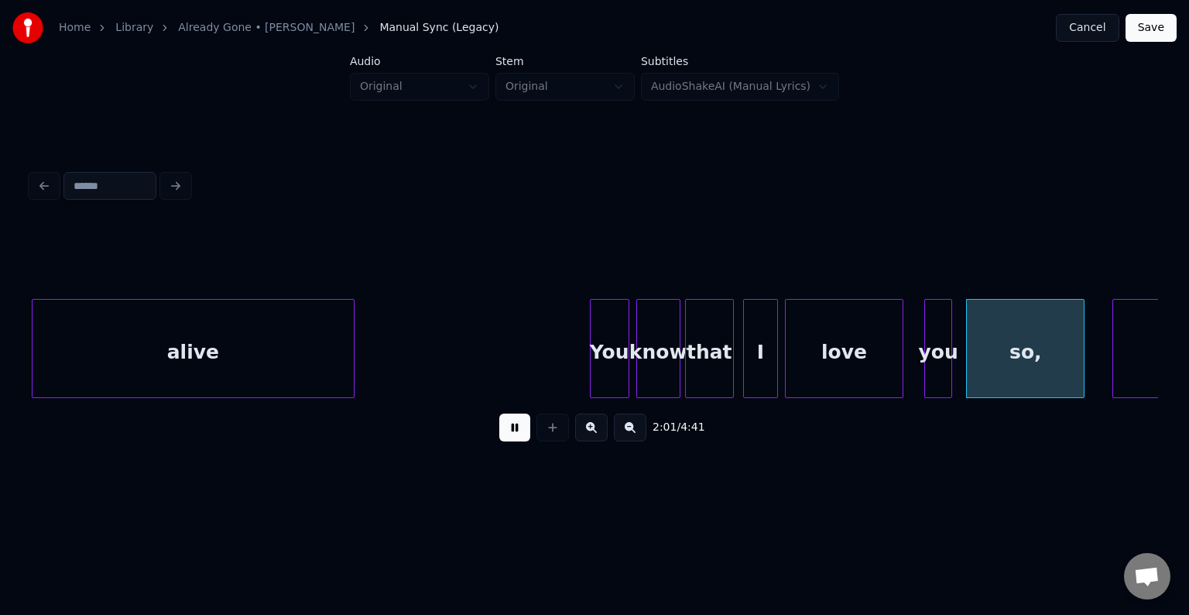
click at [591, 369] on div at bounding box center [593, 349] width 5 height 98
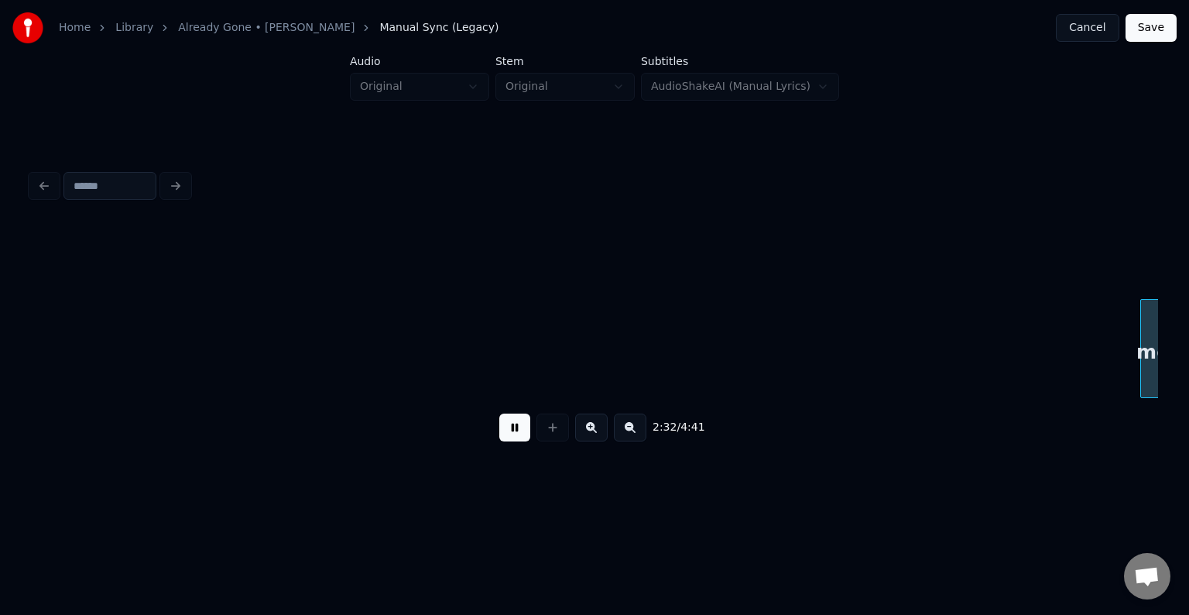
scroll to position [0, 17703]
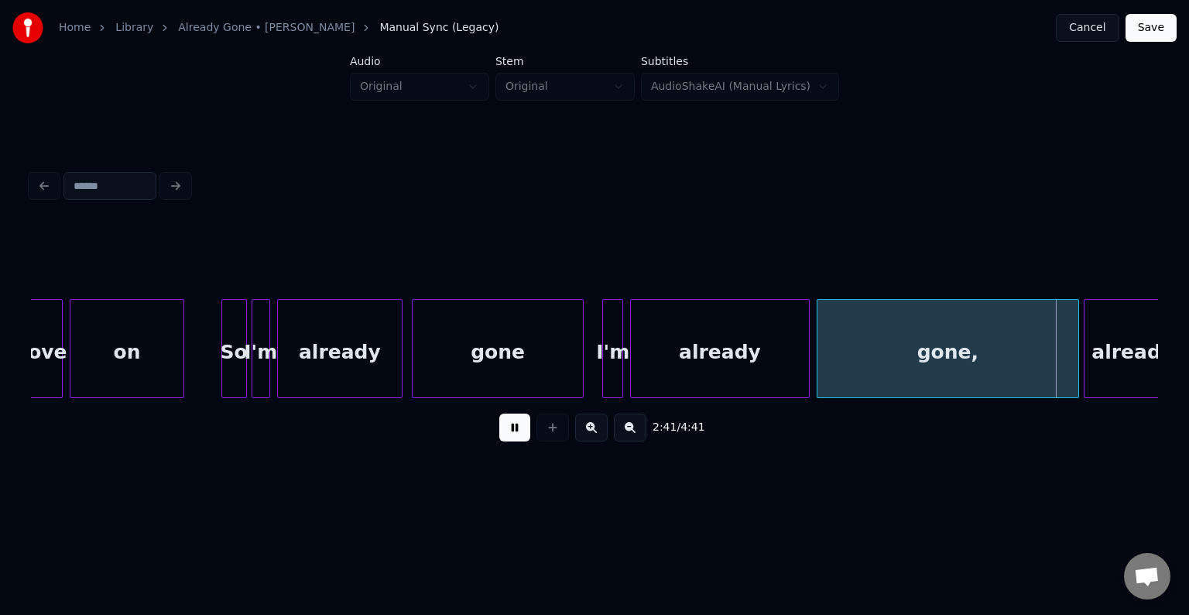
click at [523, 432] on button at bounding box center [514, 427] width 31 height 28
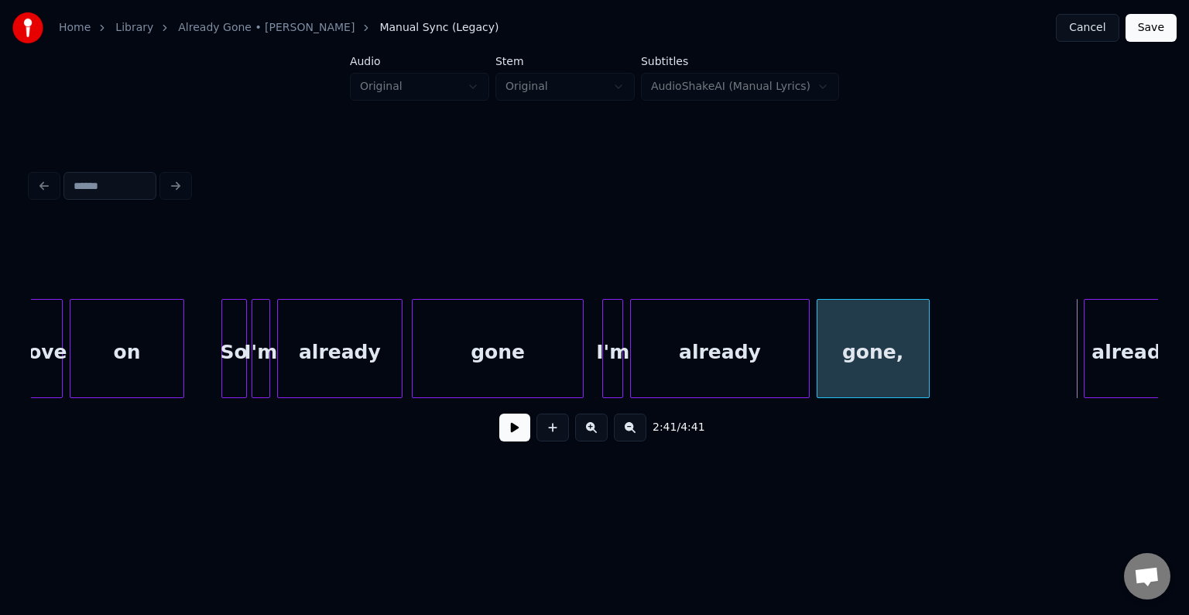
click at [926, 382] on div at bounding box center [926, 349] width 5 height 98
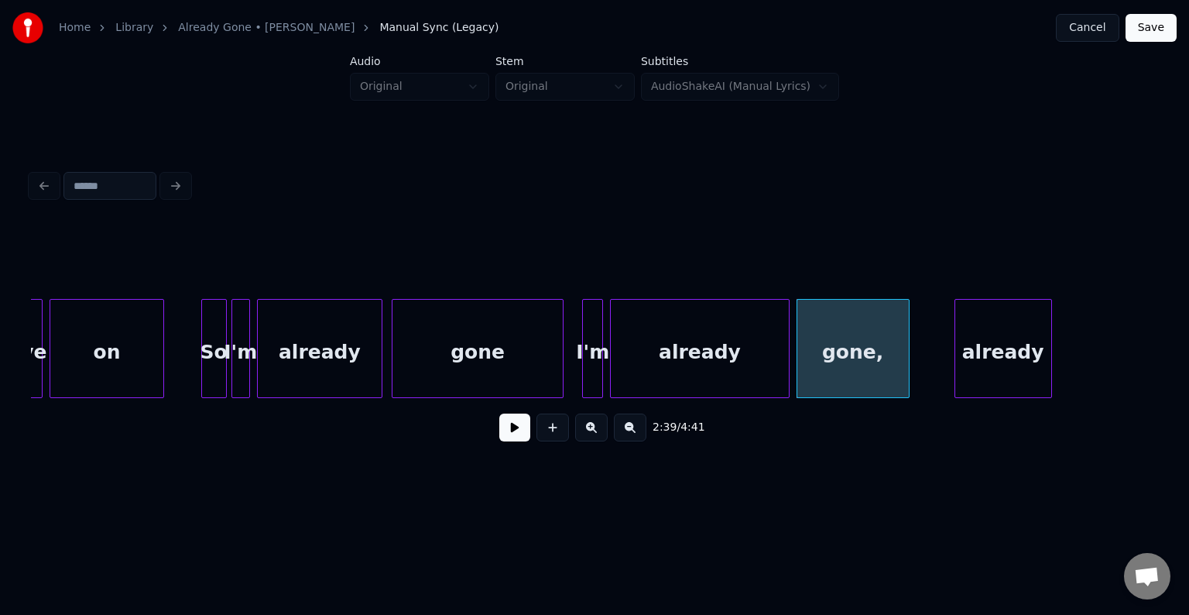
click at [1050, 357] on div "already" at bounding box center [1003, 352] width 96 height 105
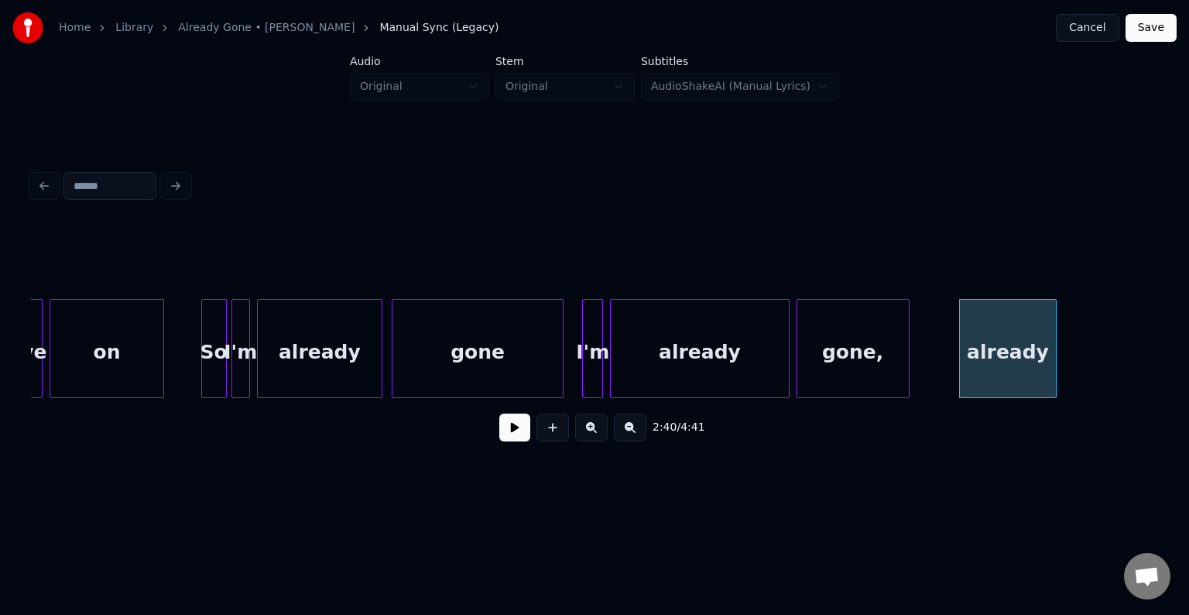
click at [883, 353] on div "gone," at bounding box center [852, 352] width 111 height 105
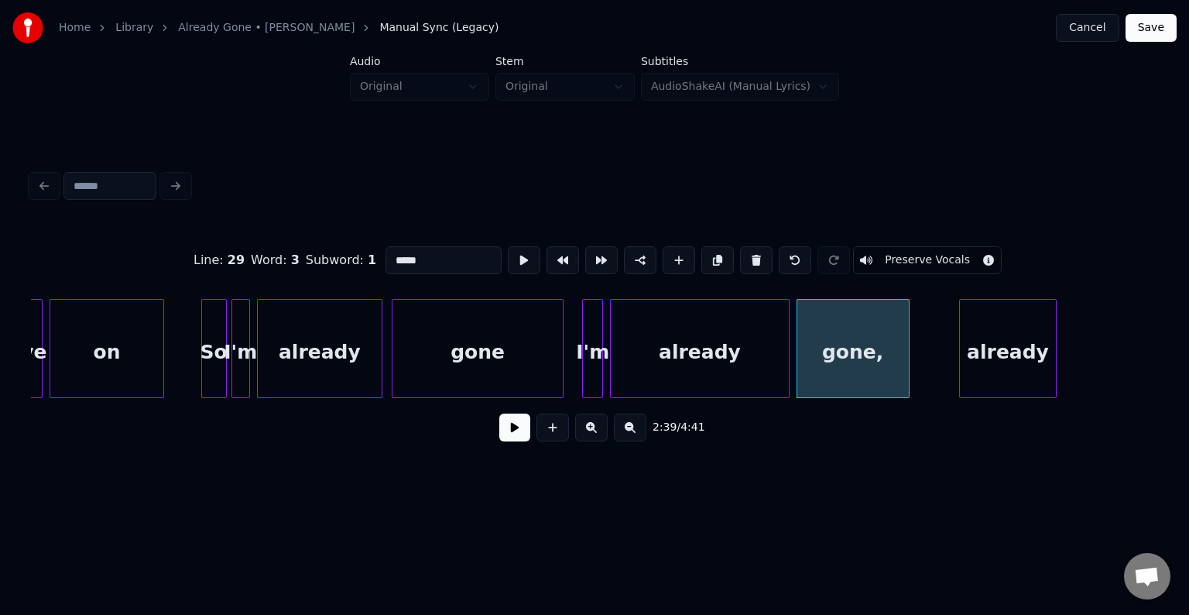
click at [508, 428] on button at bounding box center [514, 427] width 31 height 28
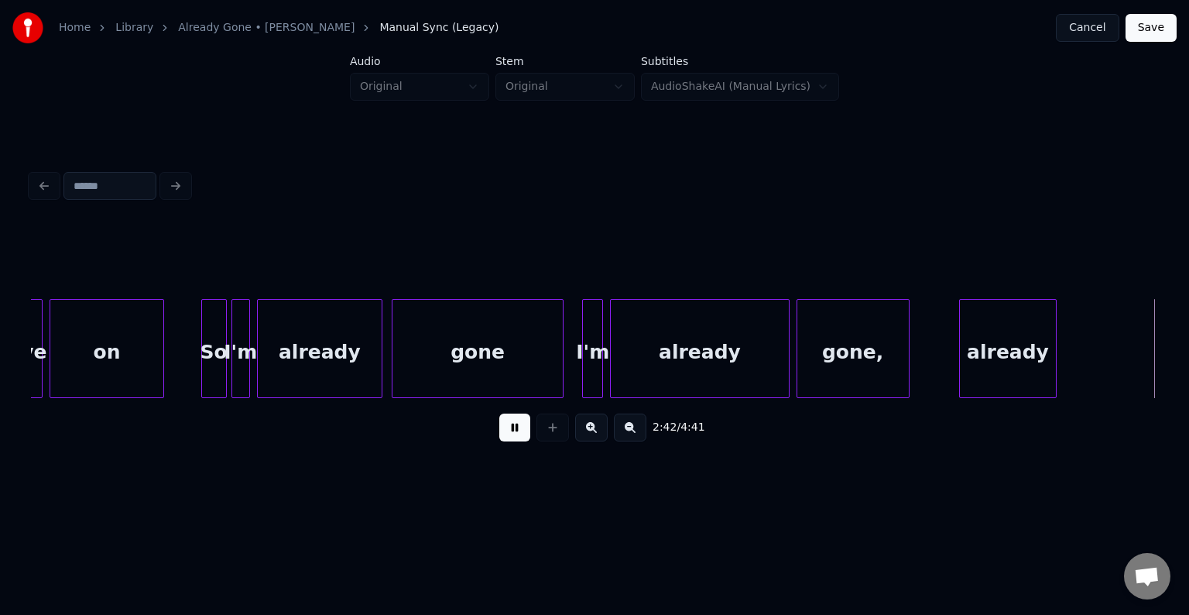
scroll to position [0, 18851]
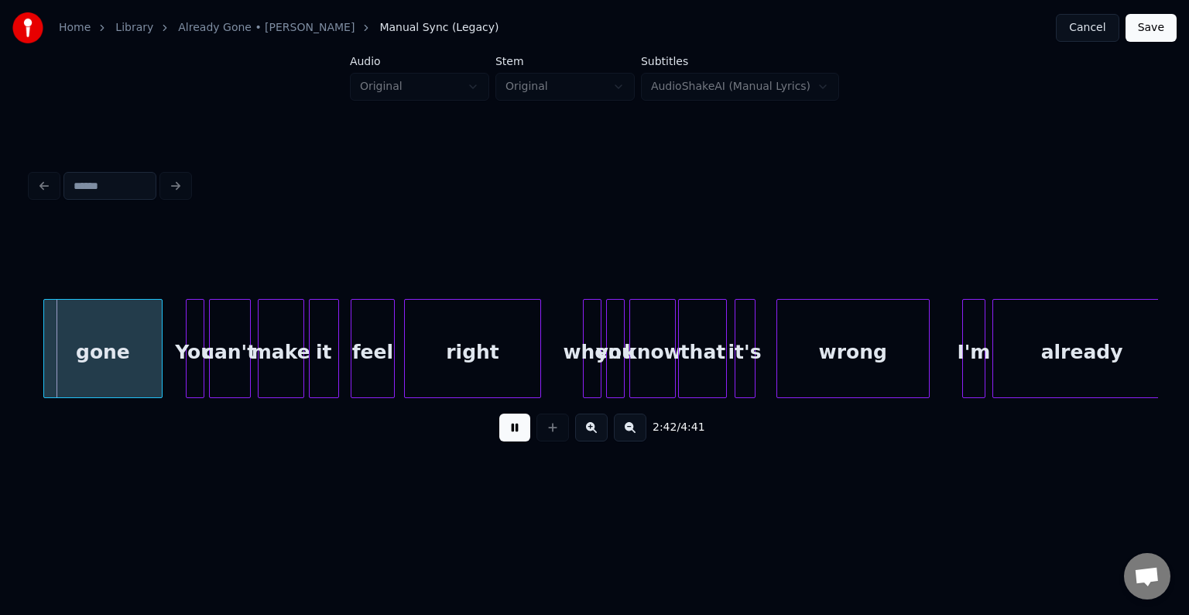
click at [508, 428] on button at bounding box center [514, 427] width 31 height 28
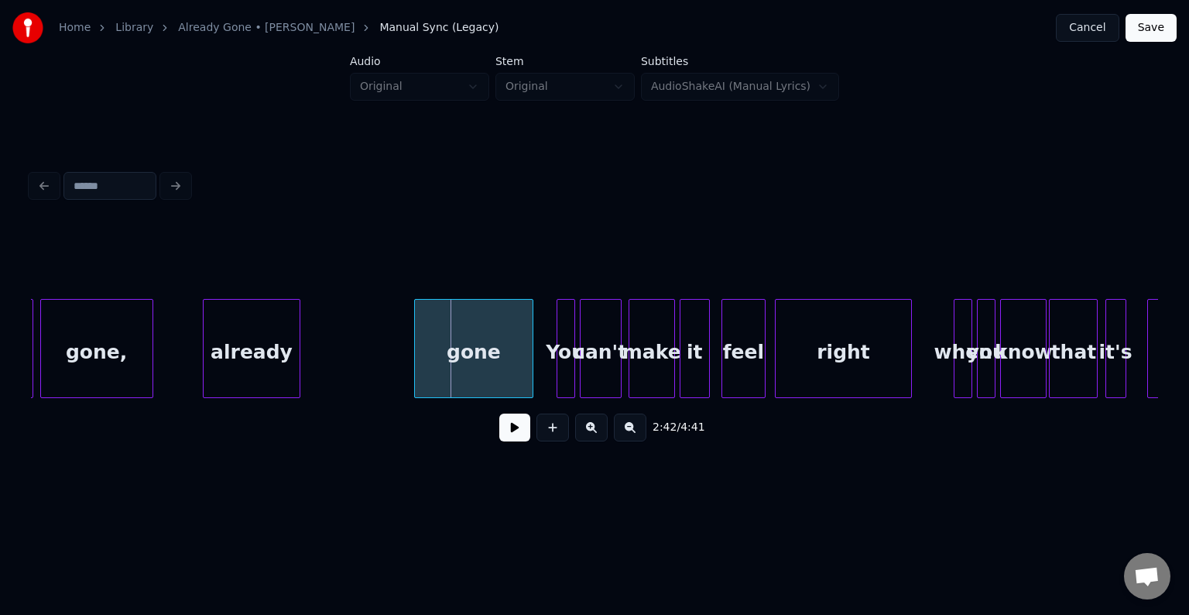
scroll to position [0, 18479]
click at [375, 379] on div at bounding box center [377, 349] width 5 height 98
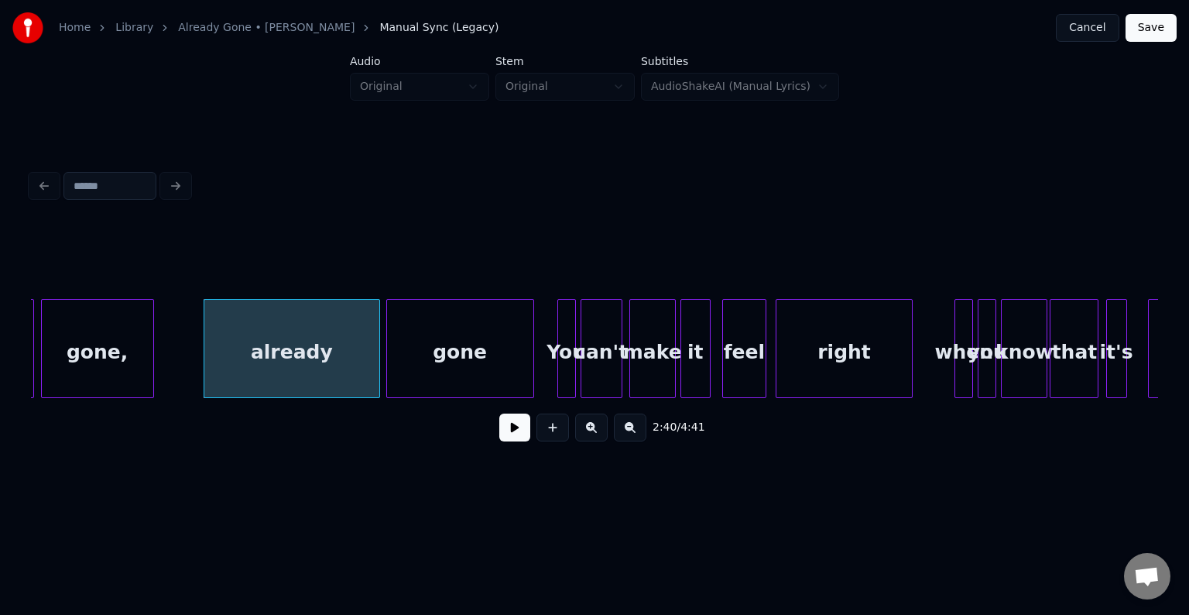
click at [388, 381] on div at bounding box center [389, 349] width 5 height 98
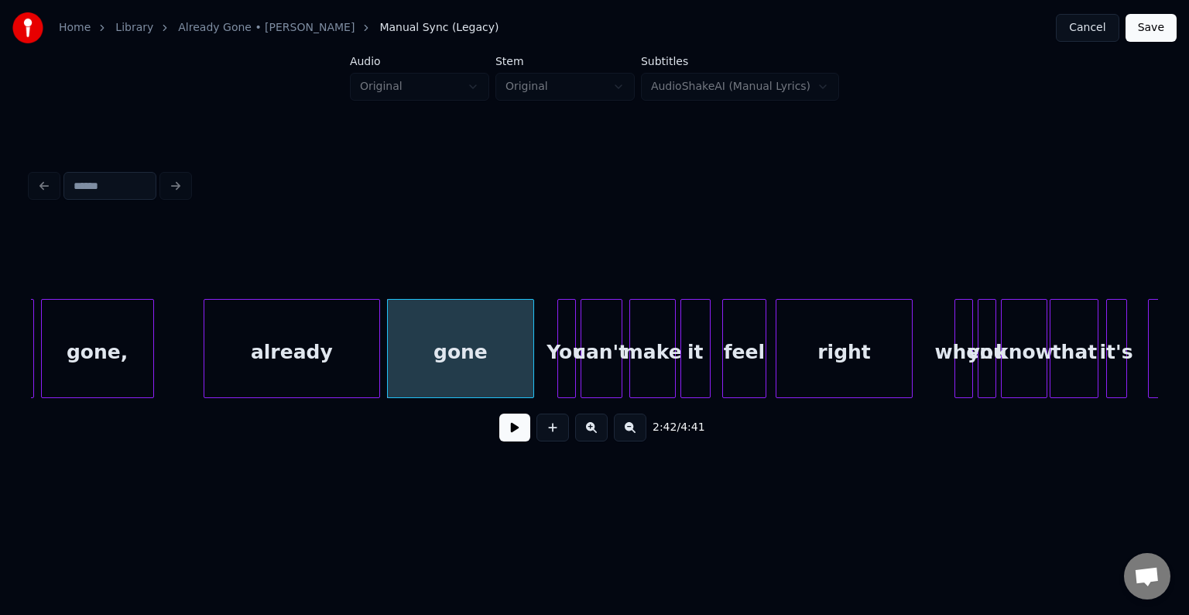
click at [324, 373] on div "already" at bounding box center [291, 352] width 175 height 105
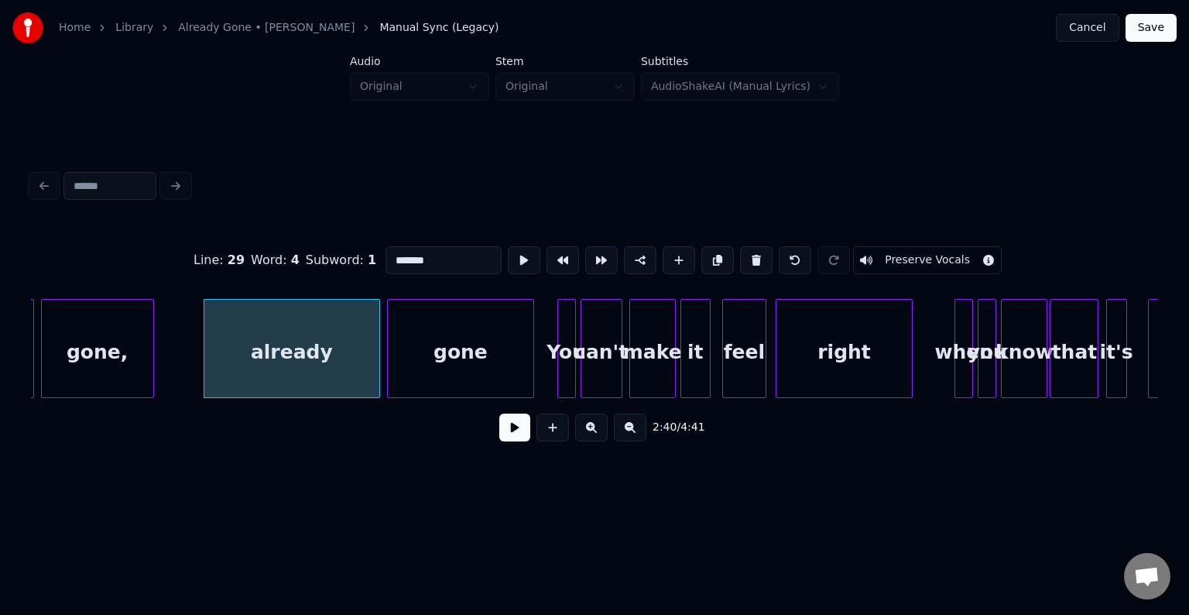
click at [508, 439] on button at bounding box center [514, 427] width 31 height 28
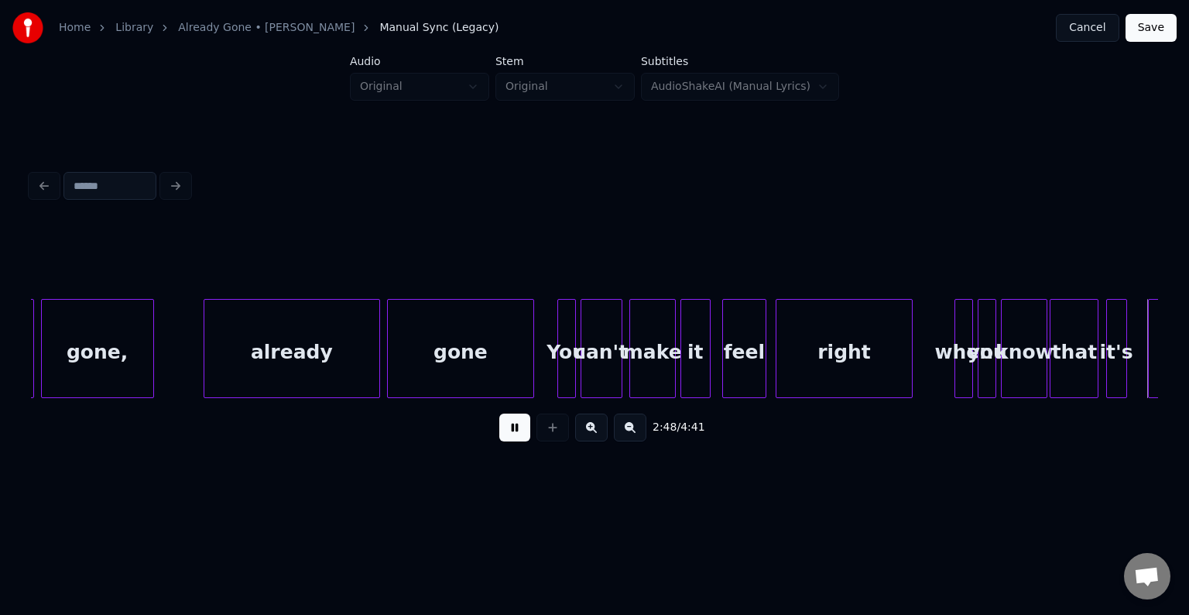
scroll to position [0, 19608]
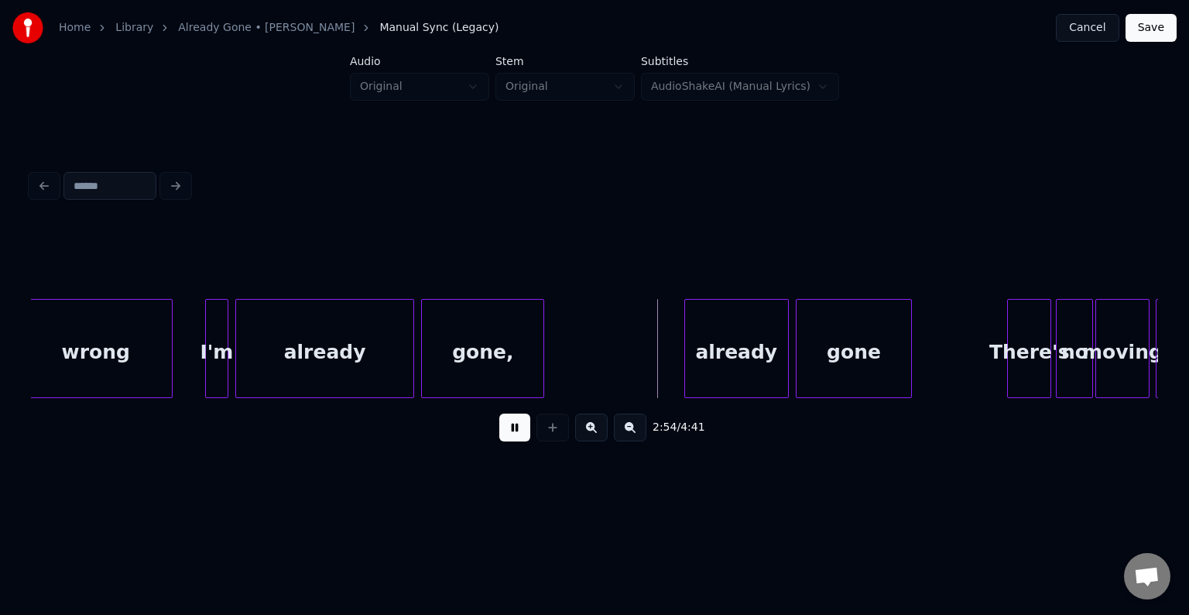
click at [508, 439] on button at bounding box center [514, 427] width 31 height 28
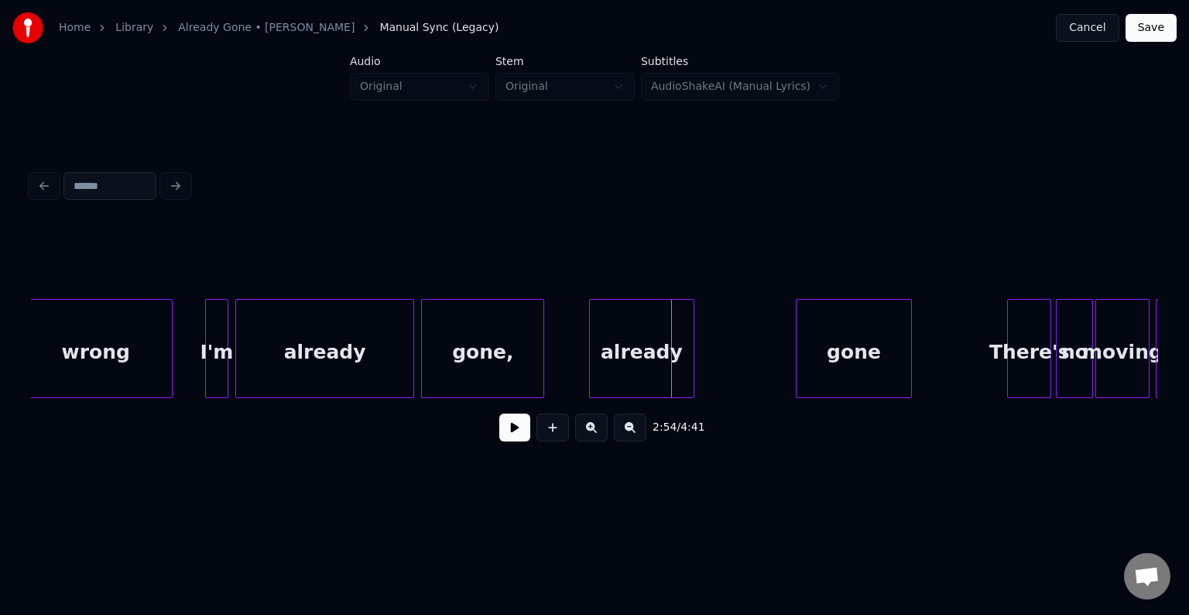
click at [629, 366] on div "already" at bounding box center [641, 352] width 103 height 105
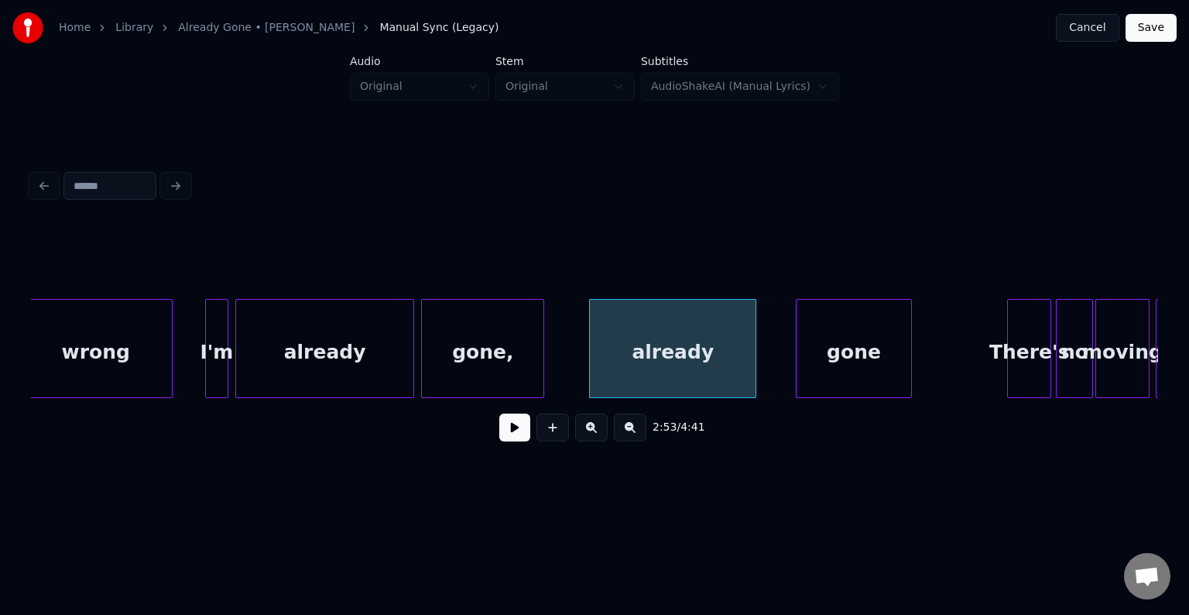
click at [752, 365] on div at bounding box center [753, 349] width 5 height 98
click at [767, 375] on div at bounding box center [768, 349] width 5 height 98
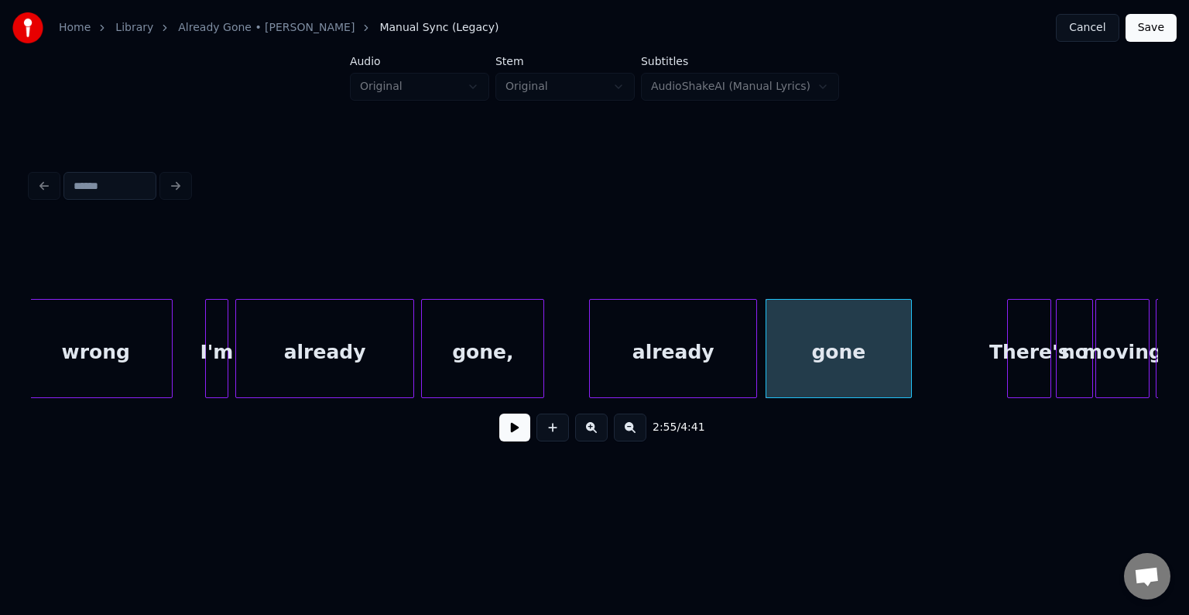
click at [644, 354] on div "already" at bounding box center [673, 352] width 166 height 105
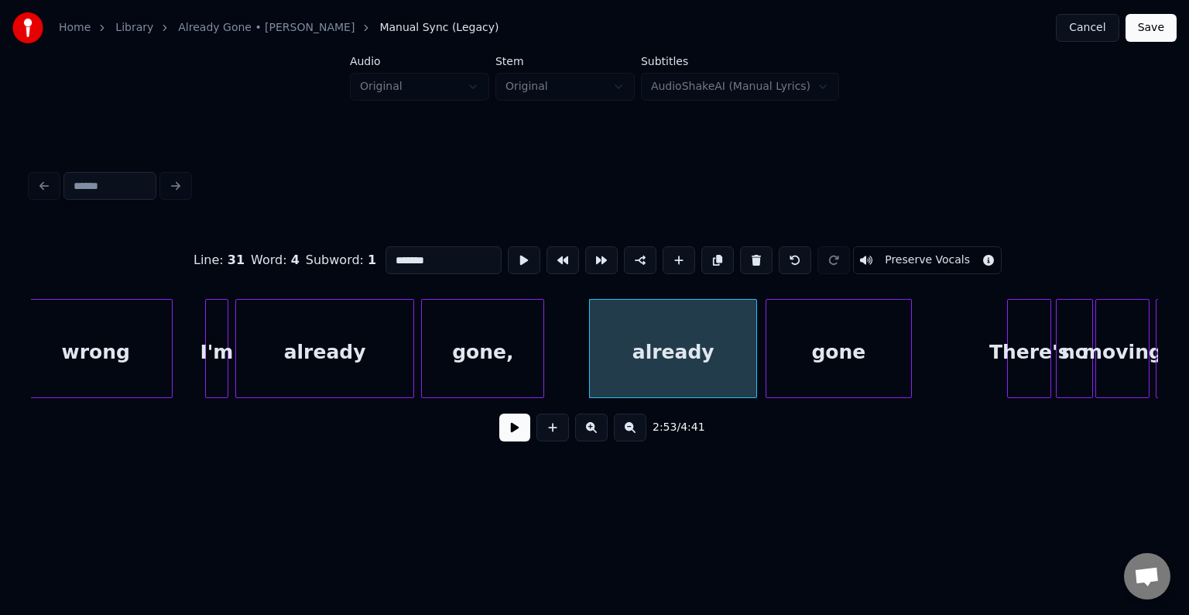
click at [515, 433] on button at bounding box center [514, 427] width 31 height 28
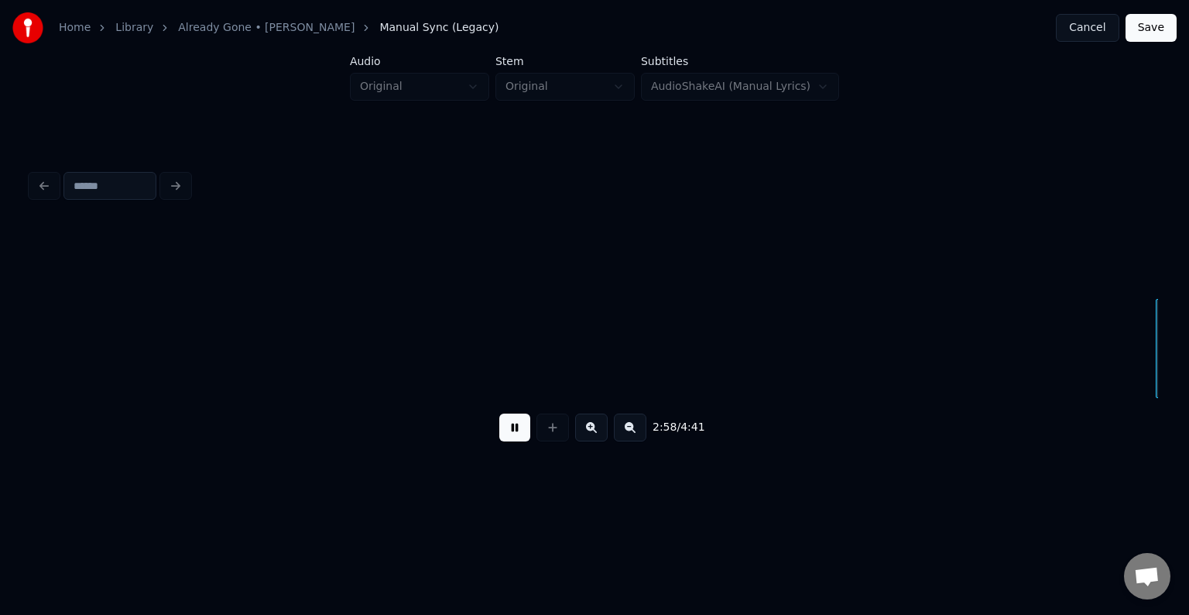
scroll to position [0, 20736]
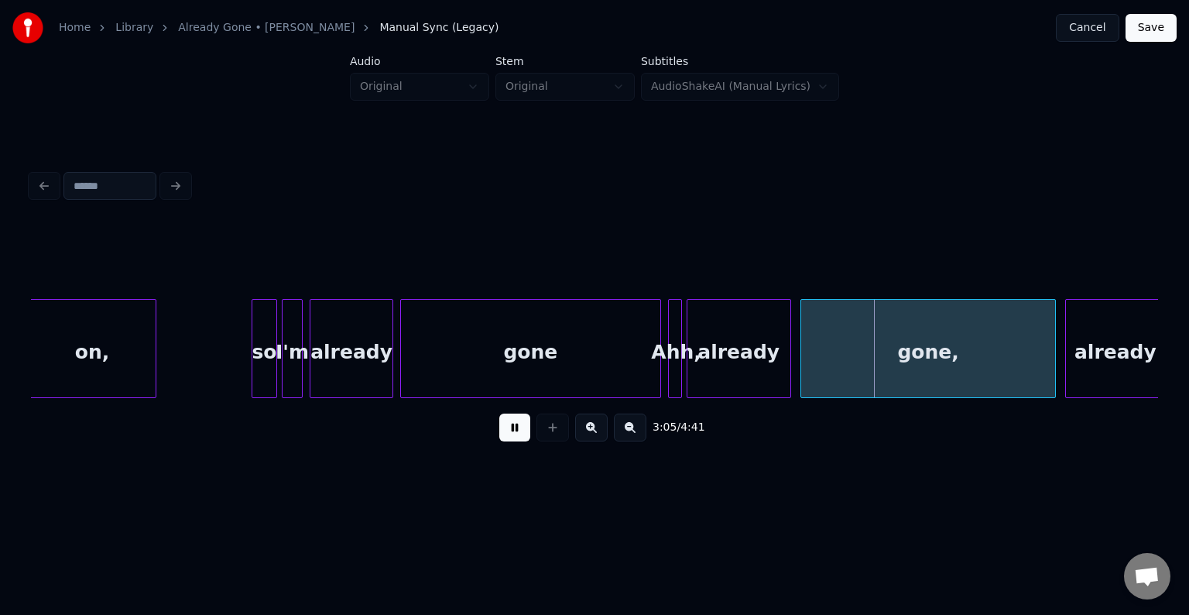
click at [515, 433] on button at bounding box center [514, 427] width 31 height 28
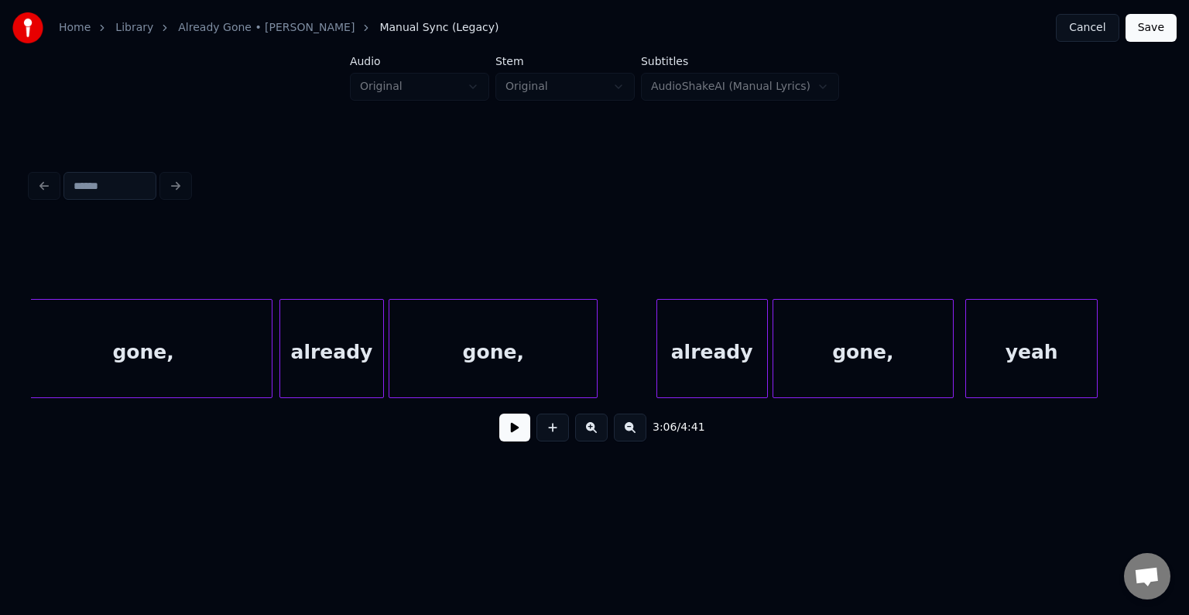
scroll to position [0, 23206]
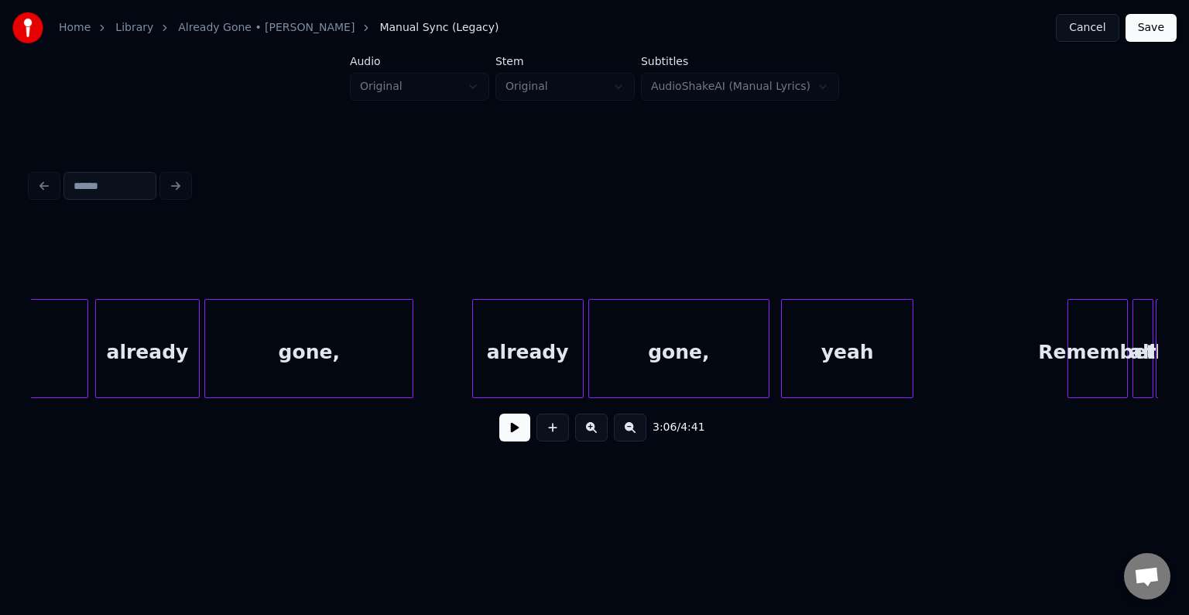
drag, startPoint x: 844, startPoint y: 409, endPoint x: 860, endPoint y: 409, distance: 16.3
click at [860, 409] on div "3:06 / 4:41" at bounding box center [594, 427] width 1127 height 59
click at [1105, 352] on div "Remember" at bounding box center [1097, 352] width 59 height 105
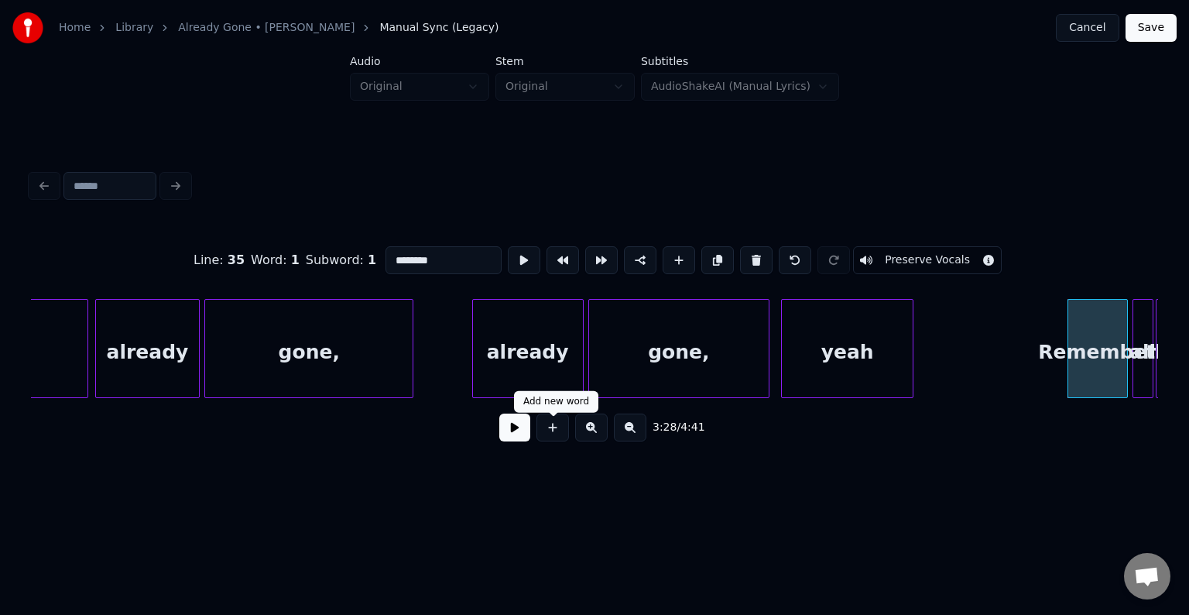
click at [515, 432] on button at bounding box center [514, 427] width 31 height 28
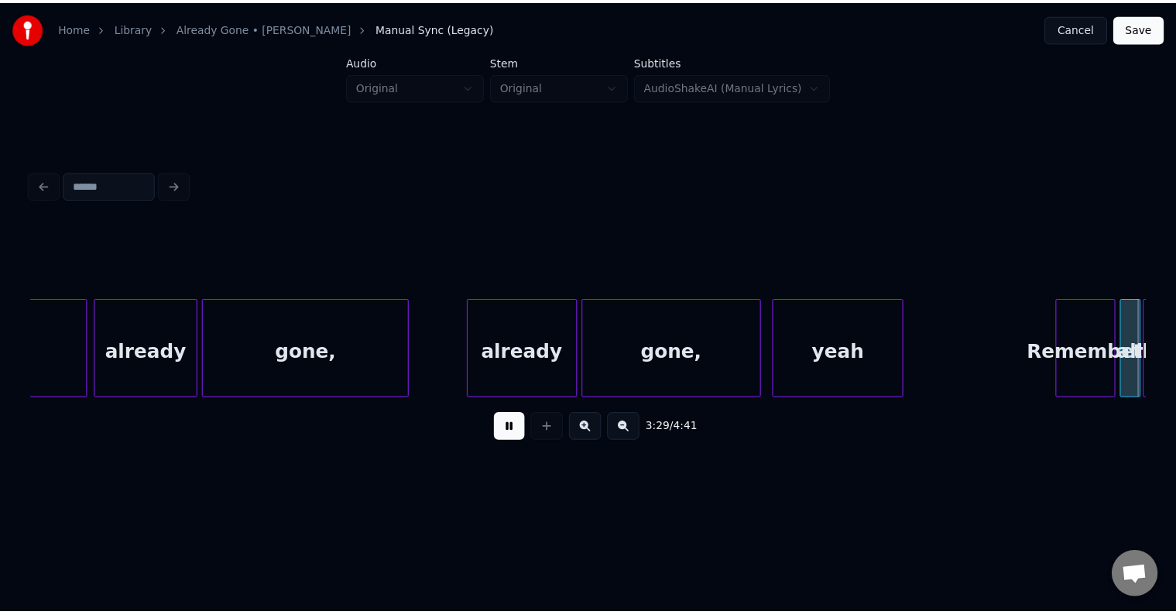
scroll to position [0, 24334]
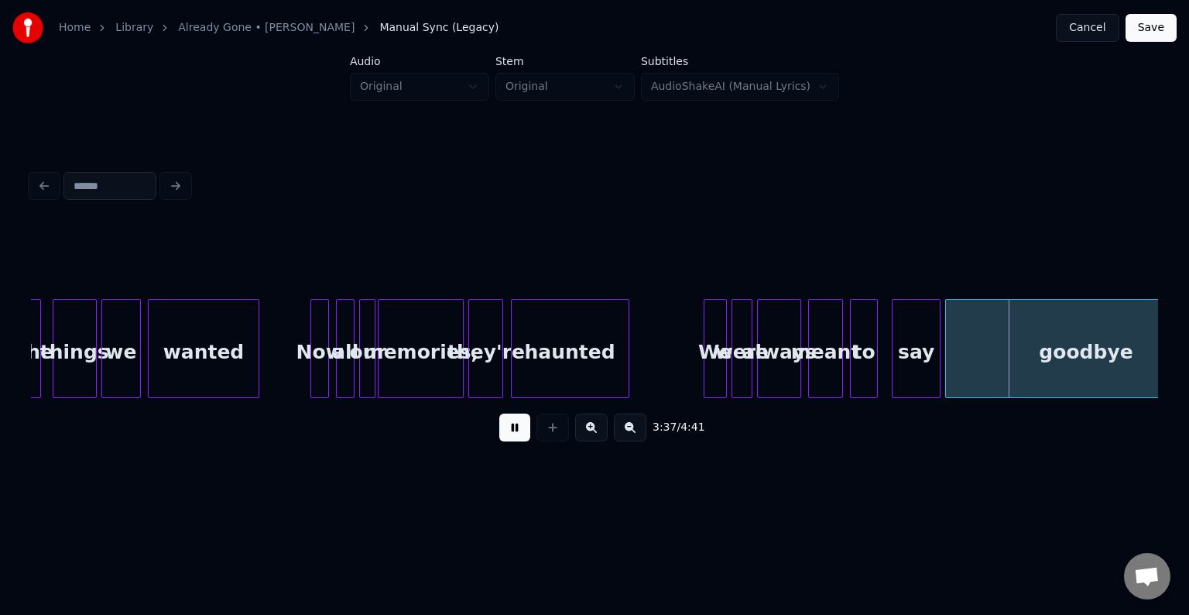
click at [704, 365] on div at bounding box center [706, 349] width 5 height 98
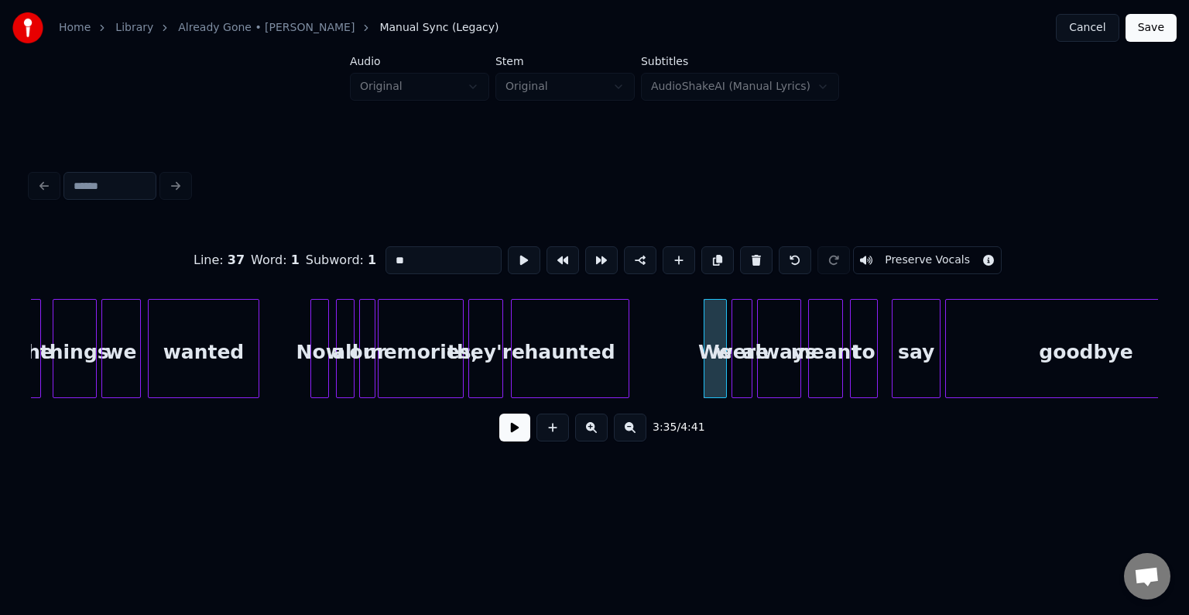
click at [1096, 28] on button "Cancel" at bounding box center [1087, 28] width 63 height 28
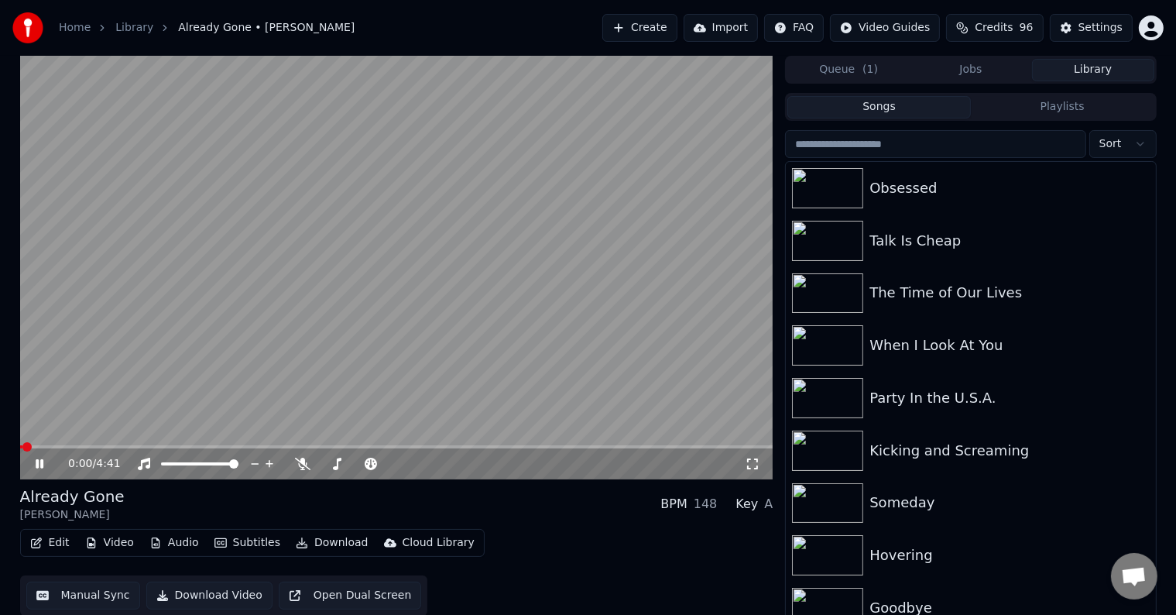
click at [36, 466] on icon at bounding box center [40, 463] width 8 height 9
